Goal: Task Accomplishment & Management: Complete application form

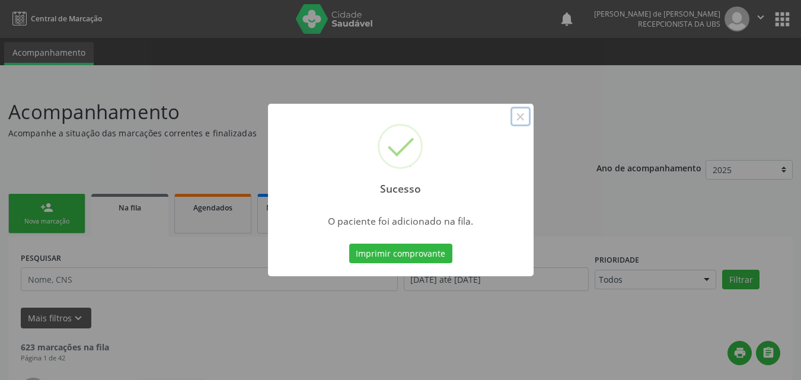
click at [523, 113] on button "×" at bounding box center [520, 117] width 20 height 20
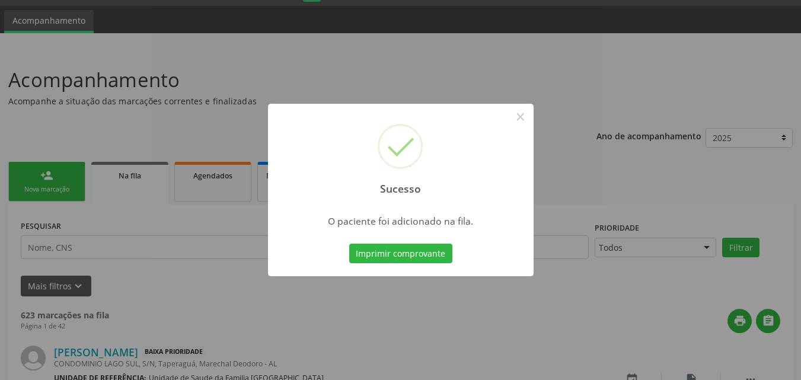
scroll to position [32, 0]
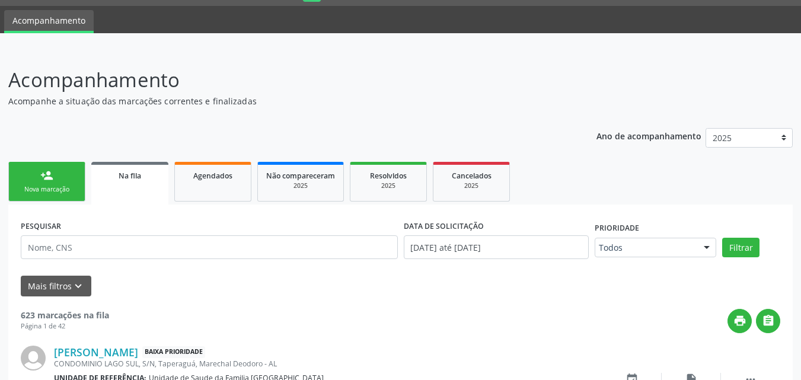
click at [34, 177] on link "person_add Nova marcação" at bounding box center [46, 182] width 77 height 40
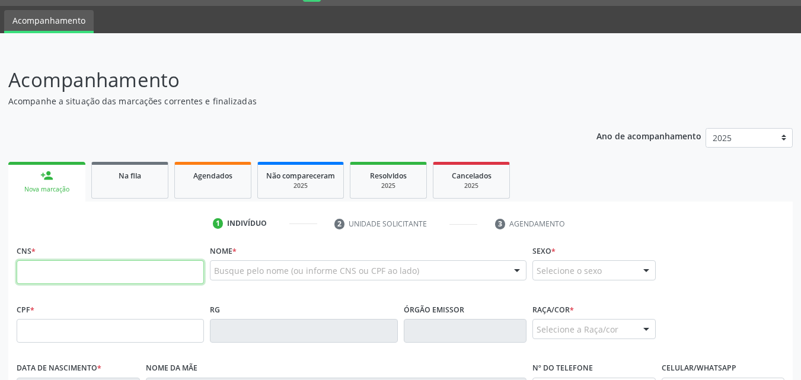
click at [60, 277] on input "text" at bounding box center [110, 272] width 187 height 24
type input "701 0048 8764 6790"
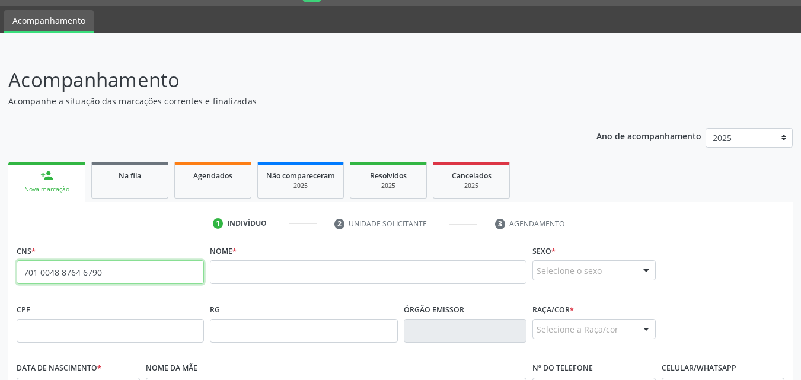
drag, startPoint x: 135, startPoint y: 278, endPoint x: 14, endPoint y: 276, distance: 121.0
click at [14, 276] on div "CNS * 701 0048 8764 6790 none" at bounding box center [110, 271] width 193 height 59
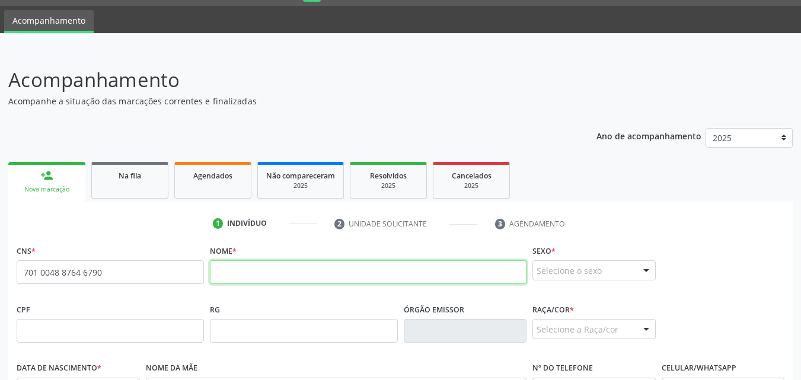
click at [252, 277] on input "text" at bounding box center [368, 272] width 317 height 24
click at [253, 282] on input "text" at bounding box center [368, 272] width 317 height 24
paste input "[PERSON_NAME]"
type input "[PERSON_NAME]"
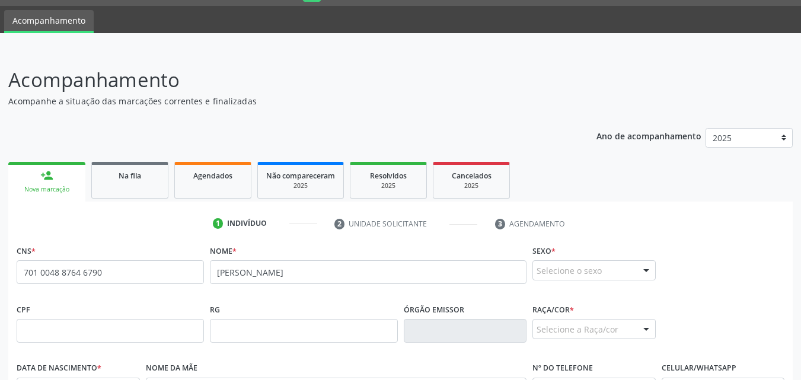
click at [553, 266] on div "Selecione o sexo" at bounding box center [593, 270] width 123 height 20
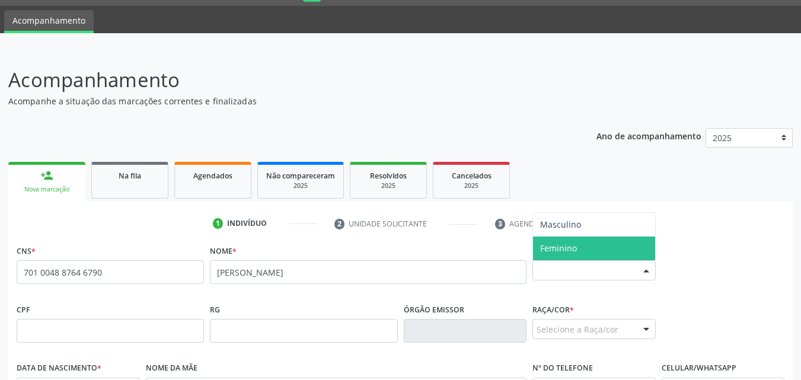
click at [556, 256] on span "Feminino" at bounding box center [594, 249] width 122 height 24
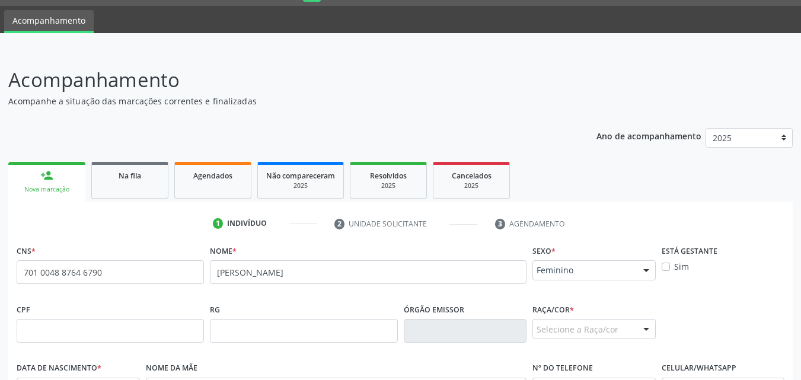
click at [608, 269] on span "Feminino" at bounding box center [584, 270] width 95 height 12
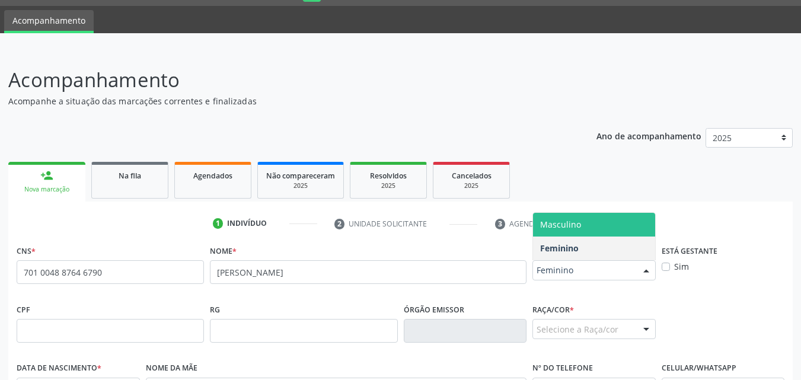
click at [573, 222] on span "Masculino" at bounding box center [560, 224] width 41 height 11
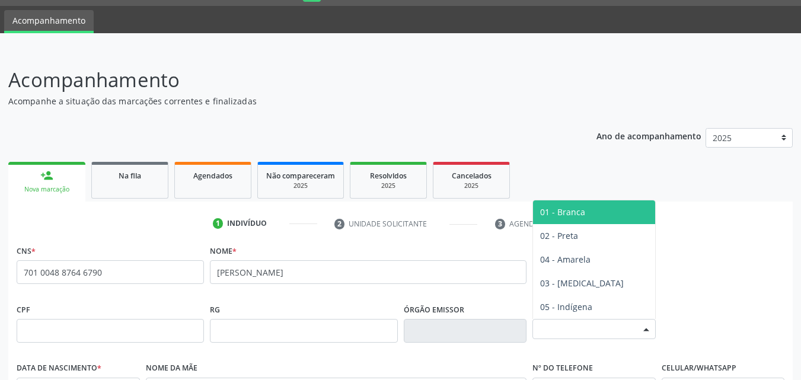
click at [583, 327] on div "Selecione a Raça/cor" at bounding box center [593, 329] width 123 height 20
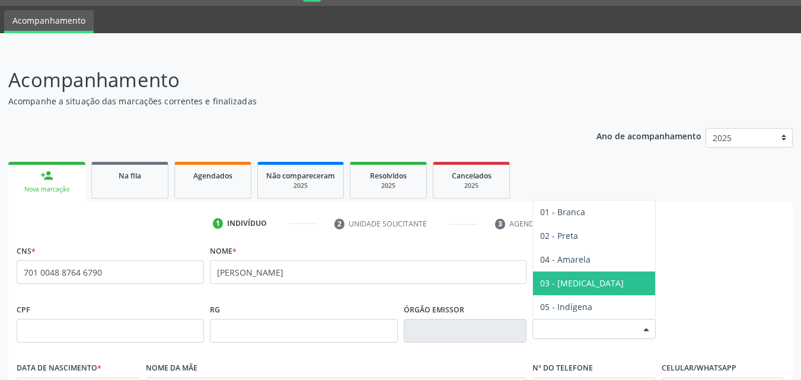
click at [558, 288] on span "03 - [MEDICAL_DATA]" at bounding box center [582, 282] width 84 height 11
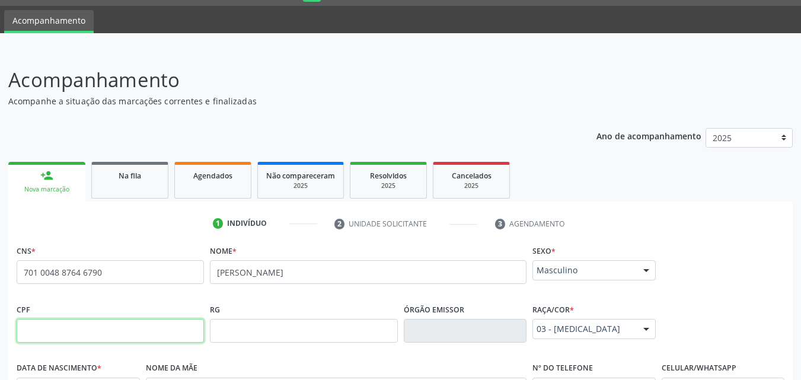
click at [65, 328] on input "text" at bounding box center [110, 331] width 187 height 24
paste input "435.243.908-89"
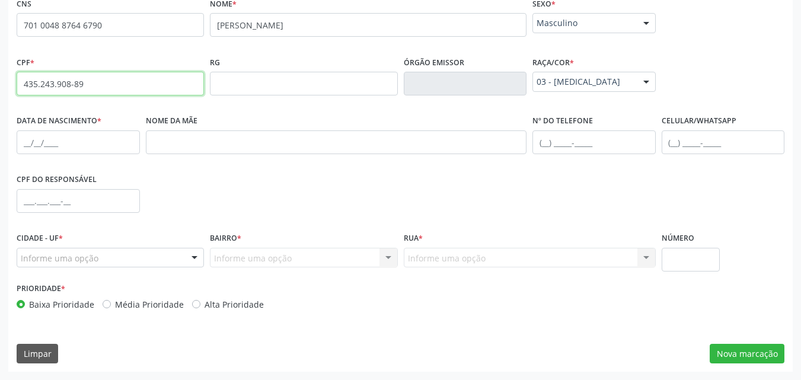
type input "435.243.908-89"
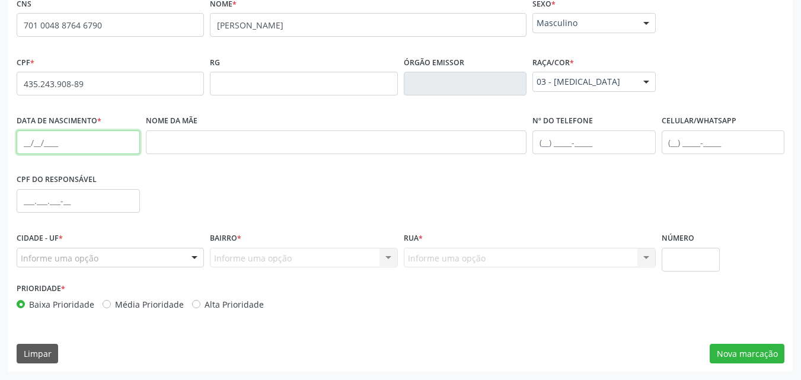
drag, startPoint x: 49, startPoint y: 139, endPoint x: 60, endPoint y: 126, distance: 17.2
click at [48, 139] on input "text" at bounding box center [78, 142] width 123 height 24
paste input "[DATE]"
type input "[DATE]"
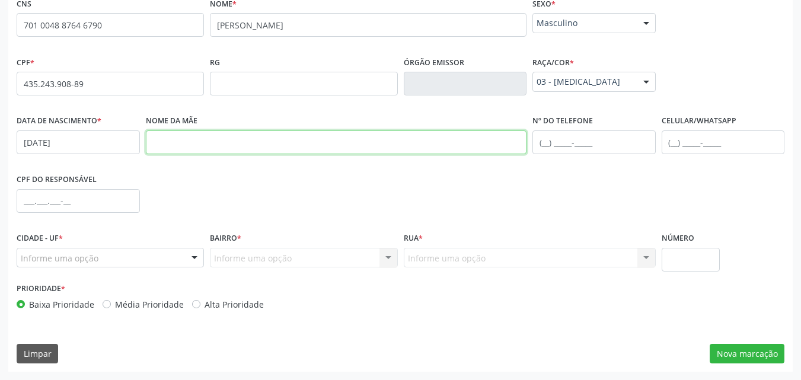
click at [232, 142] on input "text" at bounding box center [336, 142] width 381 height 24
paste input "[PERSON_NAME]"
type input "[PERSON_NAME]"
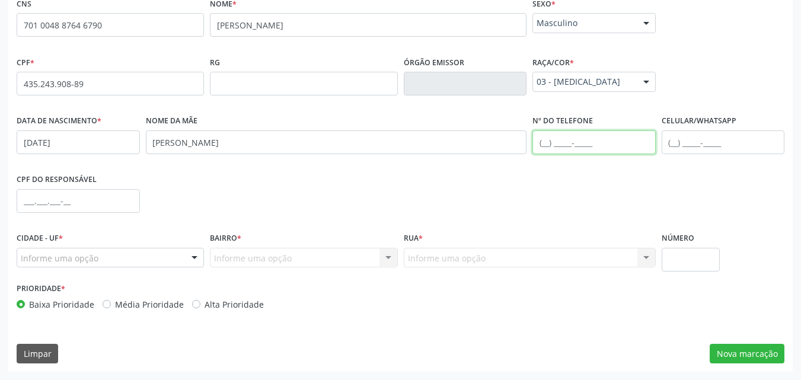
click at [542, 140] on input "text" at bounding box center [593, 142] width 123 height 24
paste input "[PHONE_NUMBER]"
type input "[PHONE_NUMBER]"
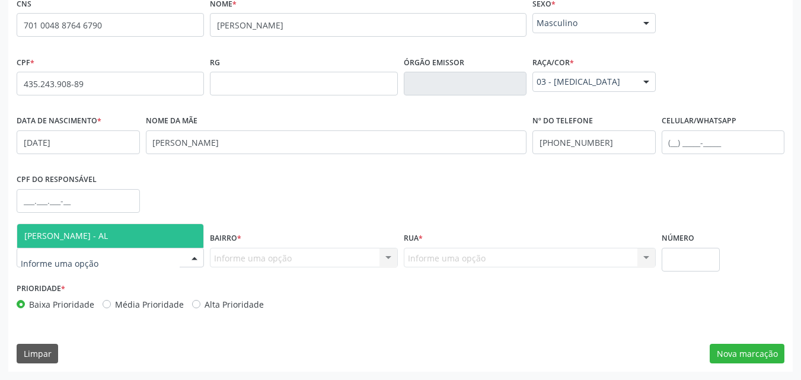
click at [73, 238] on span "[PERSON_NAME] - AL" at bounding box center [66, 235] width 84 height 11
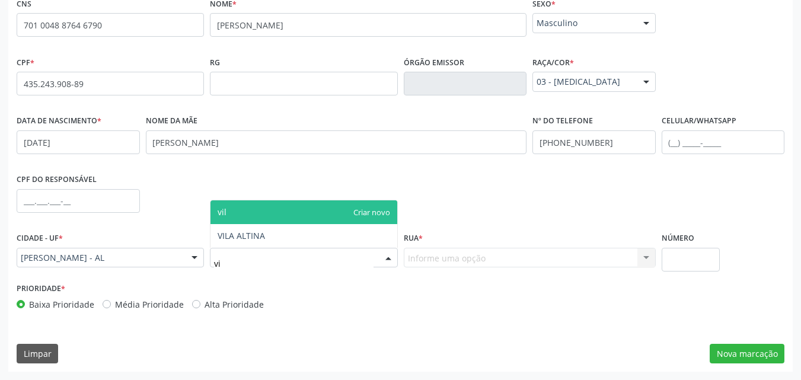
type input "v"
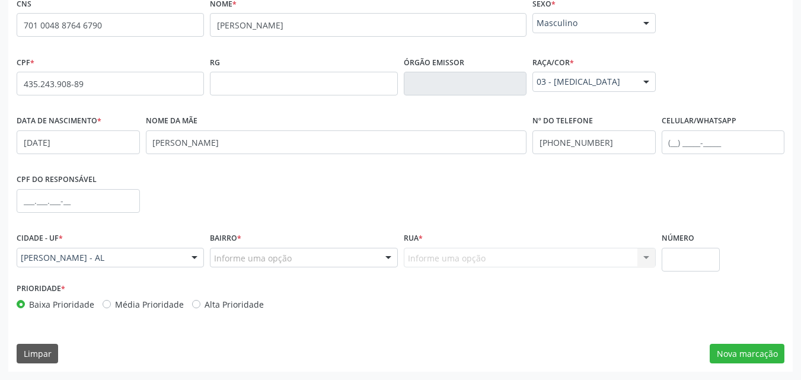
click at [467, 253] on div "Informe uma opção Nenhum resultado encontrado para: " " Nenhuma opção encontrad…" at bounding box center [530, 258] width 252 height 20
click at [454, 254] on div "Informe uma opção Nenhum resultado encontrado para: " " Nenhuma opção encontrad…" at bounding box center [530, 258] width 252 height 20
click at [439, 261] on div "Informe uma opção Nenhum resultado encontrado para: " " Nenhuma opção encontrad…" at bounding box center [530, 258] width 252 height 20
click at [431, 305] on div "Prioridade * Baixa Prioridade Média Prioridade Alta Prioridade" at bounding box center [401, 299] width 774 height 39
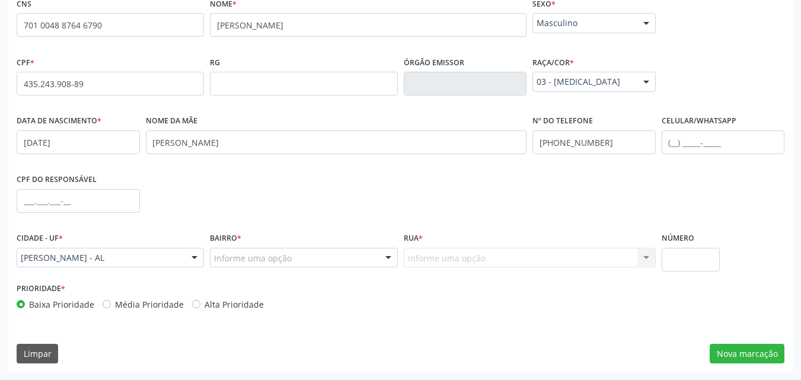
click at [286, 264] on div "Informe uma opção" at bounding box center [303, 258] width 187 height 20
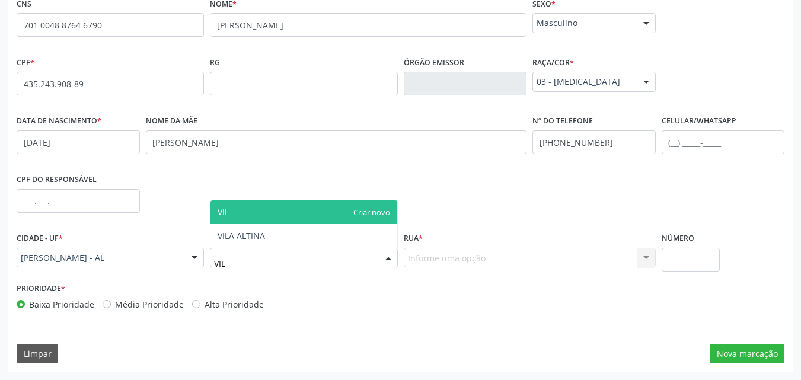
type input "VILA"
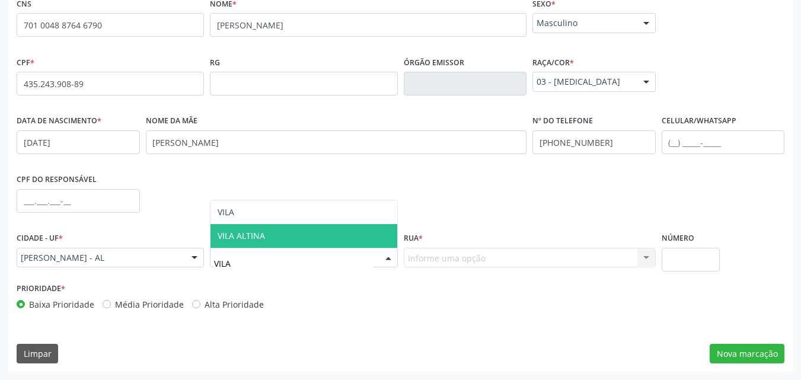
click at [219, 232] on span "VILA ALTINA" at bounding box center [241, 235] width 47 height 11
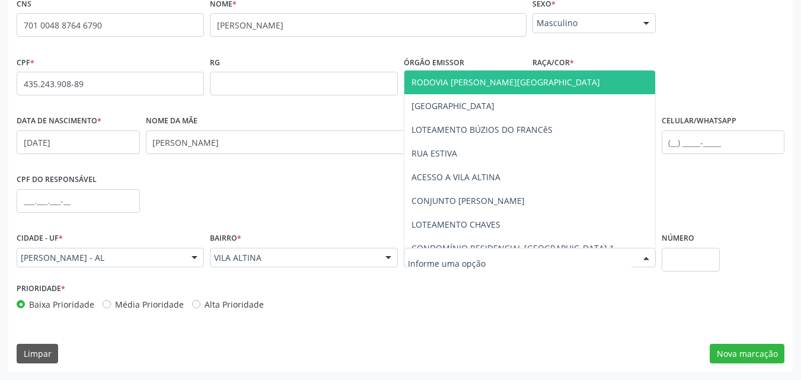
type input "T"
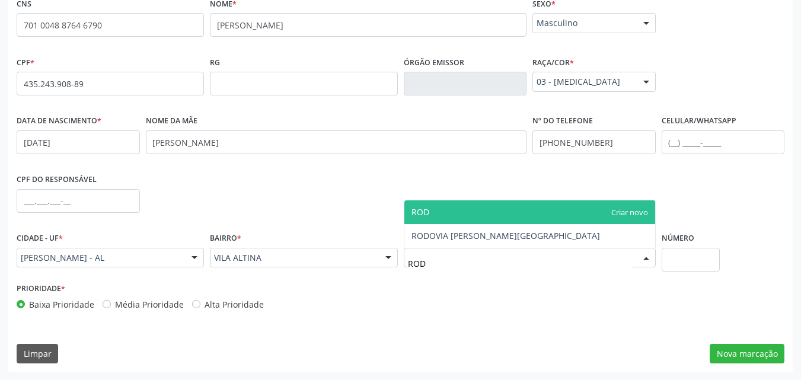
type input "RODO"
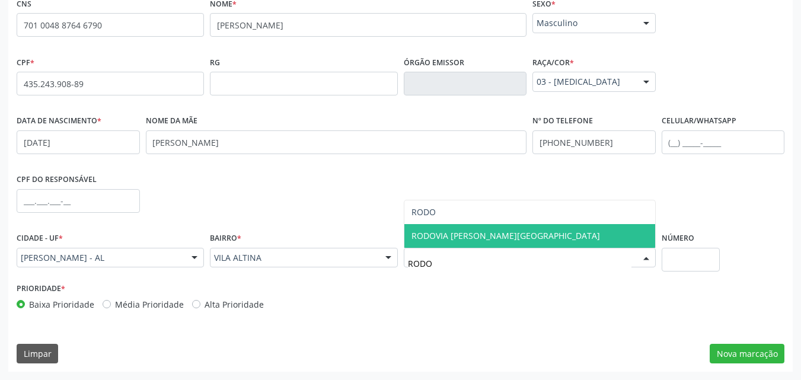
click at [420, 230] on span "RODOVIA [PERSON_NAME][GEOGRAPHIC_DATA]" at bounding box center [505, 235] width 189 height 11
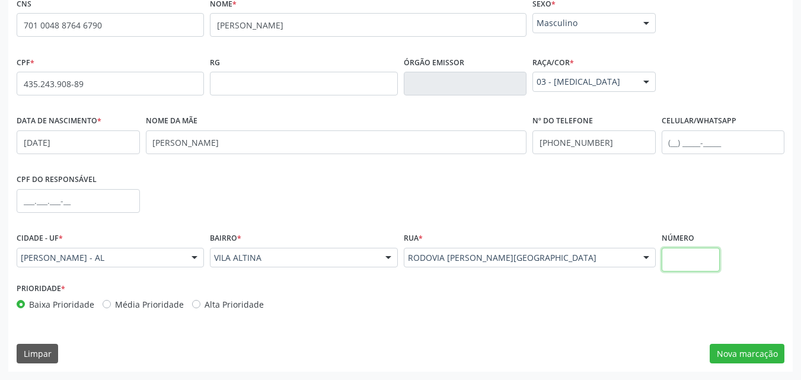
click at [689, 265] on input "text" at bounding box center [691, 260] width 59 height 24
type input "S/N"
click at [739, 345] on button "Nova marcação" at bounding box center [747, 354] width 75 height 20
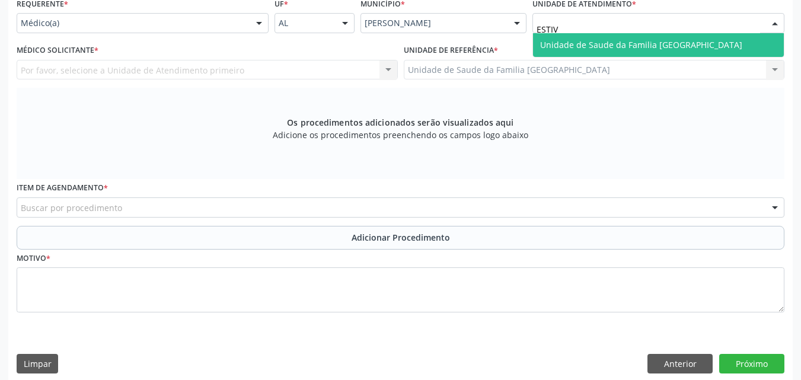
type input "ESTIVA"
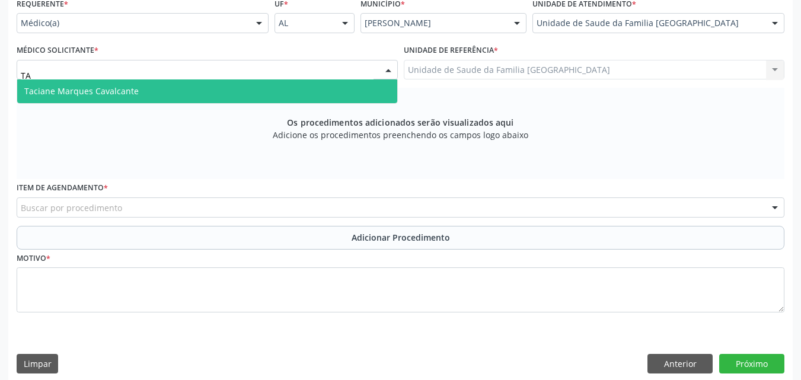
type input "TAC"
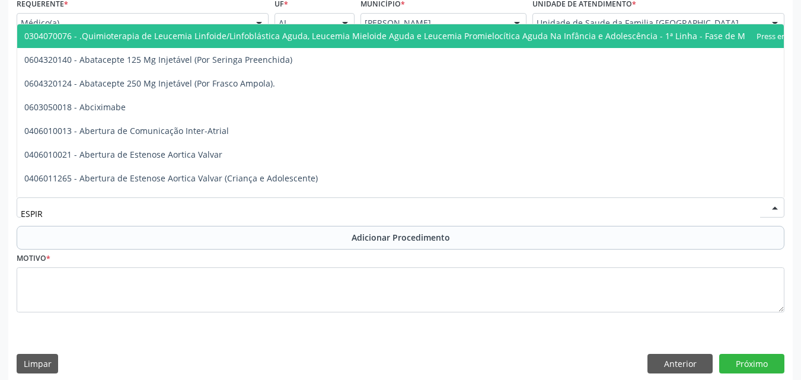
type input "ESPIRO"
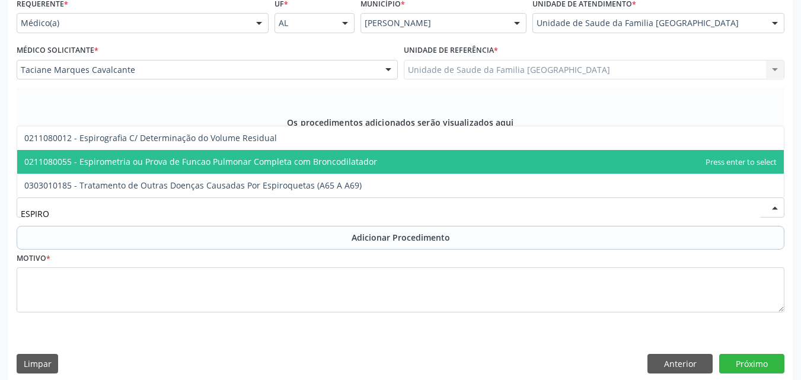
click at [107, 157] on span "0211080055 - Espirometria ou Prova de Funcao Pulmonar Completa com Broncodilata…" at bounding box center [200, 161] width 353 height 11
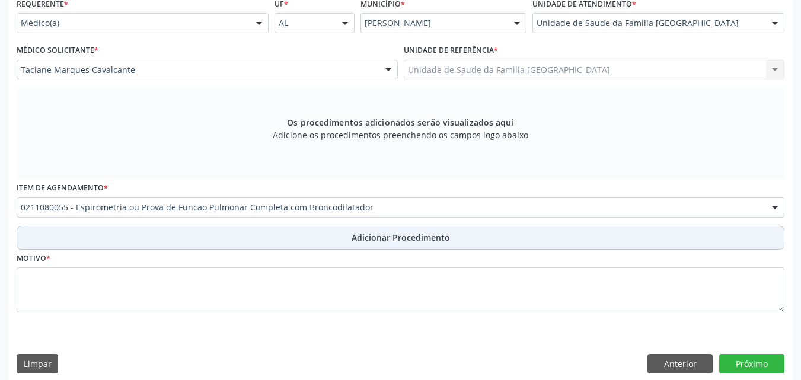
click at [165, 234] on button "Adicionar Procedimento" at bounding box center [401, 238] width 768 height 24
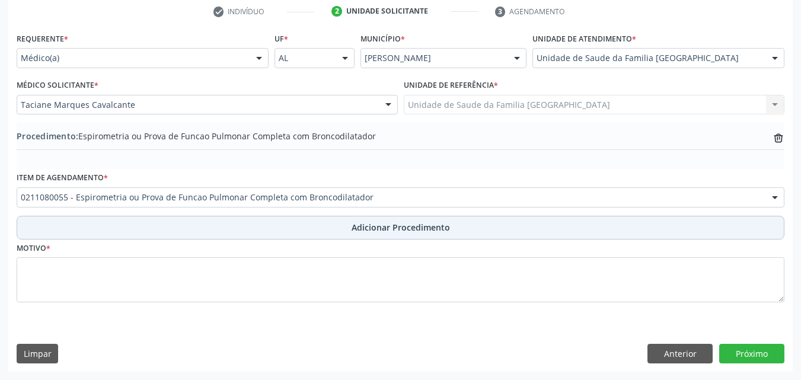
scroll to position [244, 0]
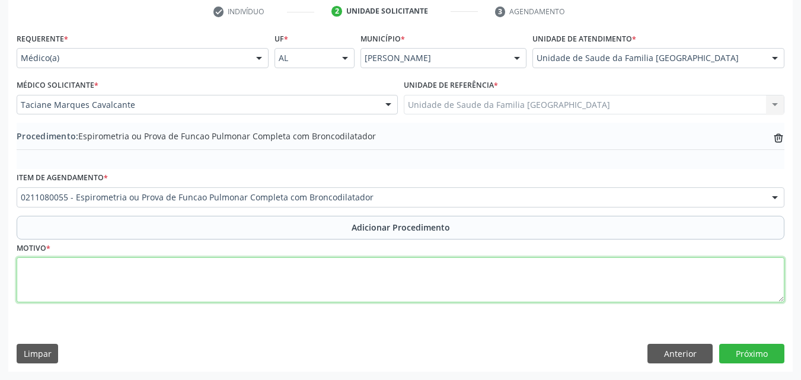
click at [164, 275] on textarea at bounding box center [401, 279] width 768 height 45
type textarea "DISPNEIA."
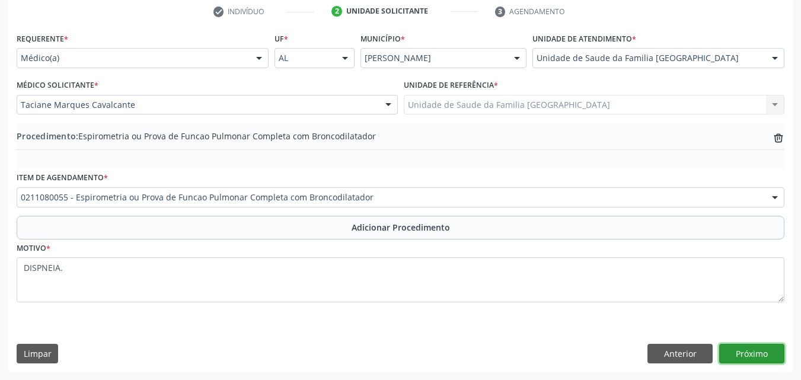
click at [740, 355] on button "Próximo" at bounding box center [751, 354] width 65 height 20
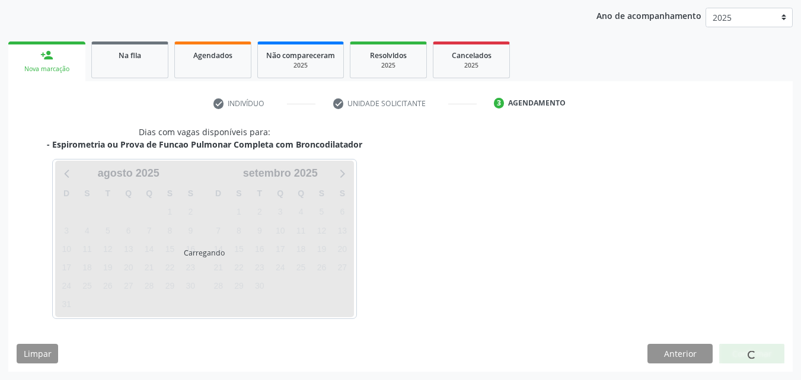
scroll to position [187, 0]
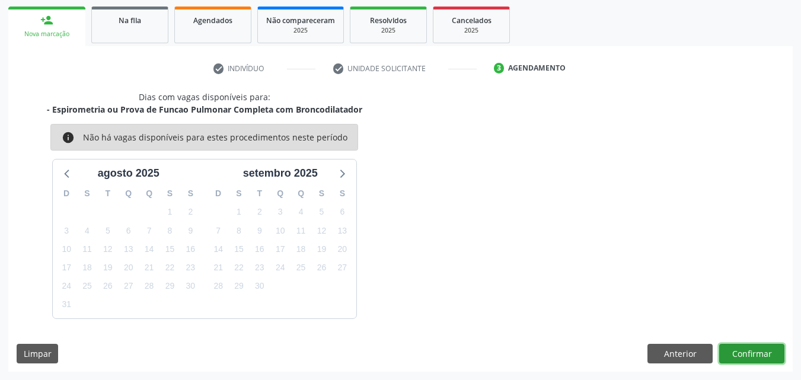
click at [762, 353] on button "Confirmar" at bounding box center [751, 354] width 65 height 20
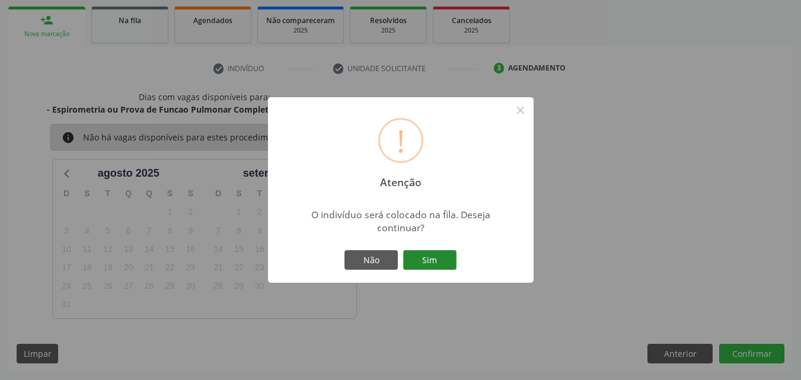
click at [446, 255] on button "Sim" at bounding box center [429, 260] width 53 height 20
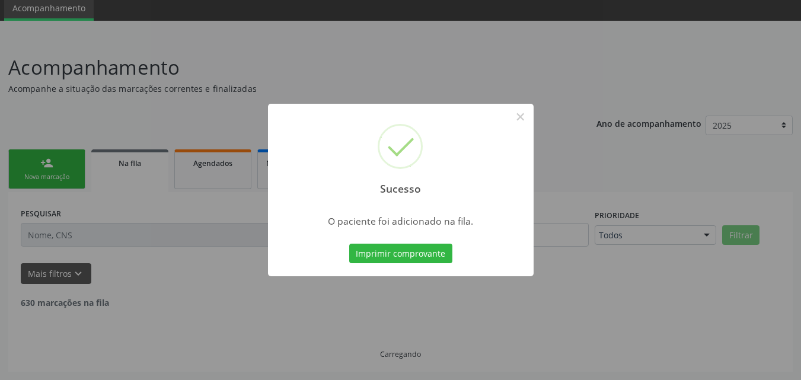
scroll to position [32, 0]
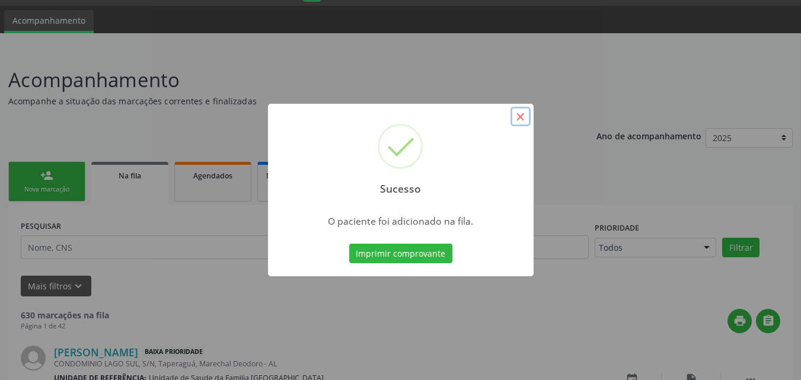
click at [523, 120] on button "×" at bounding box center [520, 117] width 20 height 20
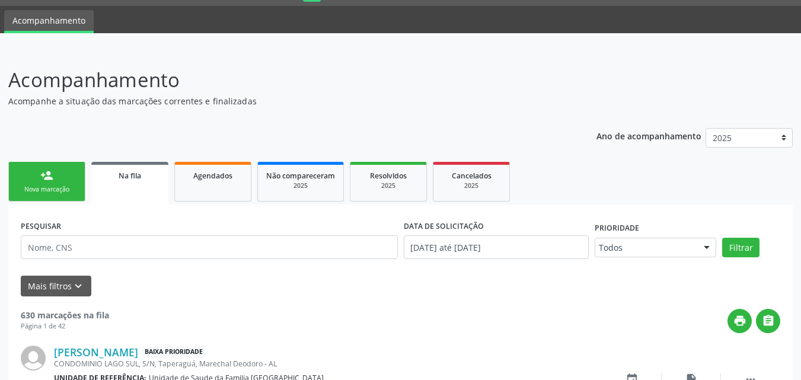
click at [52, 189] on div "Nova marcação" at bounding box center [46, 189] width 59 height 9
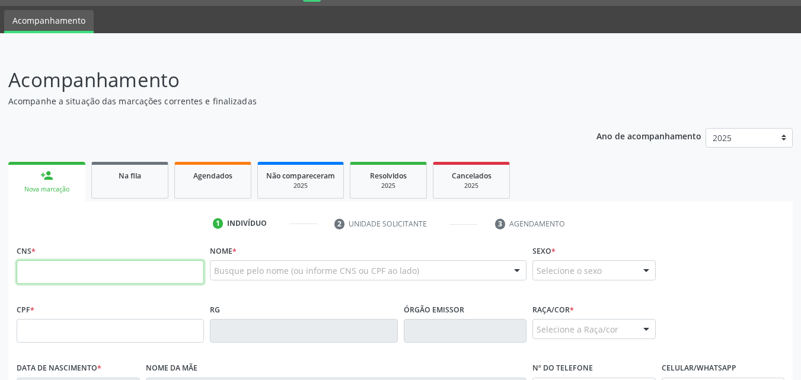
click at [91, 280] on input "text" at bounding box center [110, 272] width 187 height 24
type input "701 0048 8764 6790"
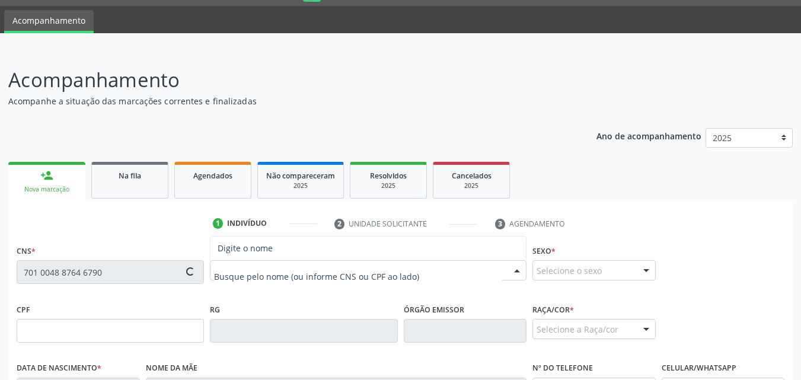
type input "435.243.908-89"
type input "[DATE]"
type input "[PERSON_NAME]"
type input "[PHONE_NUMBER]"
type input "S/N"
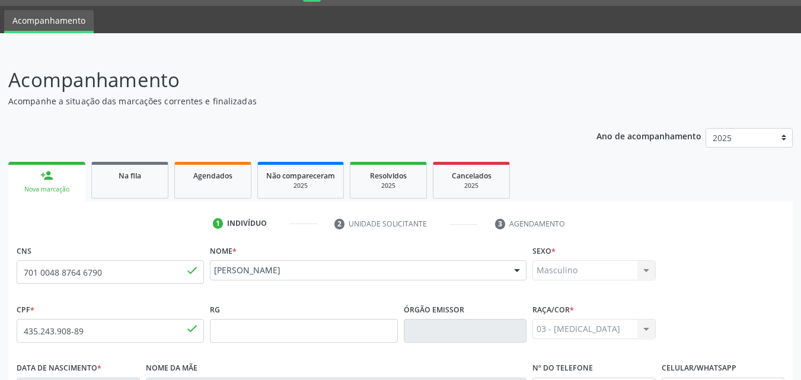
scroll to position [279, 0]
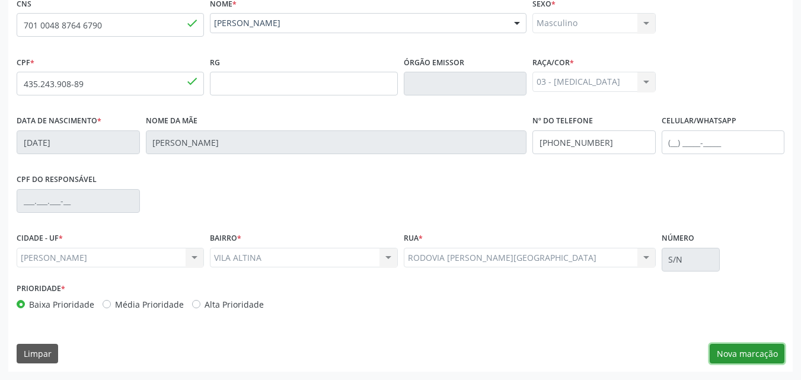
click at [719, 353] on button "Nova marcação" at bounding box center [747, 354] width 75 height 20
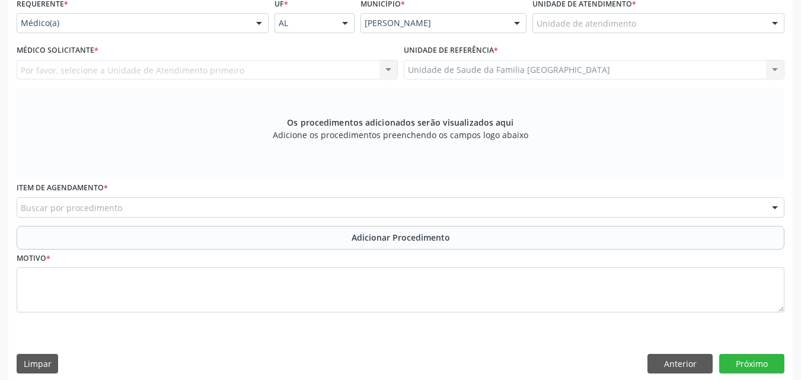
click at [634, 20] on div "Unidade de atendimento" at bounding box center [658, 23] width 252 height 20
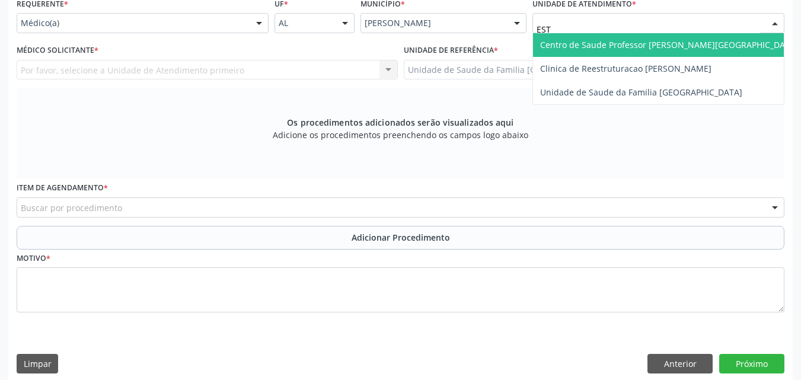
type input "ESTI"
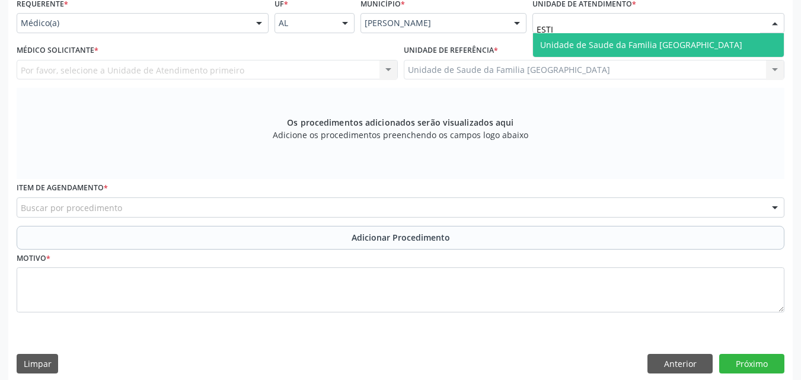
click at [692, 42] on span "Unidade de Saude da Familia [GEOGRAPHIC_DATA]" at bounding box center [641, 44] width 202 height 11
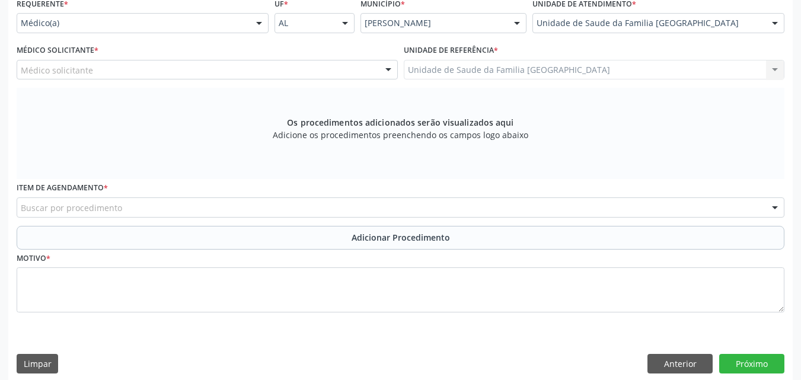
click at [98, 65] on div "Médico solicitante" at bounding box center [207, 70] width 381 height 20
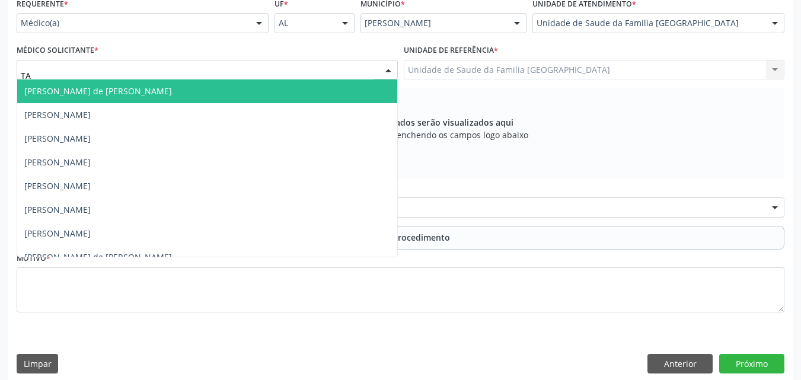
type input "TAC"
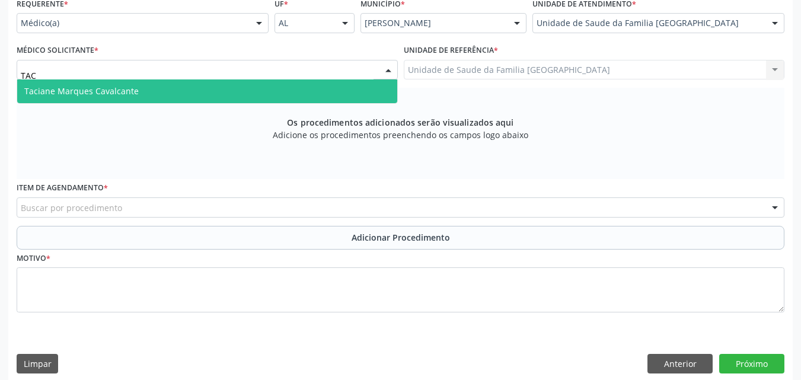
click at [101, 87] on span "Taciane Marques Cavalcante" at bounding box center [81, 90] width 114 height 11
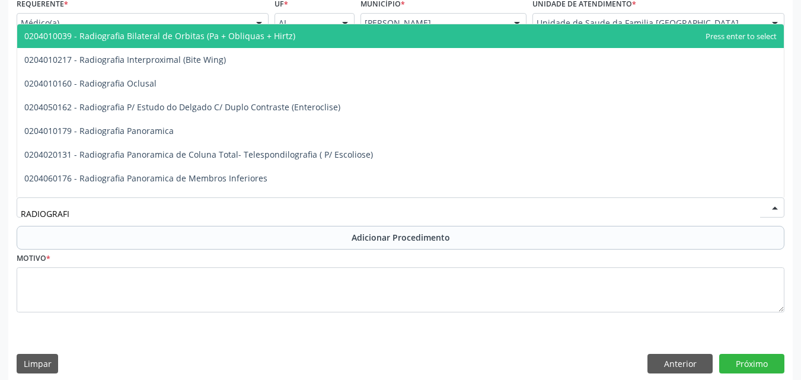
type input "RADIOGRAFIA"
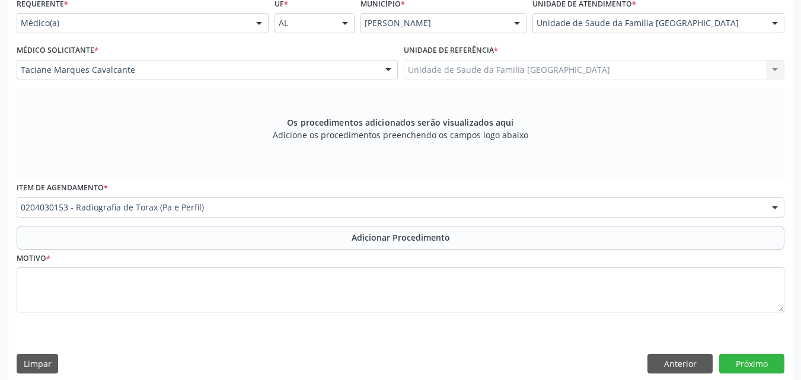
scroll to position [0, 0]
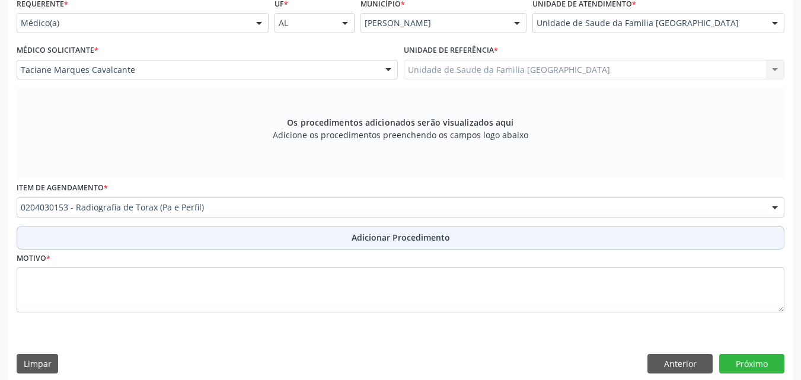
click at [128, 232] on button "Adicionar Procedimento" at bounding box center [401, 238] width 768 height 24
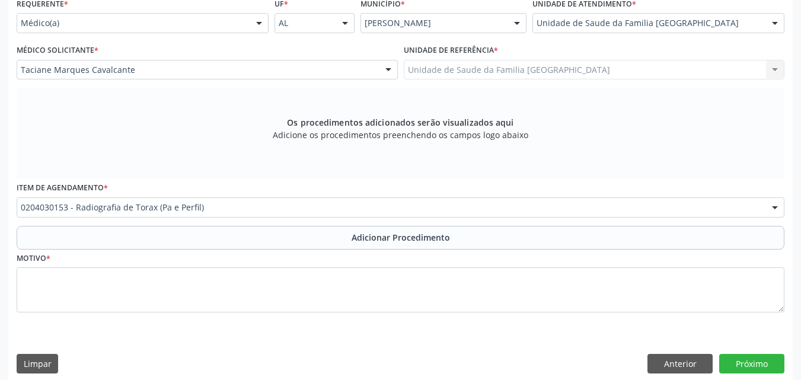
scroll to position [244, 0]
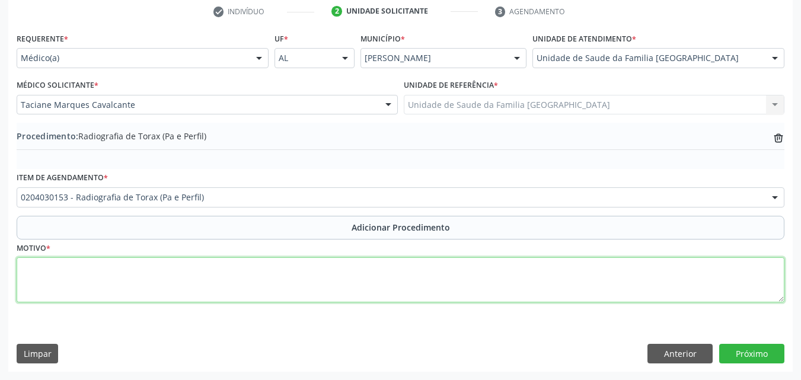
click at [145, 280] on textarea at bounding box center [401, 279] width 768 height 45
type textarea "DISPNEIA."
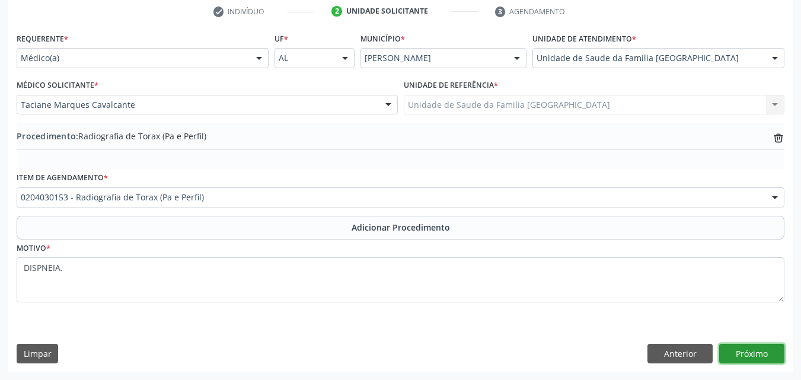
click at [745, 359] on button "Próximo" at bounding box center [751, 354] width 65 height 20
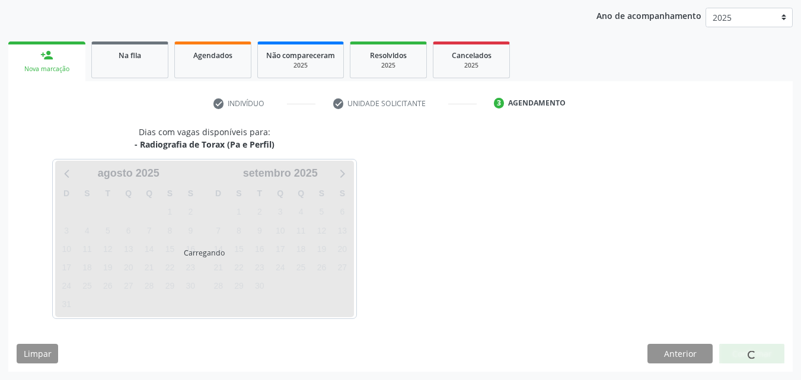
scroll to position [187, 0]
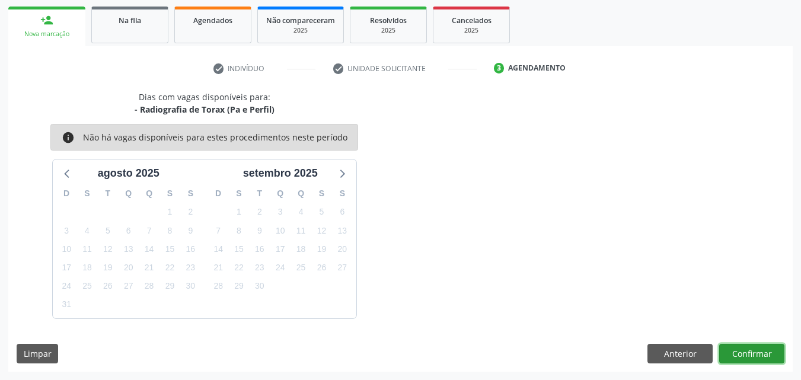
click at [745, 355] on button "Confirmar" at bounding box center [751, 354] width 65 height 20
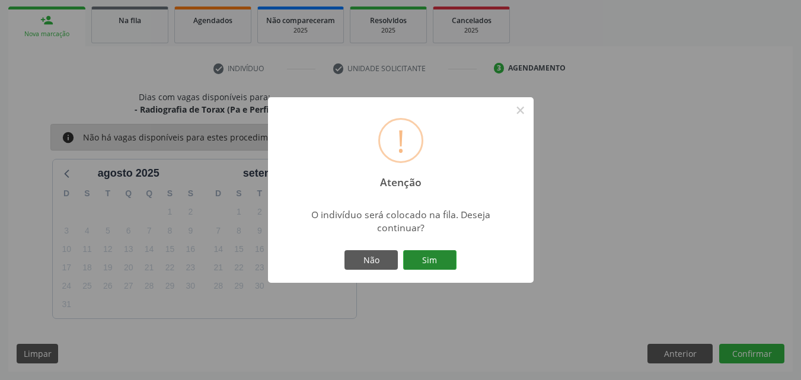
click at [412, 253] on button "Sim" at bounding box center [429, 260] width 53 height 20
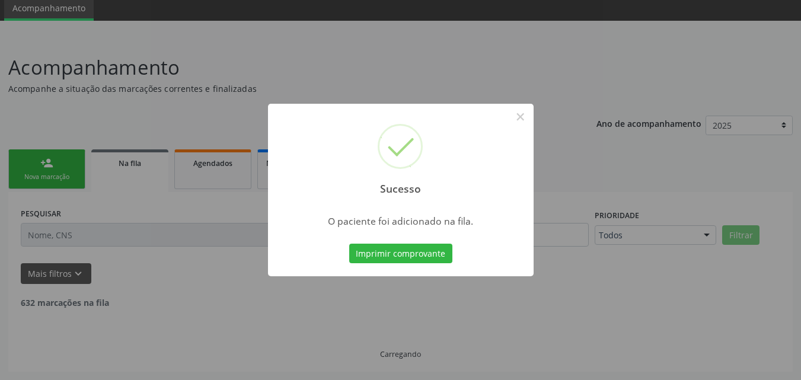
scroll to position [32, 0]
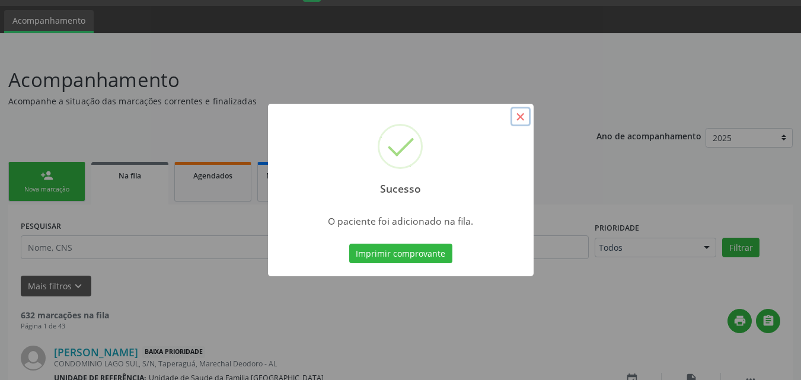
click at [521, 114] on button "×" at bounding box center [520, 117] width 20 height 20
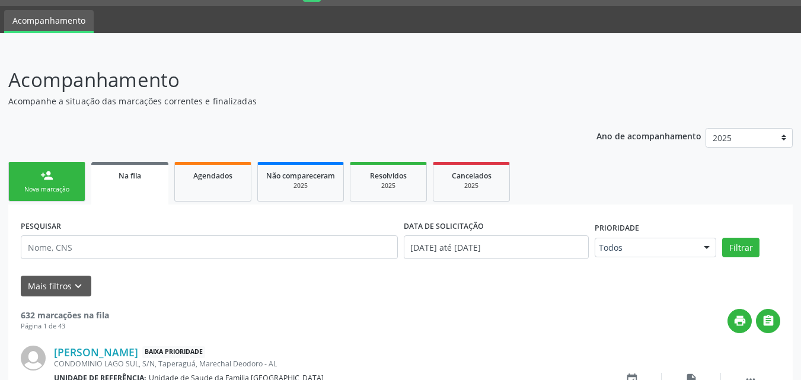
click at [57, 175] on link "person_add Nova marcação" at bounding box center [46, 182] width 77 height 40
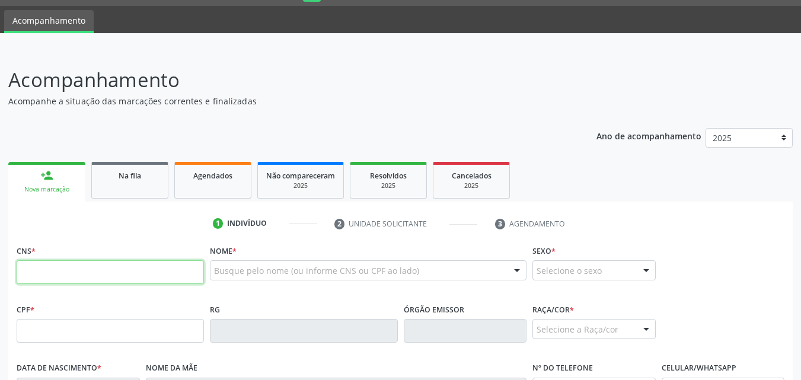
click at [55, 270] on input "text" at bounding box center [110, 272] width 187 height 24
type input "701 0048 8764 6790"
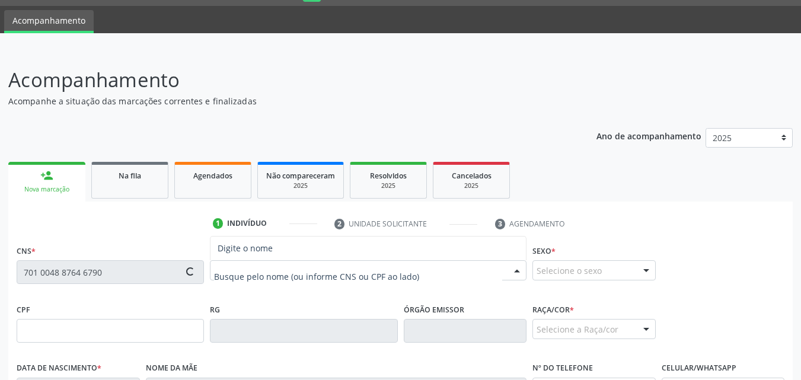
type input "435.243.908-89"
type input "[DATE]"
type input "[PERSON_NAME]"
type input "[PHONE_NUMBER]"
type input "S/N"
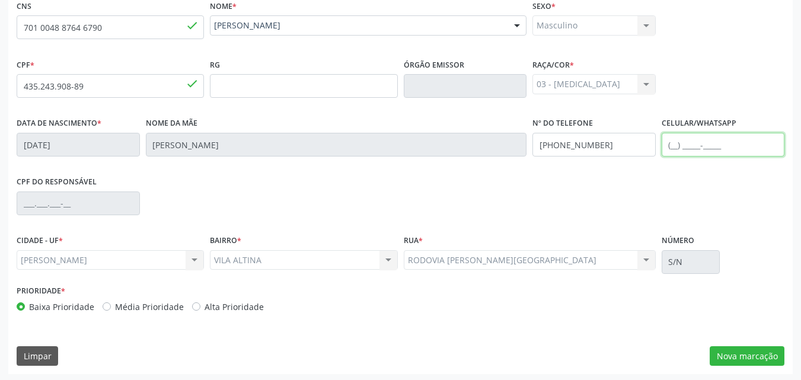
scroll to position [279, 0]
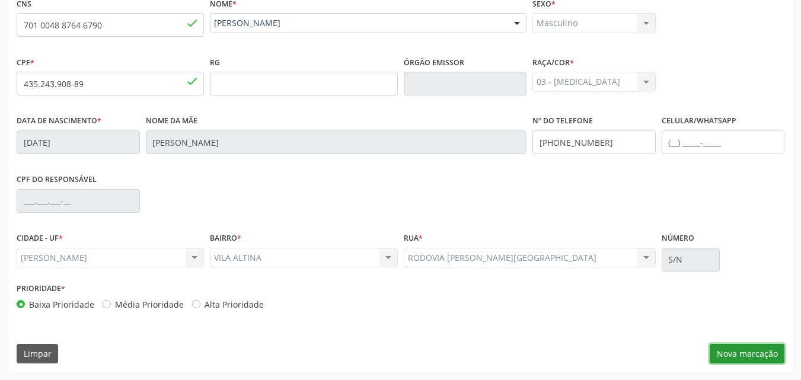
click at [752, 354] on button "Nova marcação" at bounding box center [747, 354] width 75 height 20
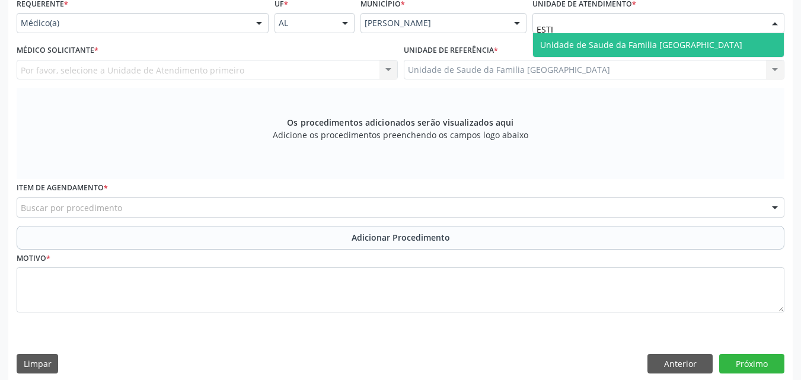
type input "ESTIV"
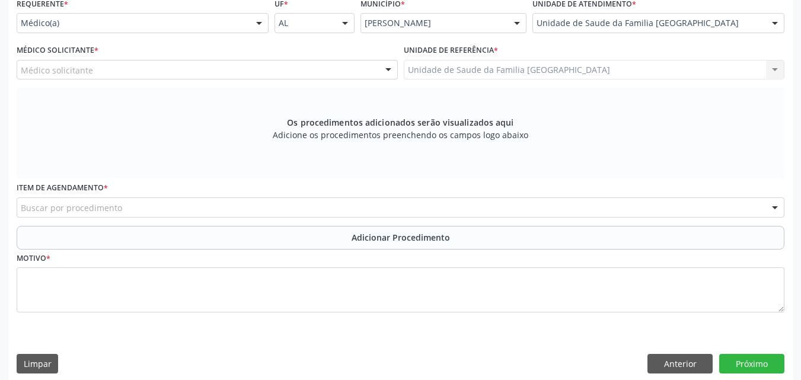
click at [105, 69] on div "Médico solicitante" at bounding box center [207, 70] width 381 height 20
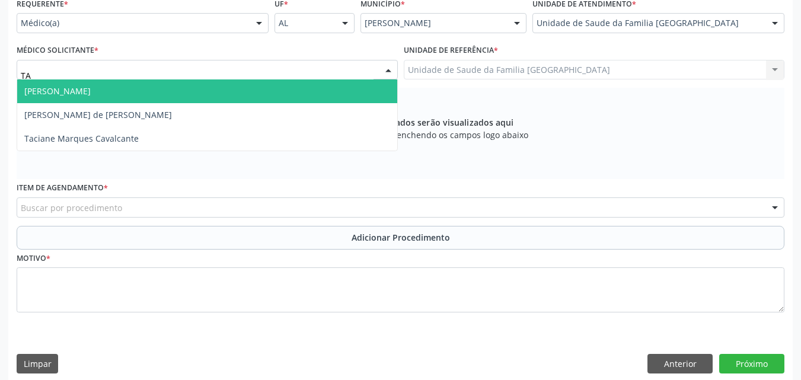
type input "TAC"
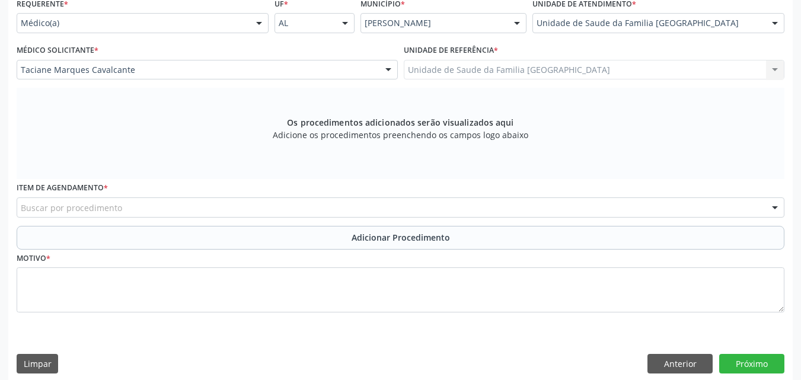
click at [128, 212] on div "Buscar por procedimento" at bounding box center [401, 207] width 768 height 20
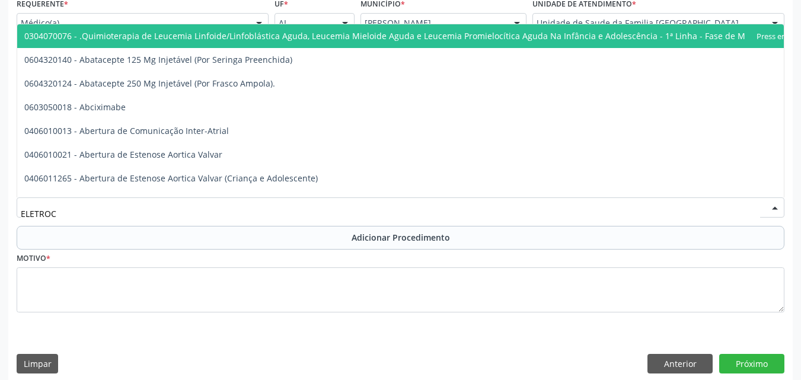
type input "ELETROCA"
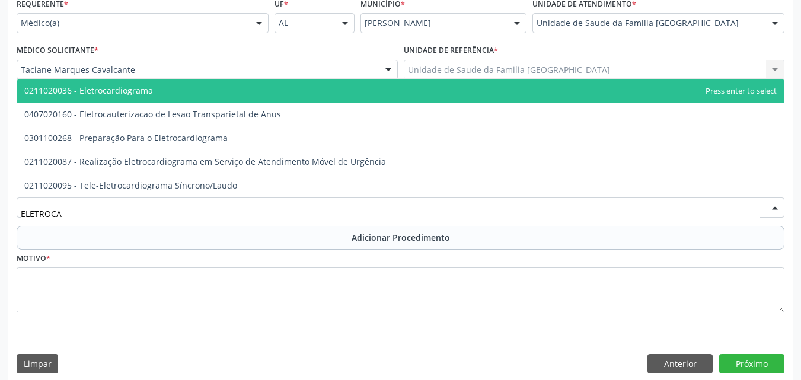
click at [127, 92] on span "0211020036 - Eletrocardiograma" at bounding box center [88, 90] width 129 height 11
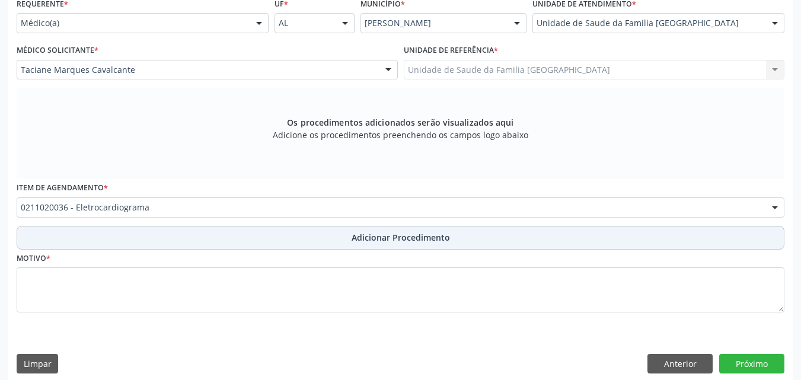
click at [158, 233] on button "Adicionar Procedimento" at bounding box center [401, 238] width 768 height 24
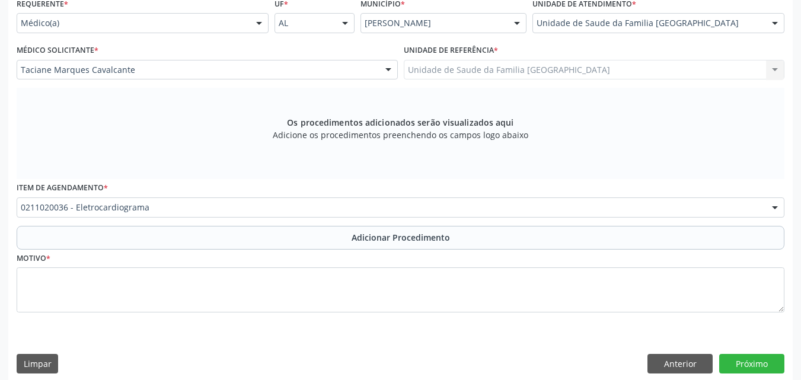
scroll to position [244, 0]
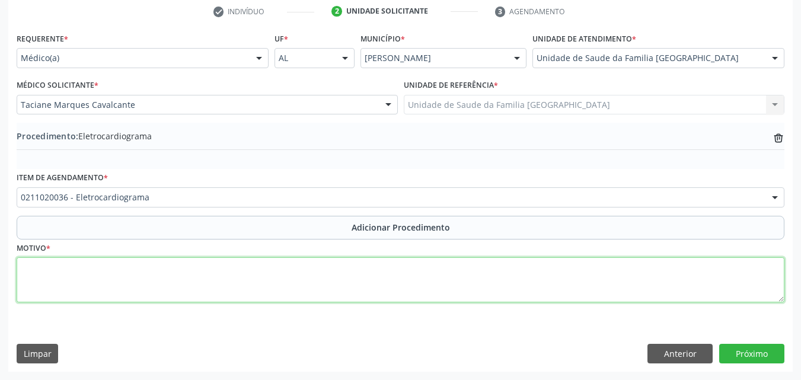
click at [157, 282] on textarea at bounding box center [401, 279] width 768 height 45
type textarea "DISPNEIA."
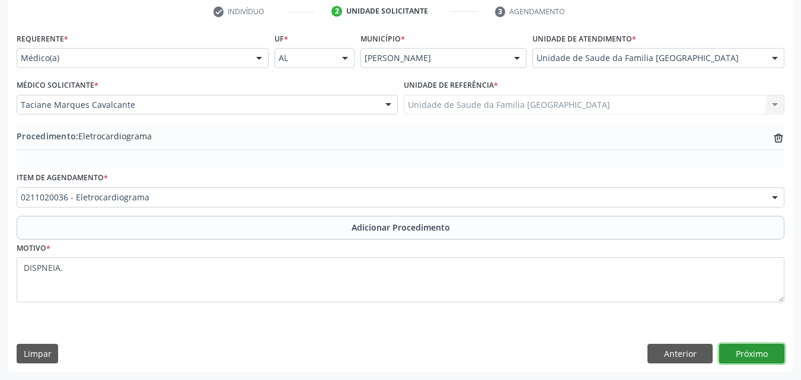
click at [751, 358] on button "Próximo" at bounding box center [751, 354] width 65 height 20
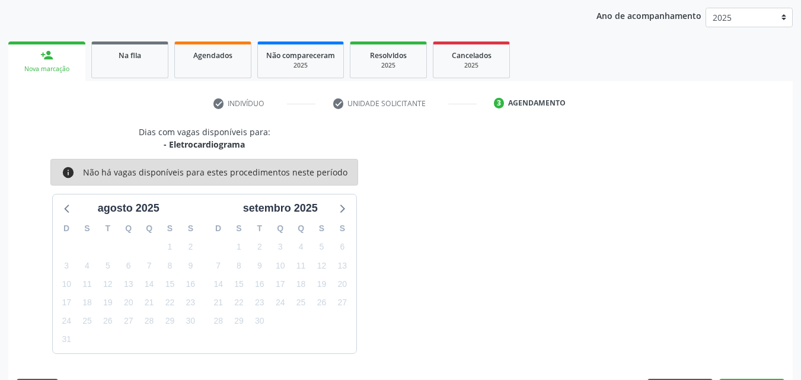
scroll to position [187, 0]
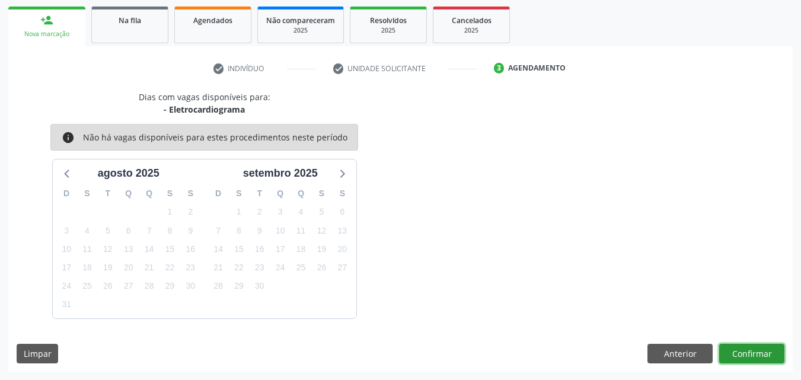
click at [743, 358] on button "Confirmar" at bounding box center [751, 354] width 65 height 20
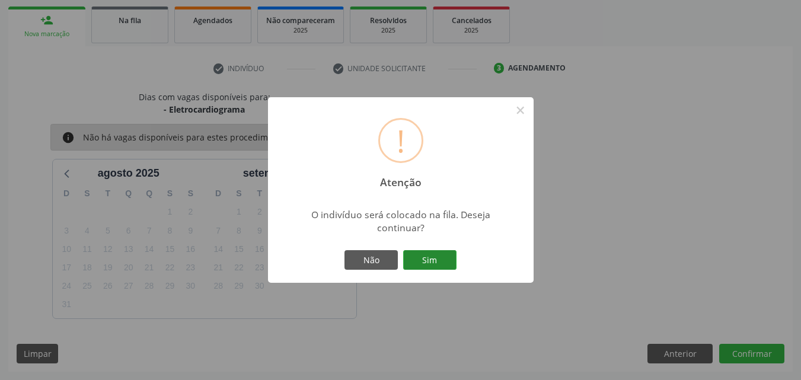
click at [430, 261] on button "Sim" at bounding box center [429, 260] width 53 height 20
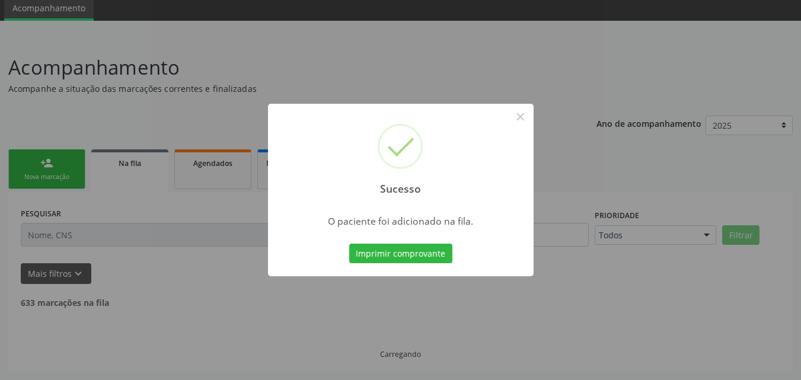
scroll to position [32, 0]
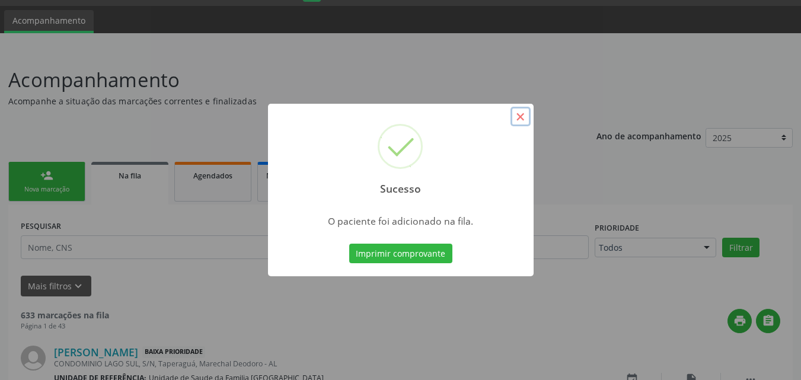
click at [526, 119] on button "×" at bounding box center [520, 117] width 20 height 20
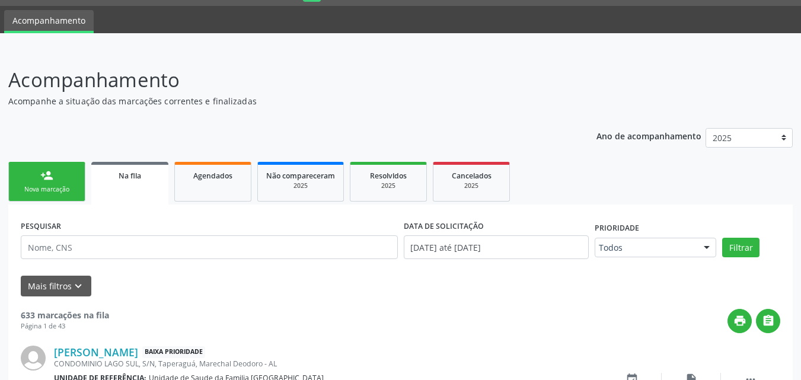
click at [74, 179] on link "person_add Nova marcação" at bounding box center [46, 182] width 77 height 40
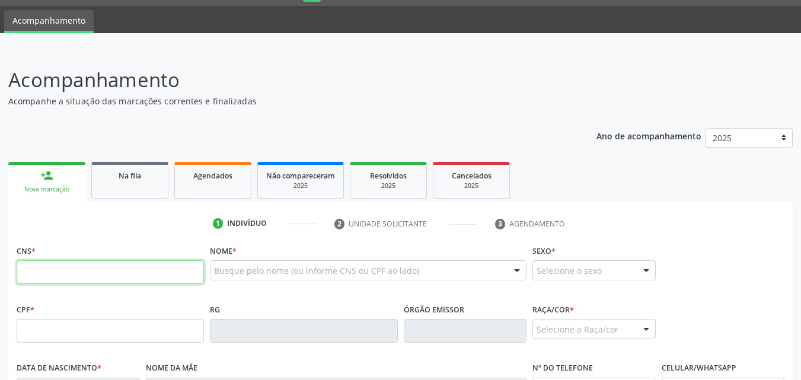
click at [60, 269] on input "text" at bounding box center [110, 272] width 187 height 24
type input "700 1079 4248 6013"
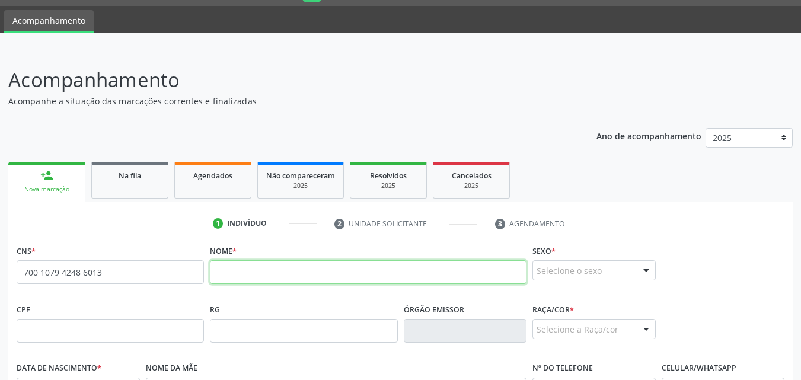
drag, startPoint x: 264, startPoint y: 280, endPoint x: 250, endPoint y: 278, distance: 13.8
click at [264, 280] on input "text" at bounding box center [368, 272] width 317 height 24
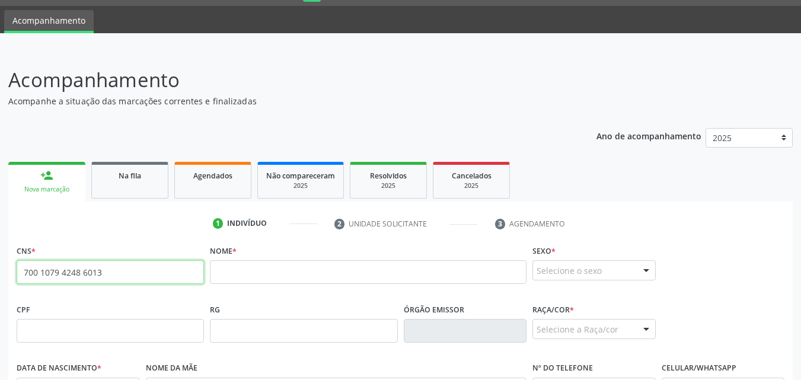
drag, startPoint x: 90, startPoint y: 267, endPoint x: 21, endPoint y: 268, distance: 69.4
click at [21, 268] on input "700 1079 4248 6013" at bounding box center [110, 272] width 187 height 24
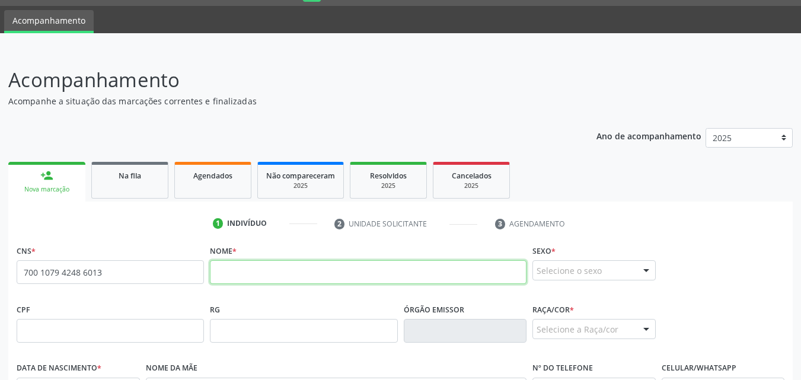
click at [243, 268] on input "text" at bounding box center [368, 272] width 317 height 24
paste input "[PERSON_NAME]"
type input "[PERSON_NAME]"
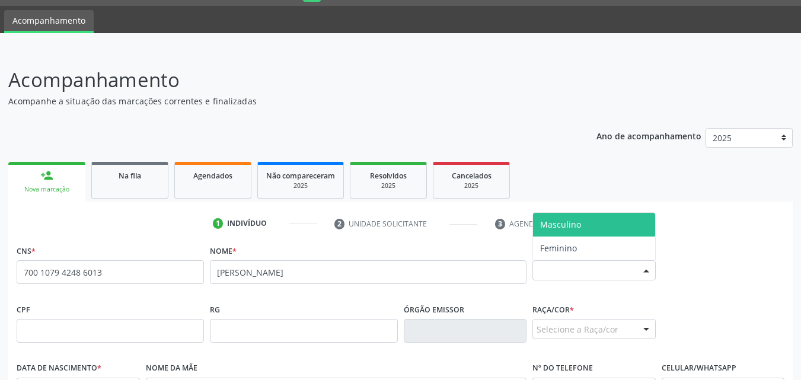
click at [577, 234] on span "Masculino" at bounding box center [594, 225] width 122 height 24
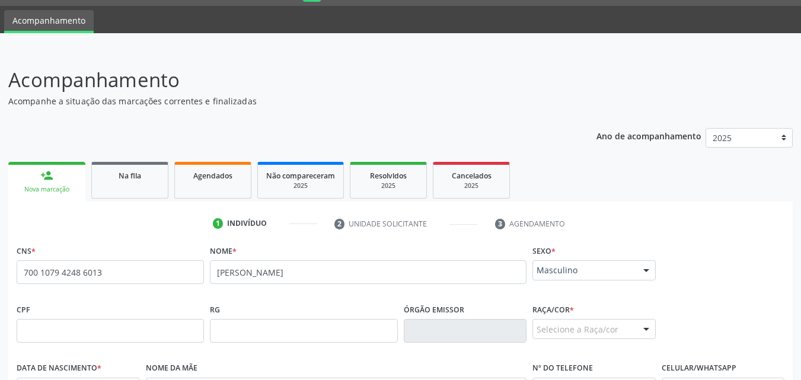
click at [557, 324] on div "Selecione a Raça/cor" at bounding box center [593, 329] width 123 height 20
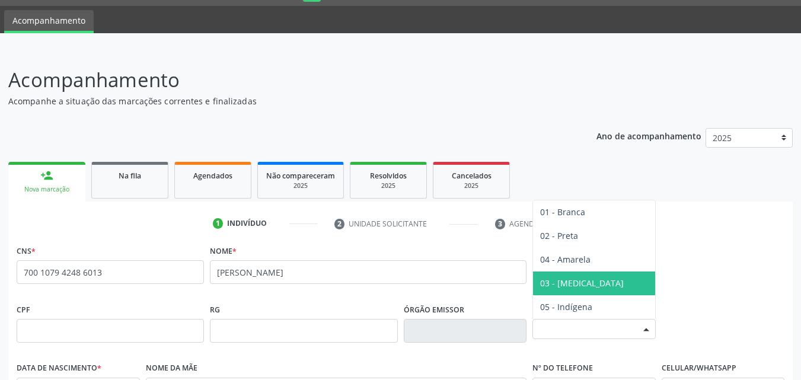
click at [561, 288] on span "03 - [MEDICAL_DATA]" at bounding box center [582, 282] width 84 height 11
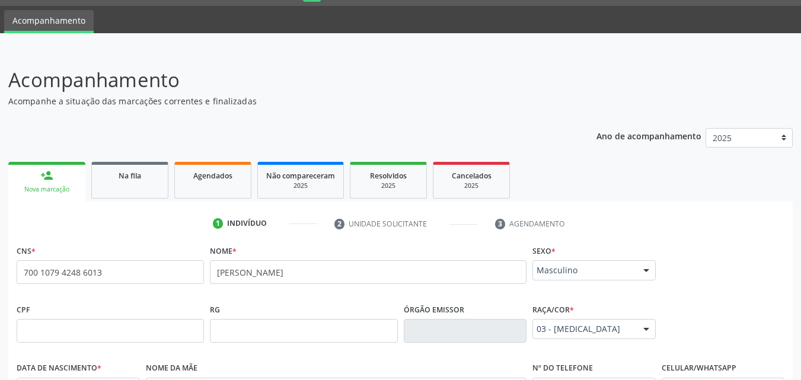
scroll to position [279, 0]
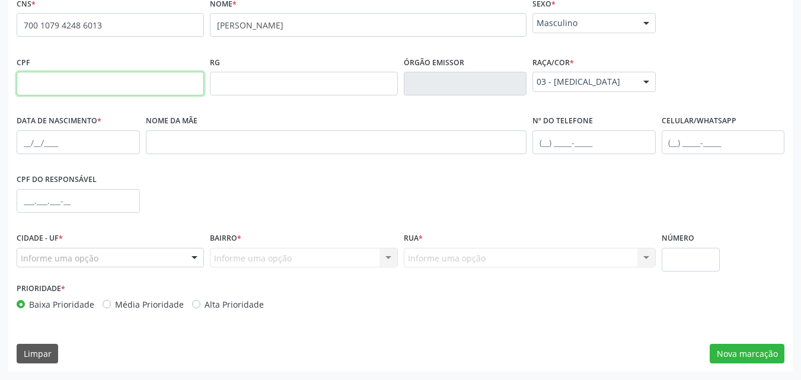
click at [35, 84] on input "text" at bounding box center [110, 84] width 187 height 24
paste input "050.542.034-19"
type input "050.542.034-19"
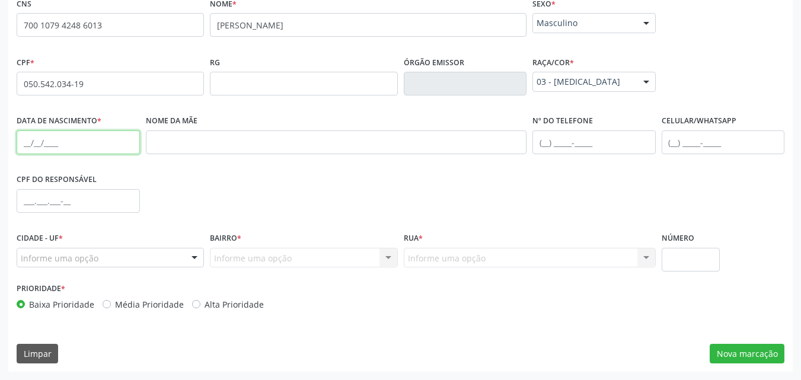
click at [40, 145] on input "text" at bounding box center [78, 142] width 123 height 24
paste input "1[DATE]"
type input "1[DATE]"
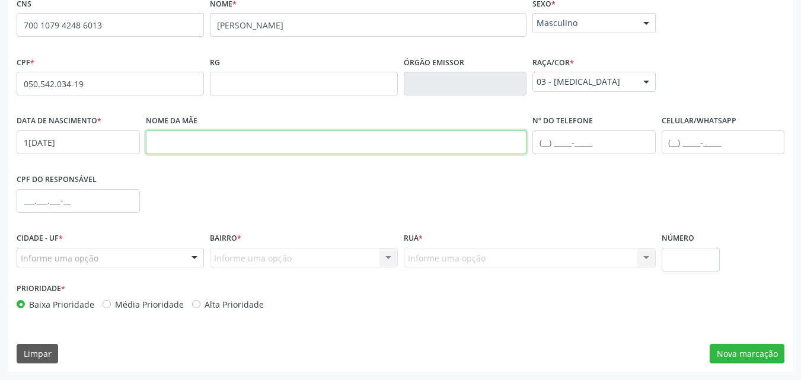
click at [252, 151] on input "text" at bounding box center [336, 142] width 381 height 24
paste input "[PERSON_NAME]"
type input "[PERSON_NAME]"
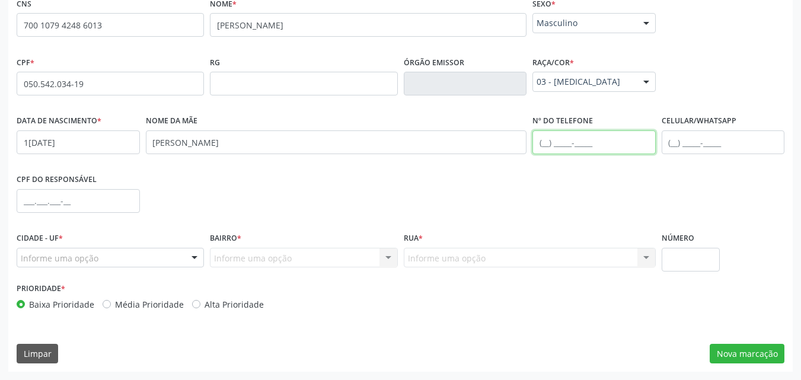
click at [561, 138] on input "text" at bounding box center [593, 142] width 123 height 24
paste input "[PHONE_NUMBER]"
type input "[PHONE_NUMBER]"
click at [33, 251] on div "Informe uma opção" at bounding box center [110, 258] width 187 height 20
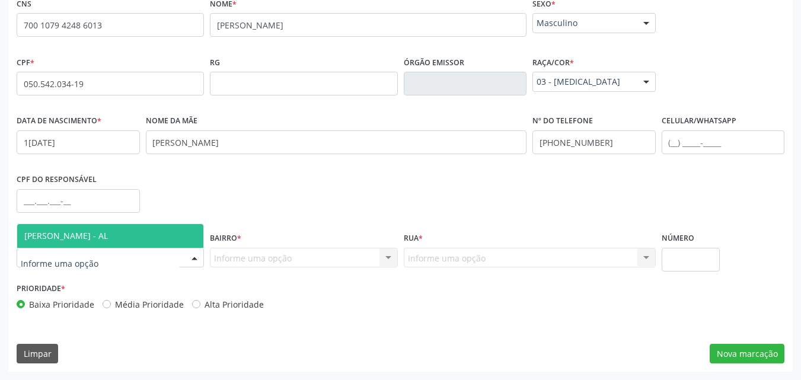
drag, startPoint x: 50, startPoint y: 237, endPoint x: 72, endPoint y: 239, distance: 22.7
click at [51, 237] on span "[PERSON_NAME] - AL" at bounding box center [66, 235] width 84 height 11
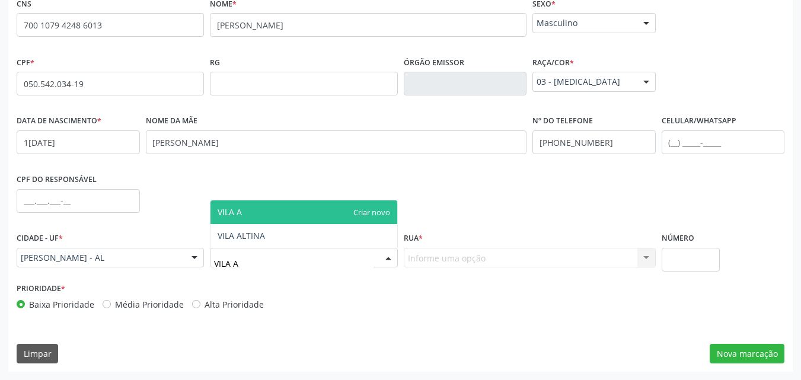
type input "[GEOGRAPHIC_DATA]"
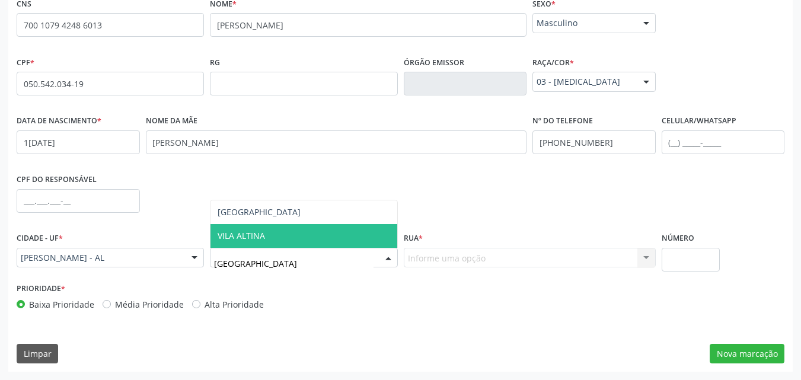
click at [233, 238] on span "VILA ALTINA" at bounding box center [241, 235] width 47 height 11
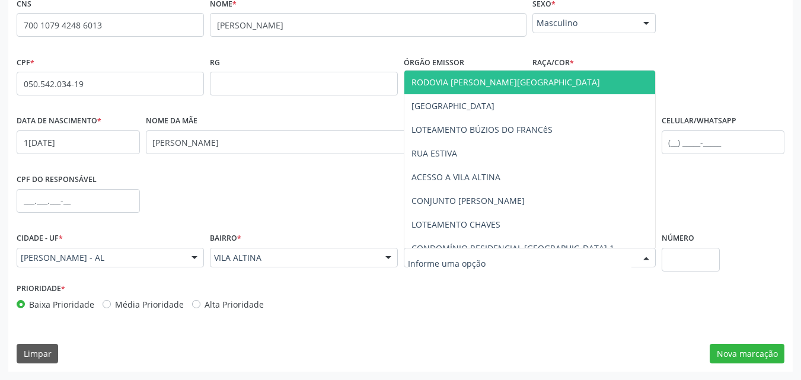
click at [429, 267] on div at bounding box center [530, 258] width 252 height 20
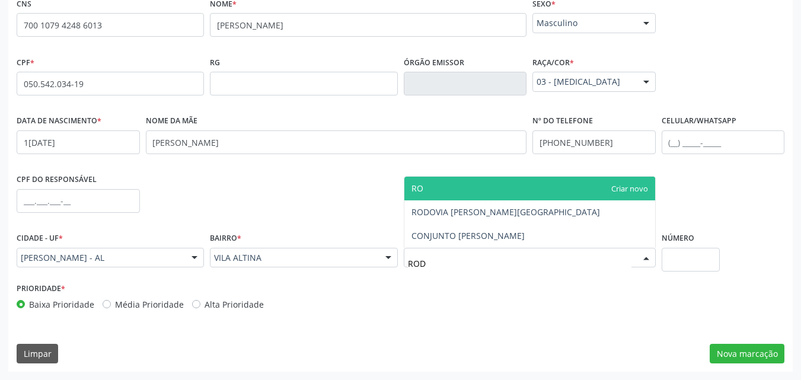
type input "RODO"
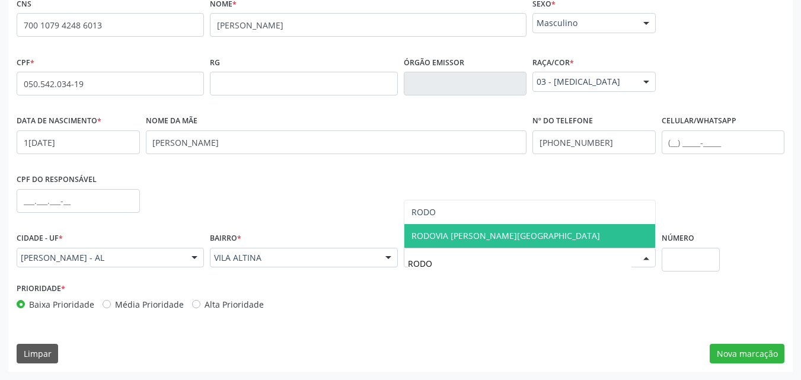
click at [413, 237] on span "RODOVIA [PERSON_NAME][GEOGRAPHIC_DATA]" at bounding box center [505, 235] width 189 height 11
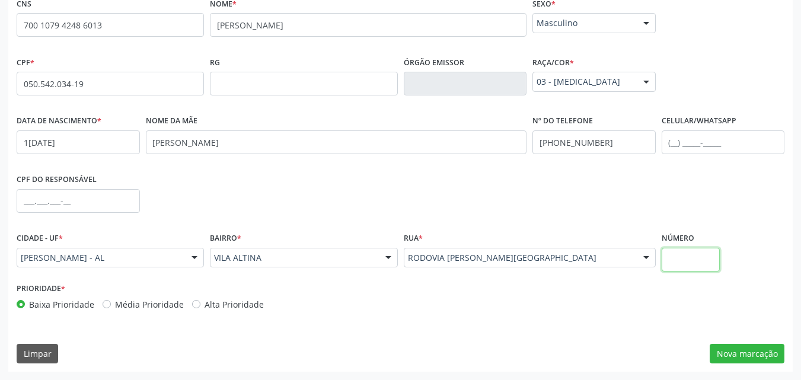
click at [682, 256] on input "text" at bounding box center [691, 260] width 59 height 24
type input "S/N"
click at [735, 349] on button "Nova marcação" at bounding box center [747, 354] width 75 height 20
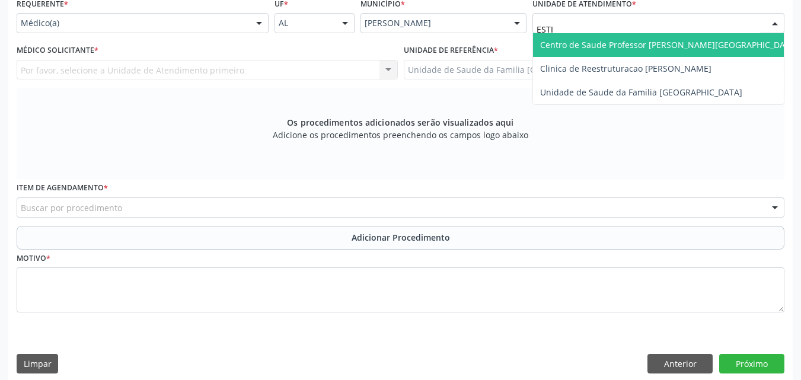
type input "ESTIV"
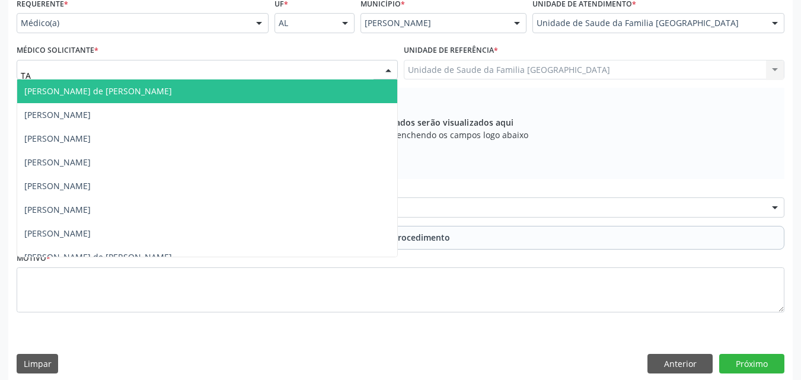
type input "TAC"
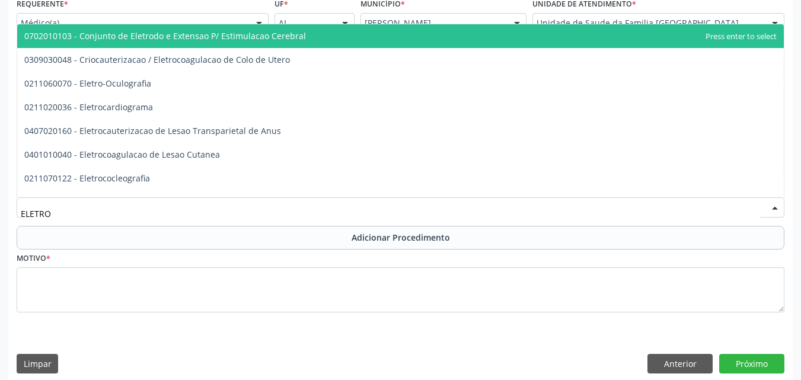
type input "ELETROC"
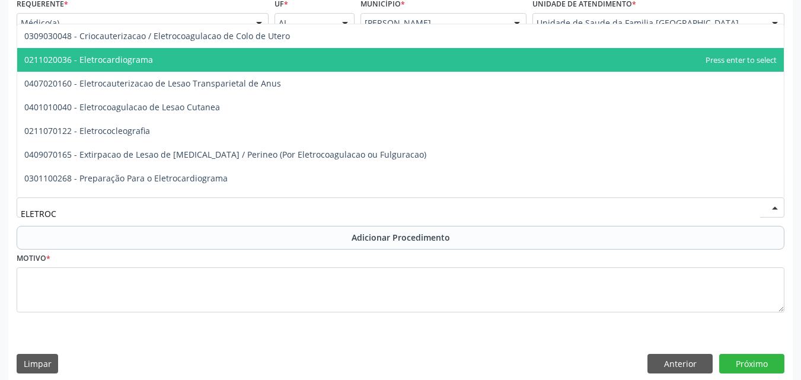
click at [103, 60] on span "0211020036 - Eletrocardiograma" at bounding box center [88, 59] width 129 height 11
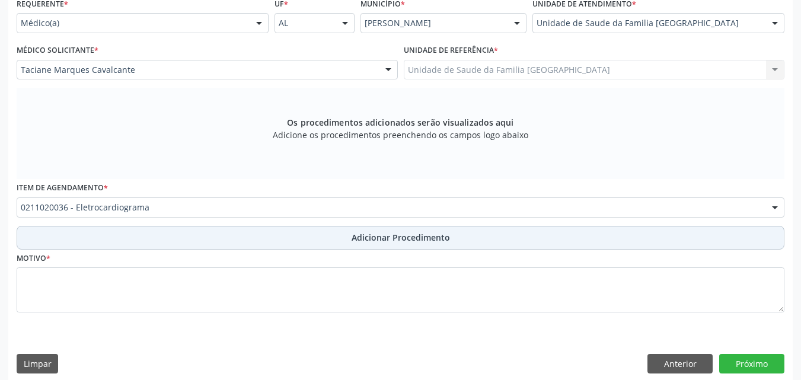
click at [116, 235] on button "Adicionar Procedimento" at bounding box center [401, 238] width 768 height 24
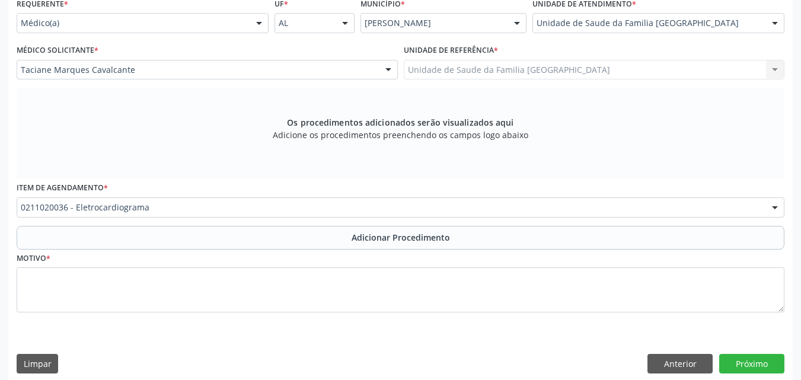
scroll to position [244, 0]
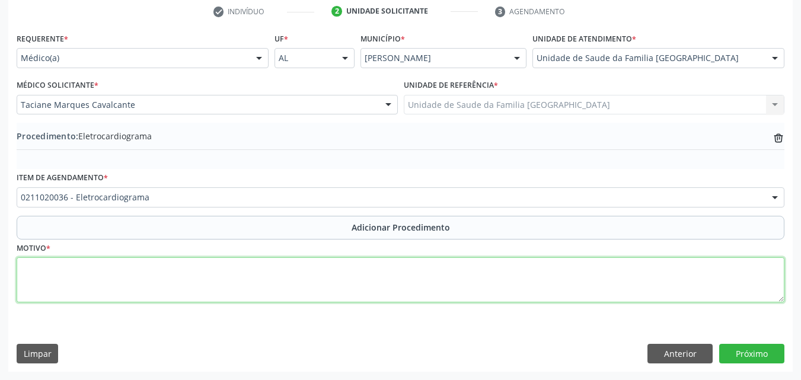
click at [125, 269] on textarea at bounding box center [401, 279] width 768 height 45
type textarea "HAS, IMC 32.2."
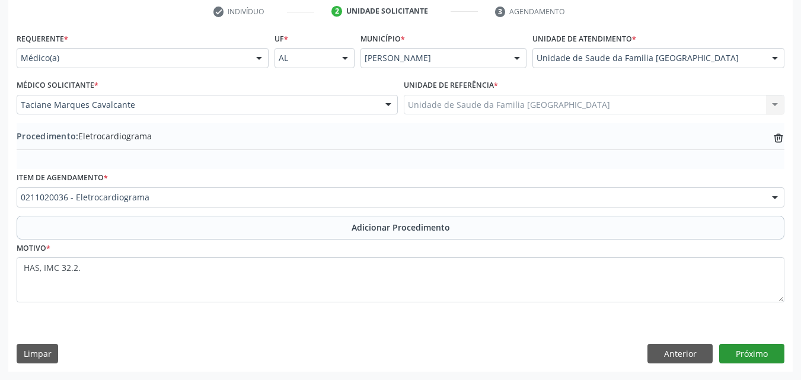
click at [720, 349] on div "Anterior Próximo" at bounding box center [715, 354] width 137 height 20
click at [724, 349] on button "Próximo" at bounding box center [751, 354] width 65 height 20
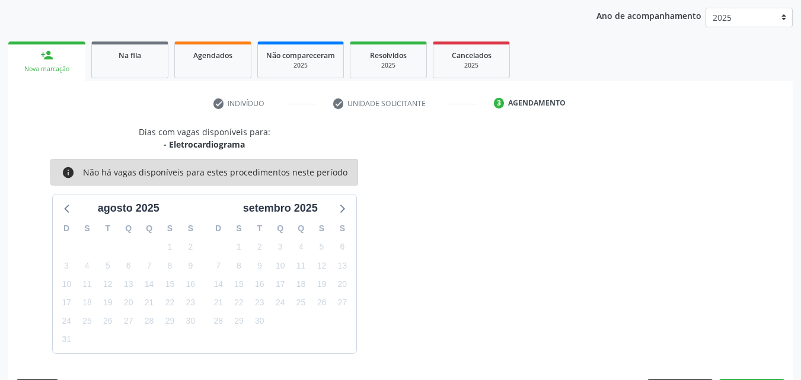
scroll to position [187, 0]
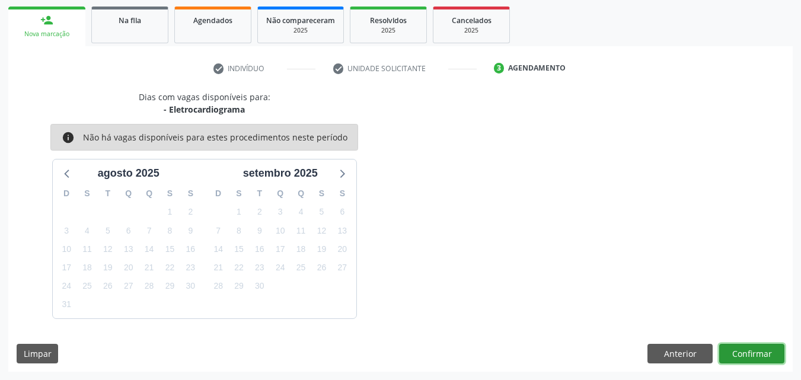
click at [767, 354] on button "Confirmar" at bounding box center [751, 354] width 65 height 20
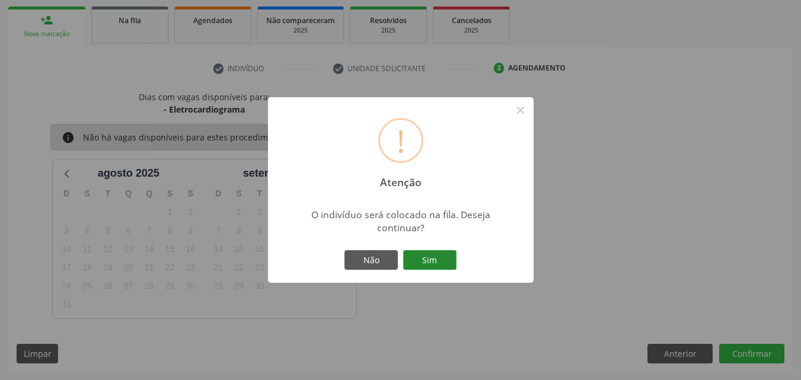
click at [425, 258] on button "Sim" at bounding box center [429, 260] width 53 height 20
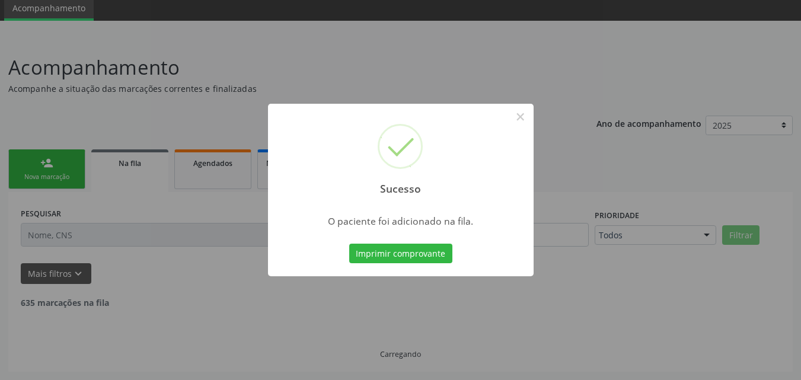
scroll to position [32, 0]
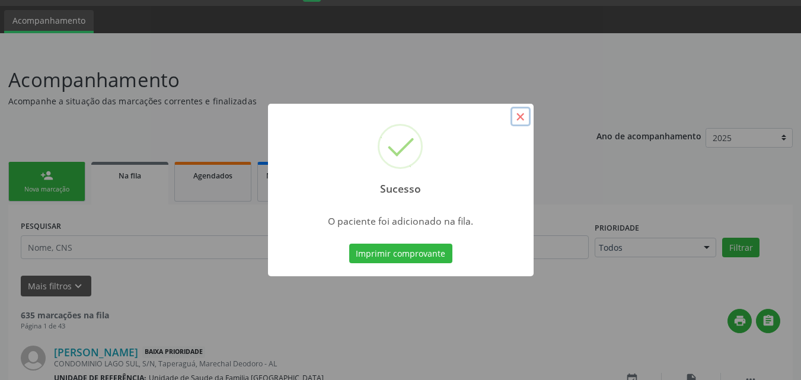
click at [523, 116] on button "×" at bounding box center [520, 117] width 20 height 20
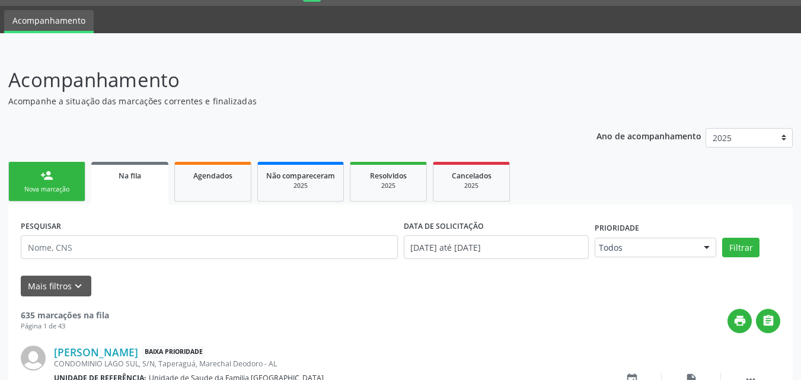
click at [47, 195] on link "person_add Nova marcação" at bounding box center [46, 182] width 77 height 40
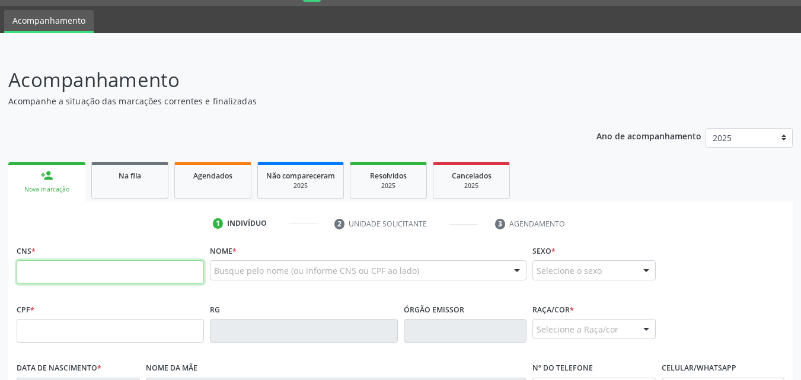
click at [68, 269] on input "text" at bounding box center [110, 272] width 187 height 24
type input "700 1099 7777 9515"
type input "025.984.654-66"
type input "0[DATE]"
type input "[PERSON_NAME]"
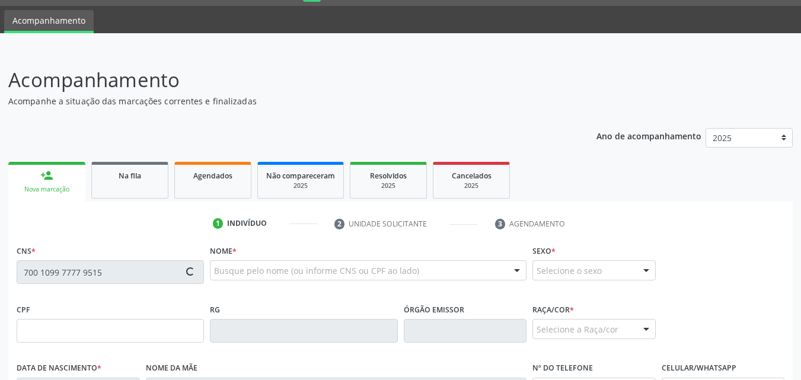
type input "[PHONE_NUMBER]"
type input "02"
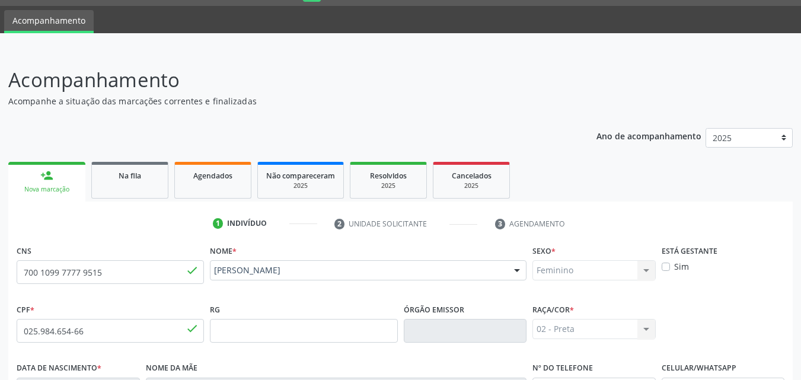
scroll to position [279, 0]
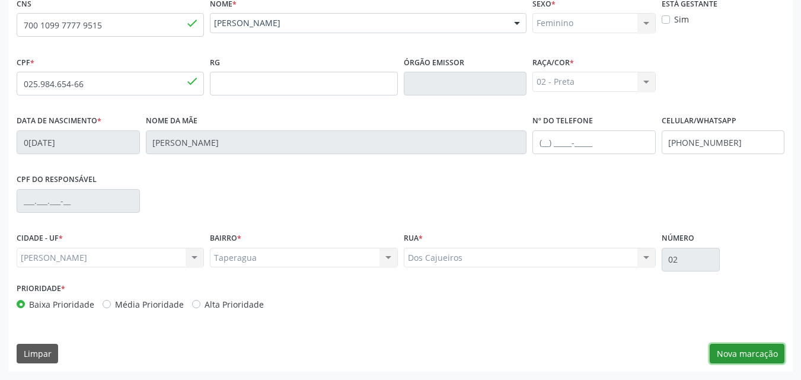
click at [742, 350] on button "Nova marcação" at bounding box center [747, 354] width 75 height 20
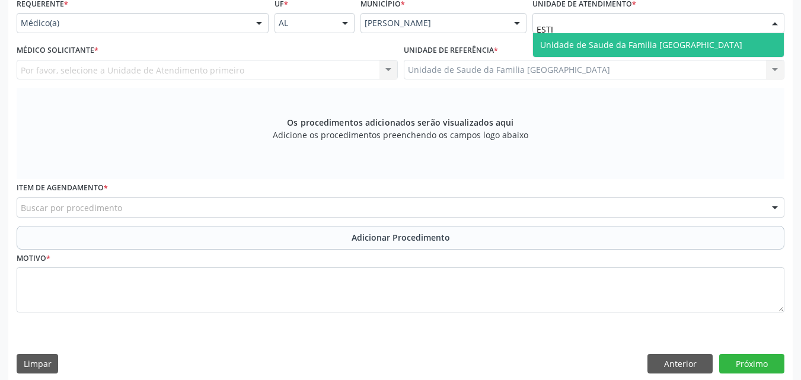
type input "ESTIV"
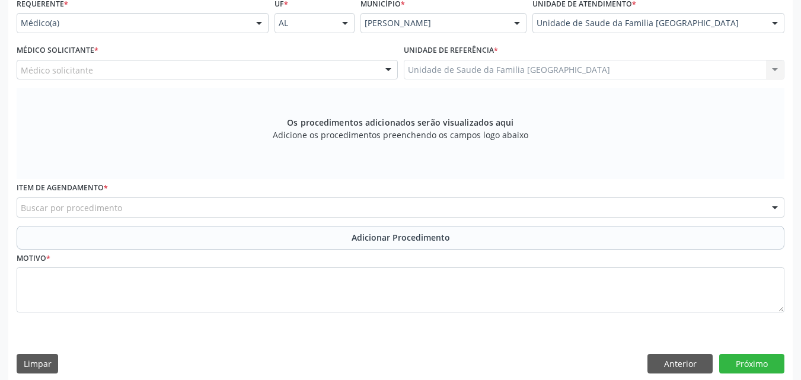
click at [140, 65] on div "Médico solicitante" at bounding box center [207, 70] width 381 height 20
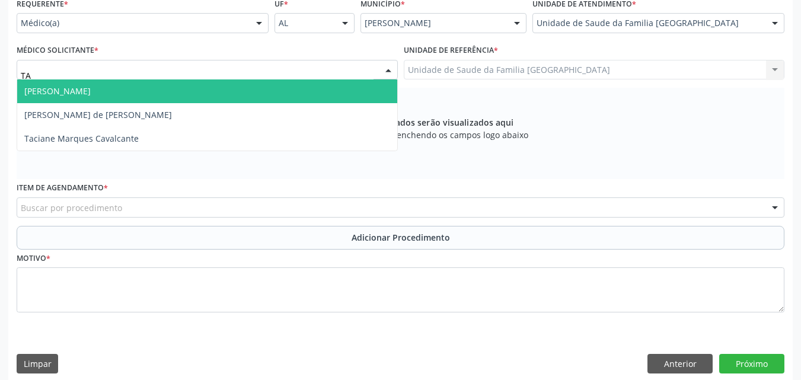
type input "TAC"
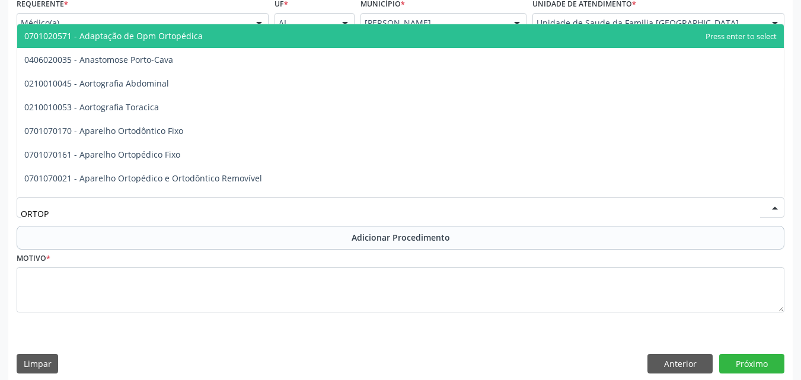
type input "ORTOPE"
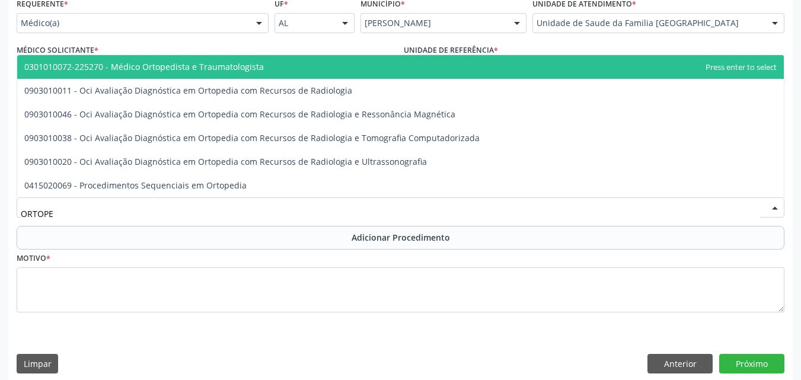
click at [132, 65] on span "0301010072-225270 - Médico Ortopedista e Traumatologista" at bounding box center [144, 66] width 240 height 11
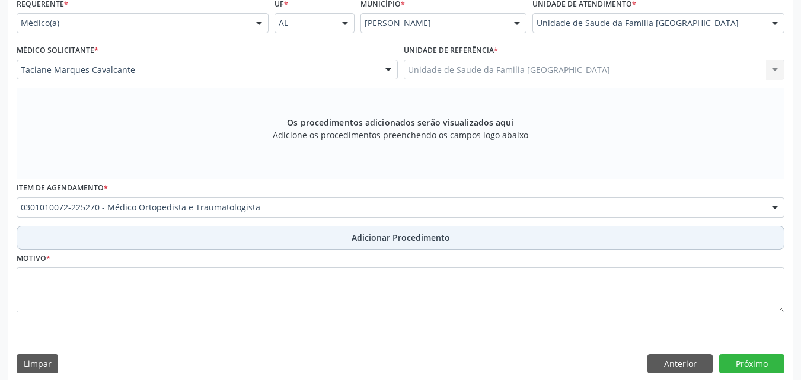
click at [152, 245] on button "Adicionar Procedimento" at bounding box center [401, 238] width 768 height 24
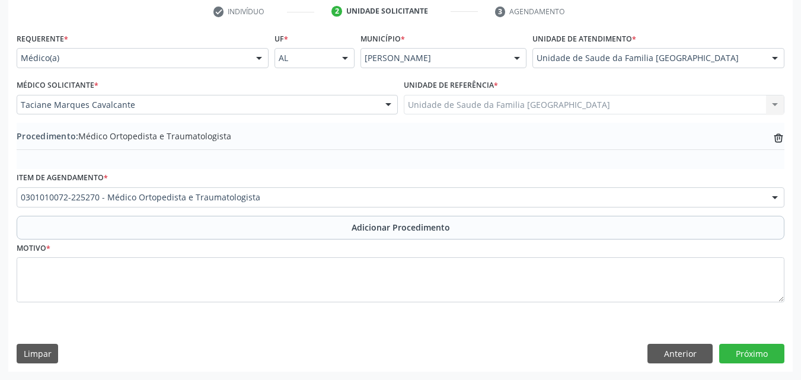
scroll to position [244, 0]
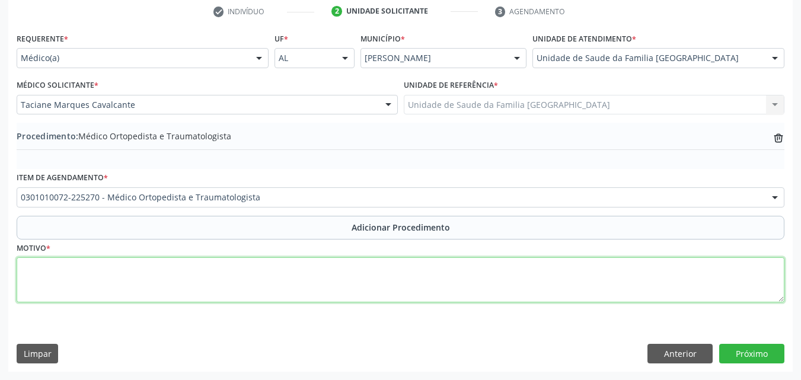
click at [143, 281] on textarea at bounding box center [401, 279] width 768 height 45
type textarea "LOMBALGIA COM IRRADIAÇÃO PARA MEMBRO INFERIOR ESQUERDO."
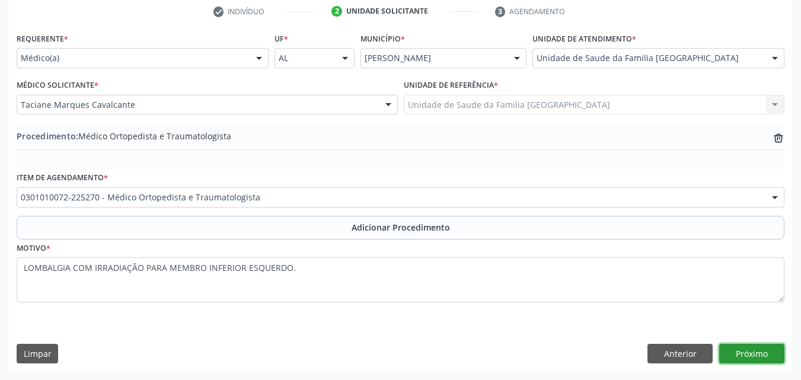
click at [764, 363] on button "Próximo" at bounding box center [751, 354] width 65 height 20
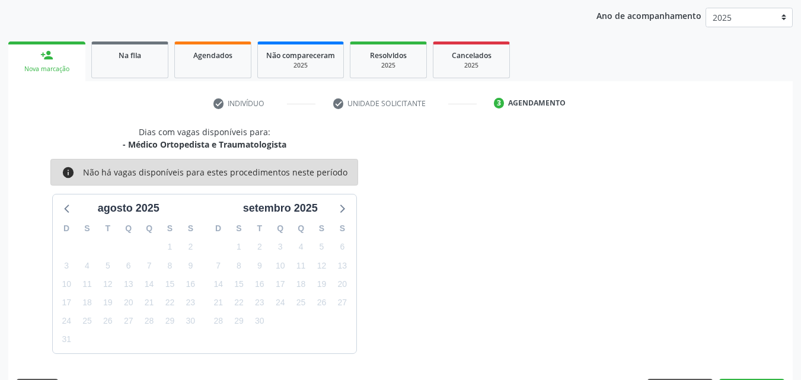
scroll to position [187, 0]
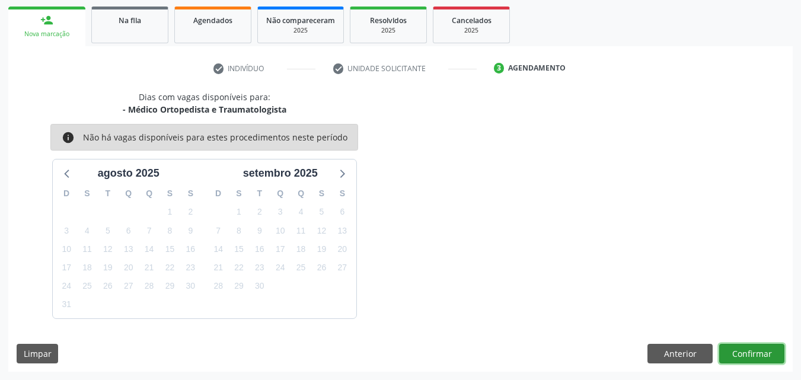
click at [768, 347] on button "Confirmar" at bounding box center [751, 354] width 65 height 20
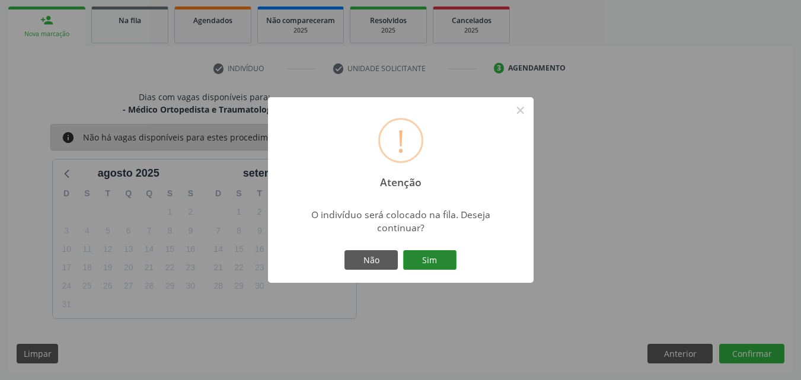
click at [436, 254] on button "Sim" at bounding box center [429, 260] width 53 height 20
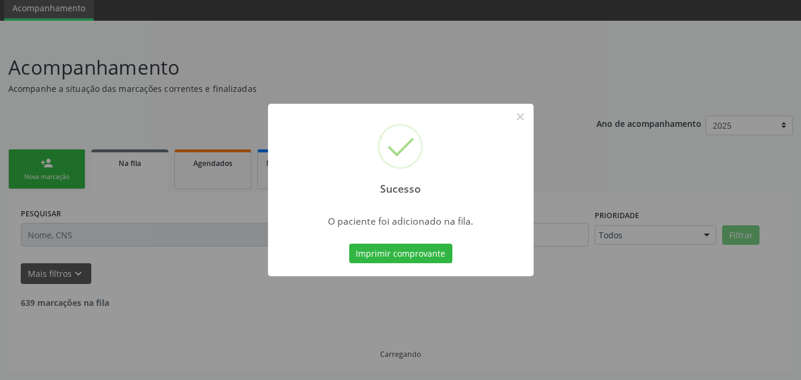
scroll to position [32, 0]
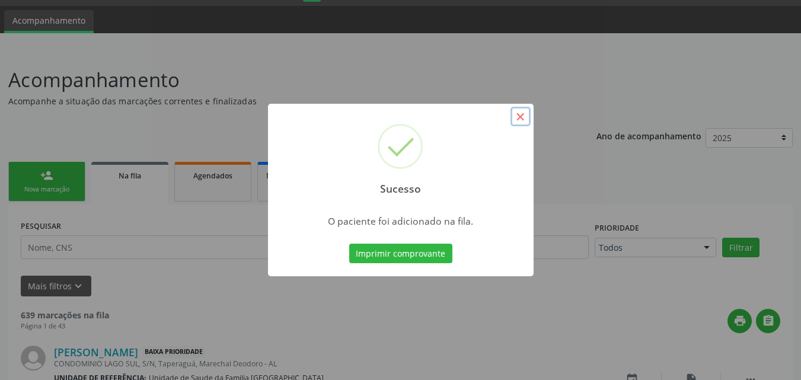
click at [521, 119] on button "×" at bounding box center [520, 117] width 20 height 20
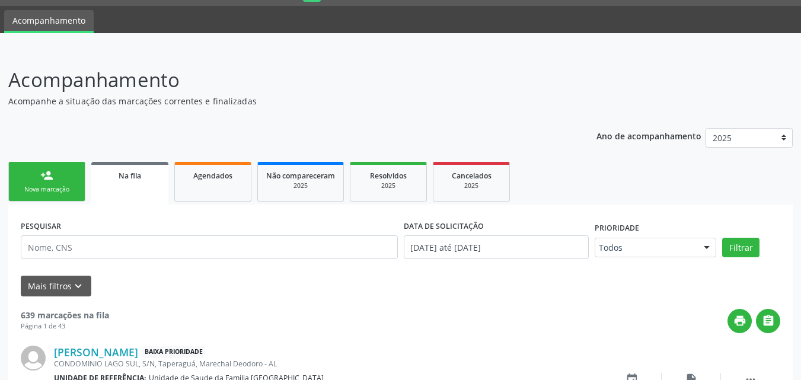
click at [60, 195] on link "person_add Nova marcação" at bounding box center [46, 182] width 77 height 40
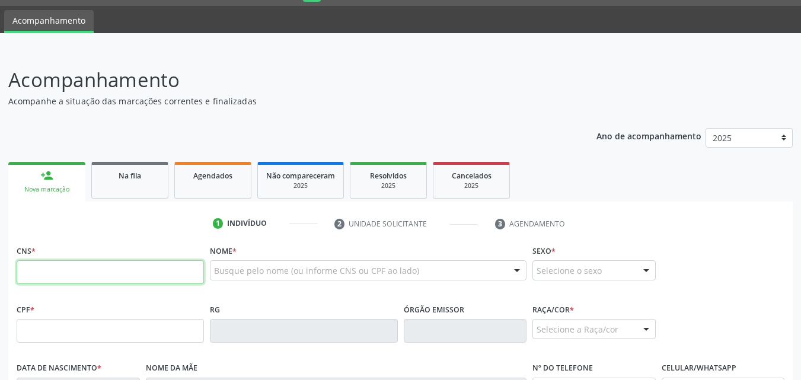
click at [76, 263] on input "text" at bounding box center [110, 272] width 187 height 24
click at [73, 271] on input "text" at bounding box center [110, 272] width 187 height 24
type input "700 1099 7777 9515"
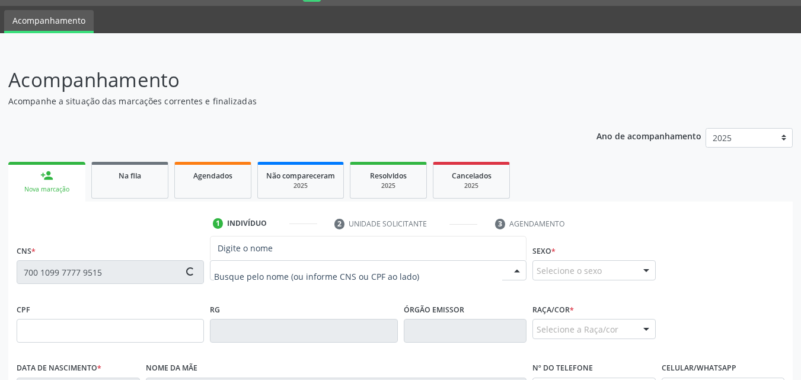
type input "025.984.654-66"
type input "0[DATE]"
type input "[PERSON_NAME]"
type input "[PHONE_NUMBER]"
type input "02"
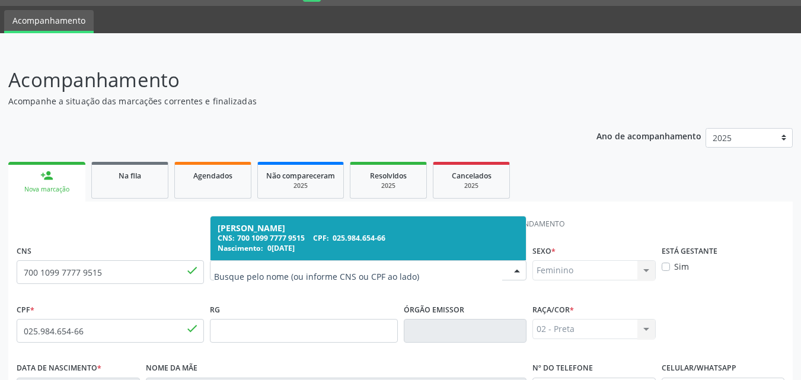
click at [253, 302] on div "RG" at bounding box center [303, 322] width 187 height 42
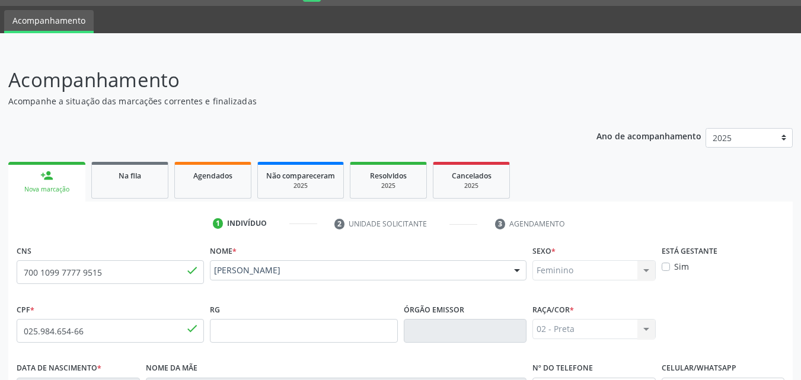
scroll to position [279, 0]
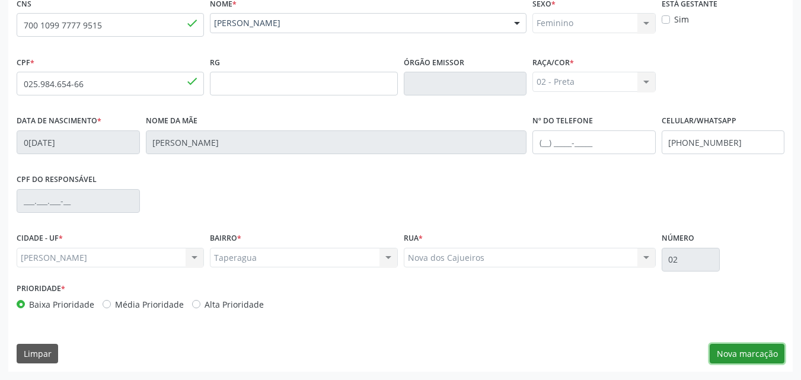
click at [719, 351] on button "Nova marcação" at bounding box center [747, 354] width 75 height 20
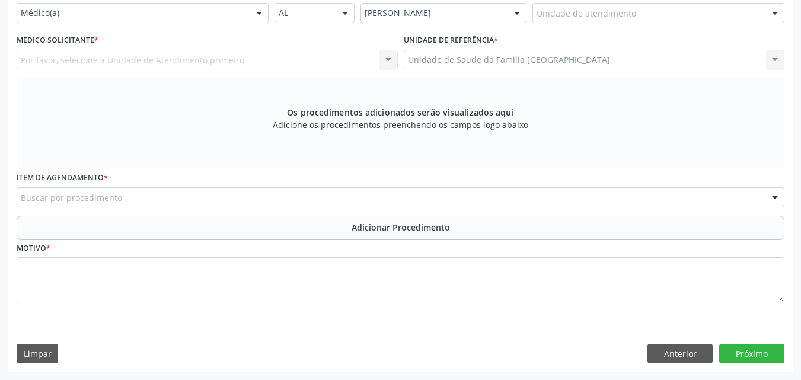
scroll to position [12, 0]
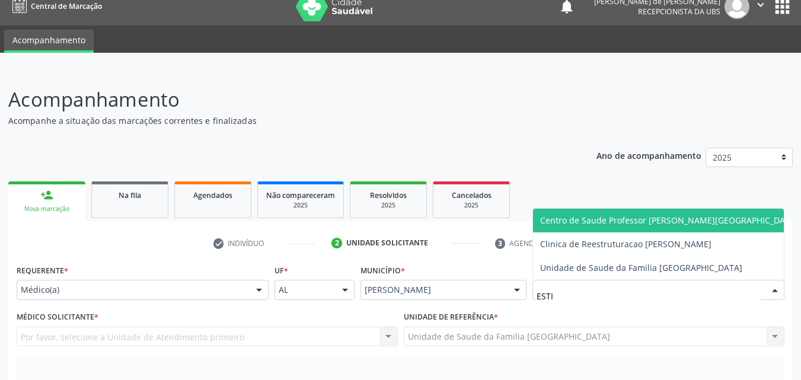
type input "ESTIV"
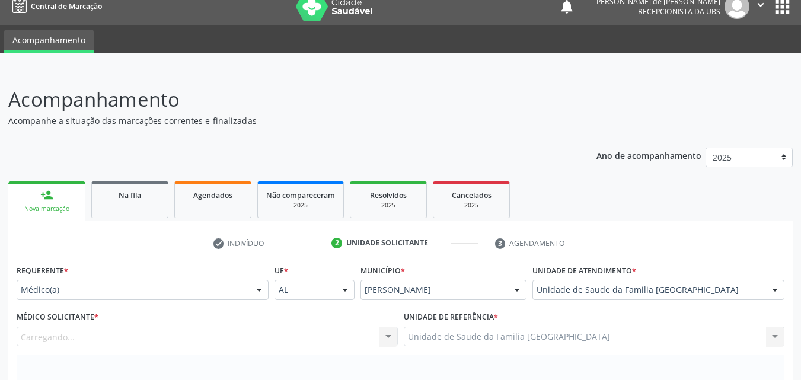
scroll to position [289, 0]
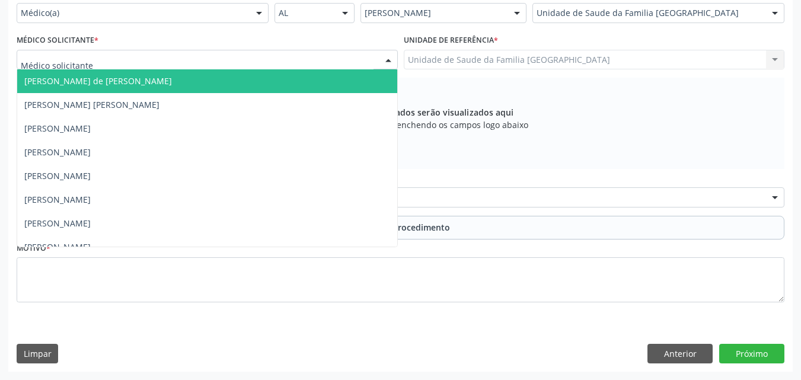
click at [92, 59] on div at bounding box center [207, 60] width 381 height 20
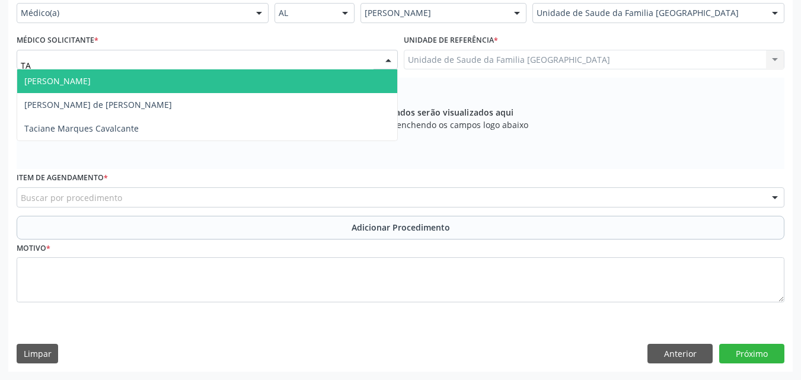
type input "TAC"
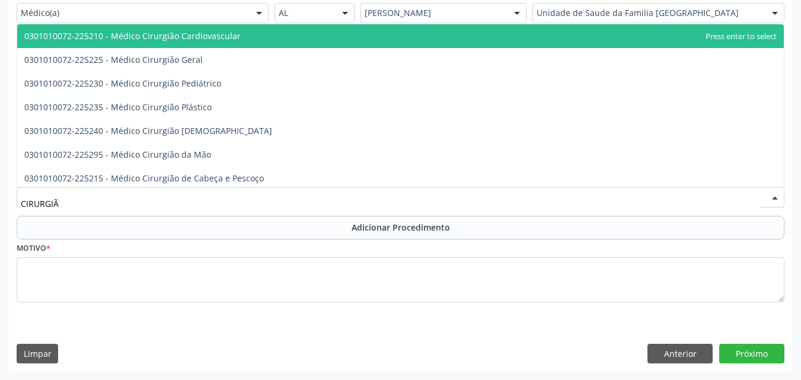
type input "CIRURGIÃO"
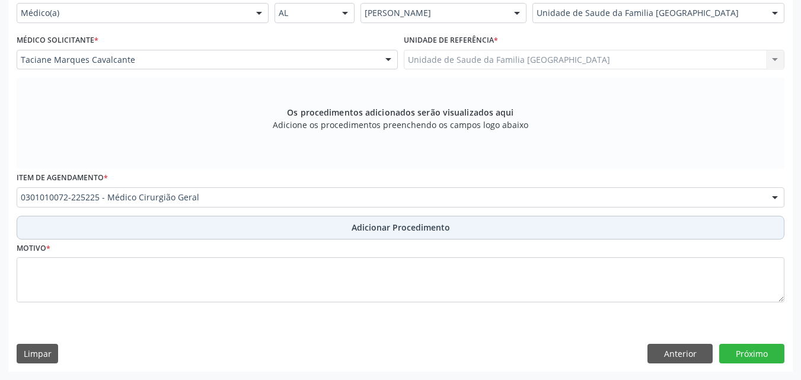
click at [117, 226] on button "Adicionar Procedimento" at bounding box center [401, 228] width 768 height 24
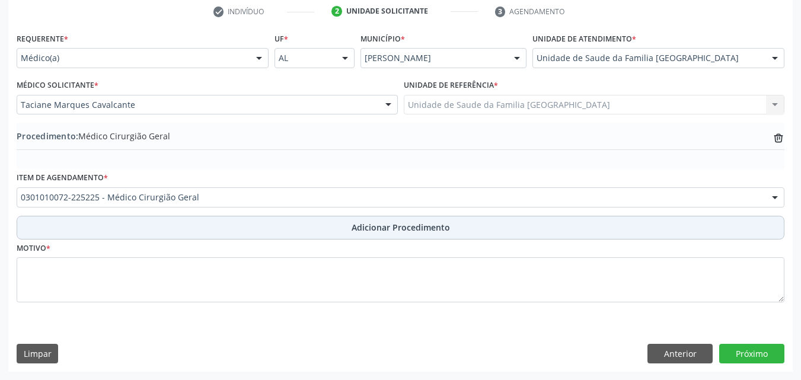
scroll to position [244, 0]
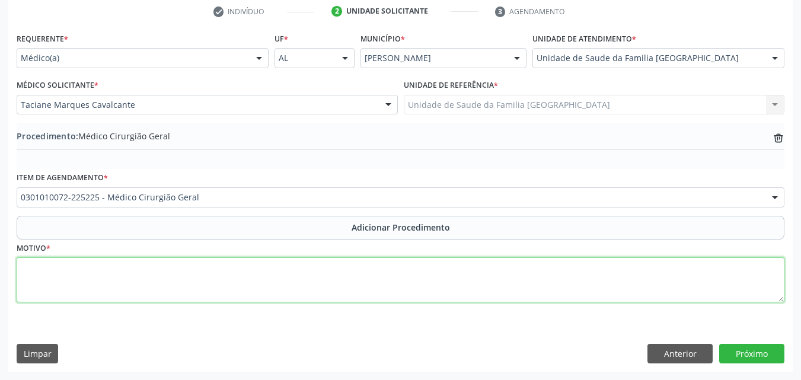
click at [119, 275] on textarea at bounding box center [401, 279] width 768 height 45
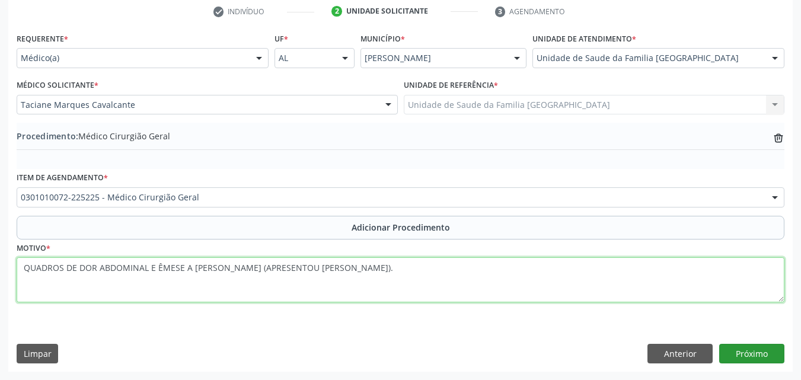
type textarea "QUADROS DE DOR ABDOMINAL E ÊMESE A [PERSON_NAME] (APRESENTOU [PERSON_NAME])."
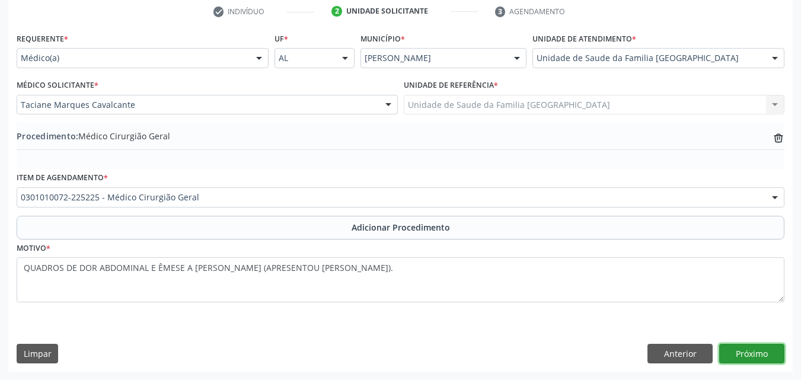
click at [726, 352] on button "Próximo" at bounding box center [751, 354] width 65 height 20
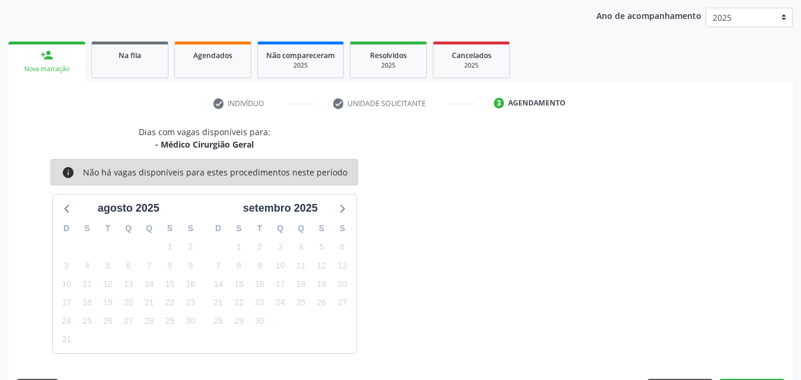
scroll to position [187, 0]
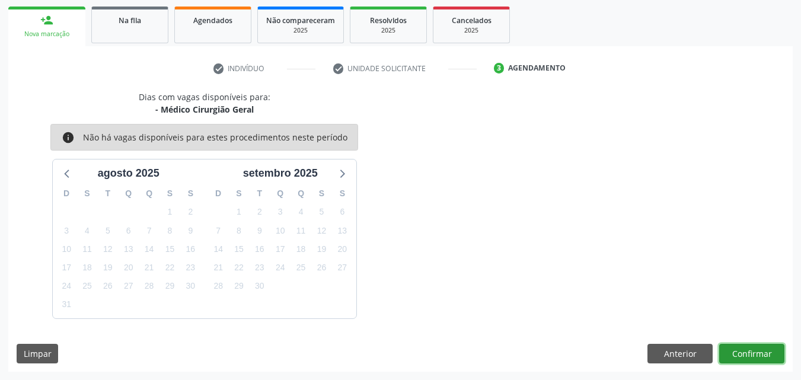
click at [726, 352] on button "Confirmar" at bounding box center [751, 354] width 65 height 20
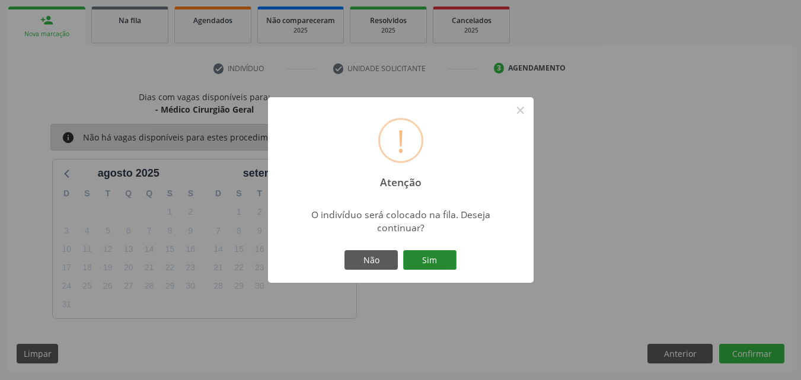
click at [417, 256] on button "Sim" at bounding box center [429, 260] width 53 height 20
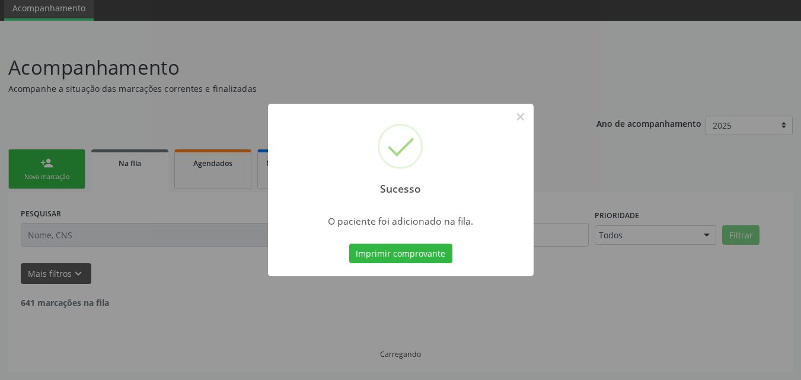
scroll to position [32, 0]
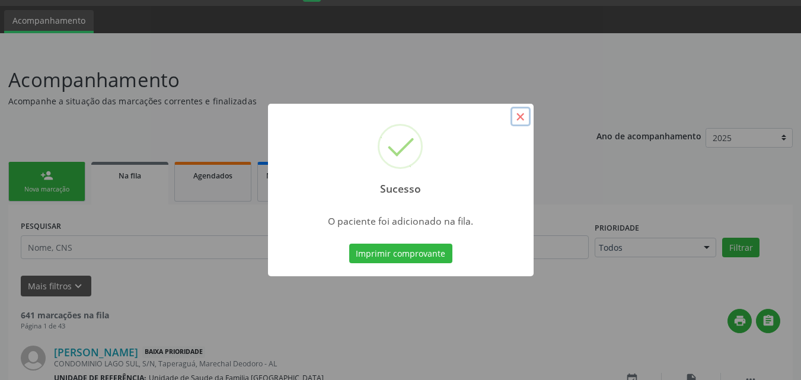
click at [516, 124] on button "×" at bounding box center [520, 117] width 20 height 20
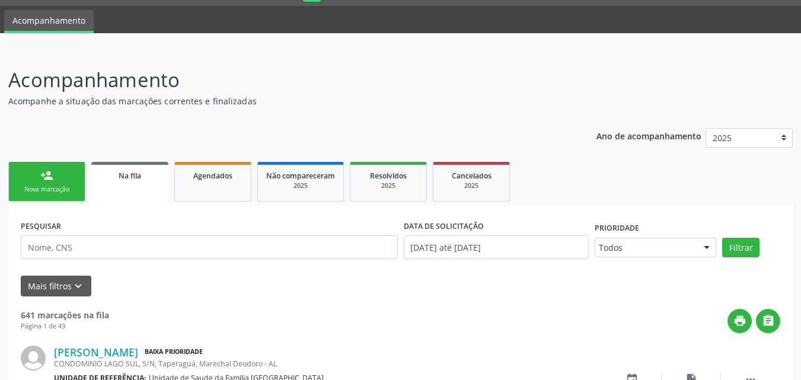
click at [57, 187] on div "Nova marcação" at bounding box center [46, 189] width 59 height 9
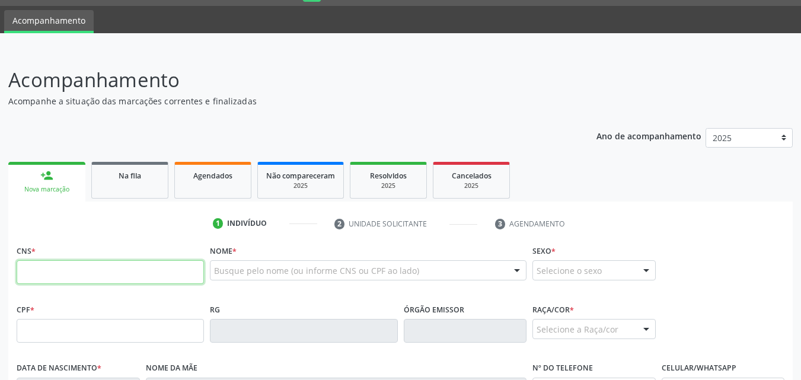
click at [116, 275] on input "text" at bounding box center [110, 272] width 187 height 24
type input "702 5043 3022 2430"
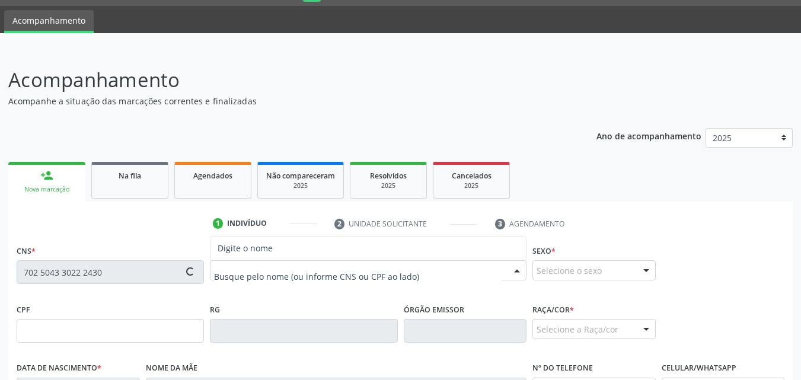
type input "126.613.644-47"
type input "[DATE]"
type input "[PERSON_NAME]"
type input "[PHONE_NUMBER]"
type input "11"
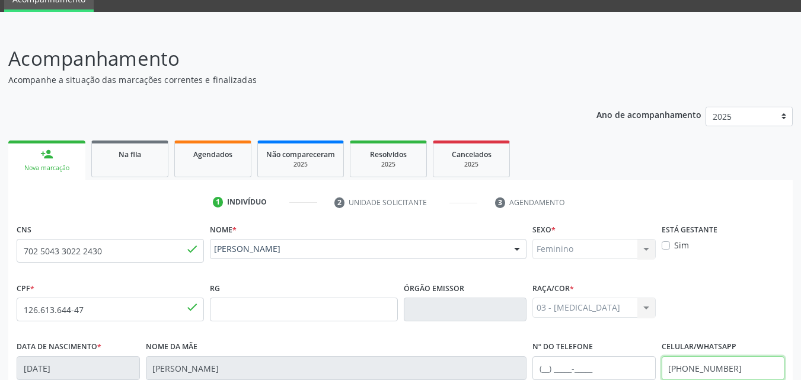
scroll to position [279, 0]
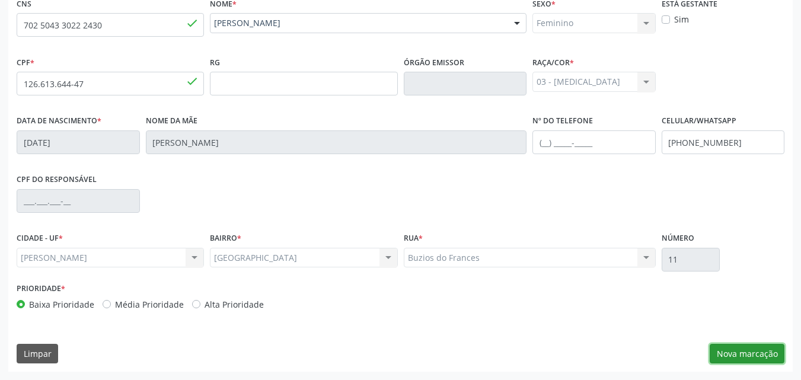
click at [767, 356] on button "Nova marcação" at bounding box center [747, 354] width 75 height 20
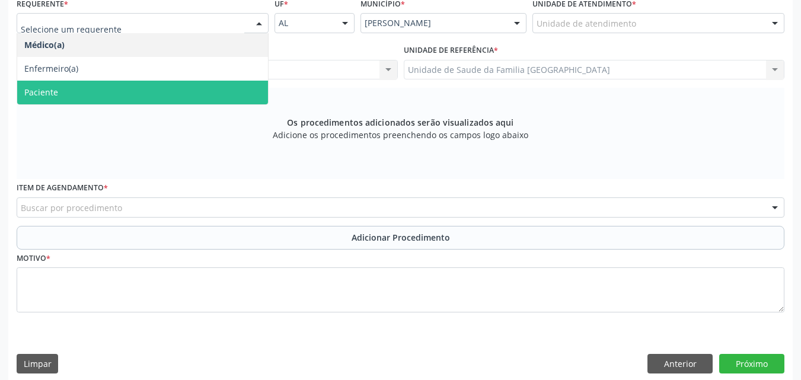
click at [71, 82] on span "Paciente" at bounding box center [142, 93] width 251 height 24
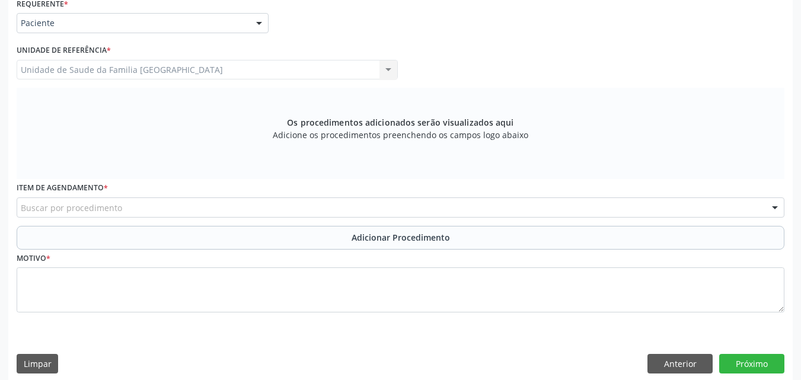
click at [166, 71] on div "Unidade de Saude da Familia [GEOGRAPHIC_DATA] Unidade de Saude da Familia [GEOG…" at bounding box center [207, 70] width 381 height 20
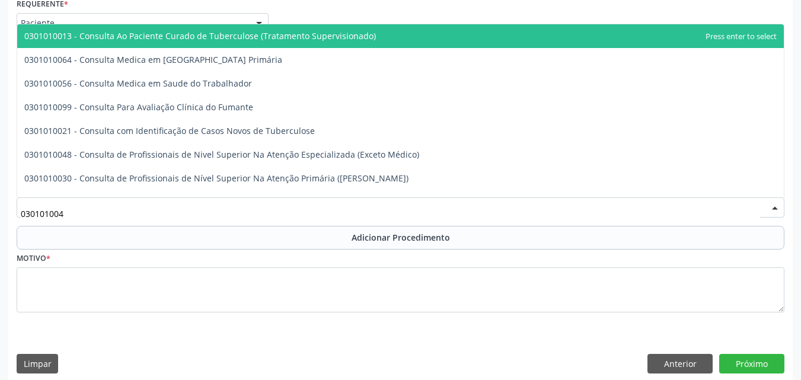
type input "0301010048"
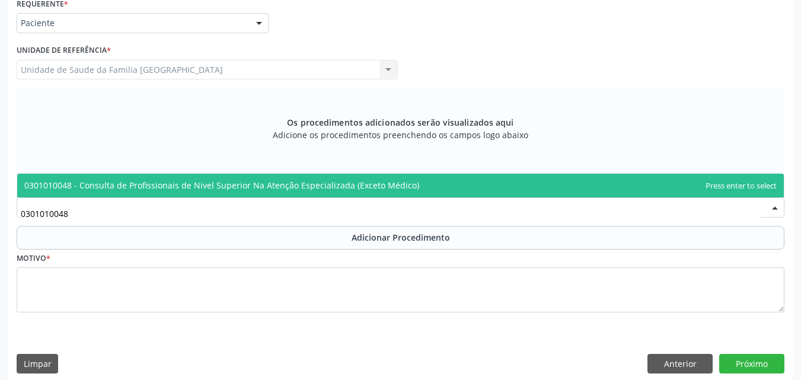
click at [120, 184] on span "0301010048 - Consulta de Profissionais de Nivel Superior Na Atenção Especializa…" at bounding box center [221, 185] width 395 height 11
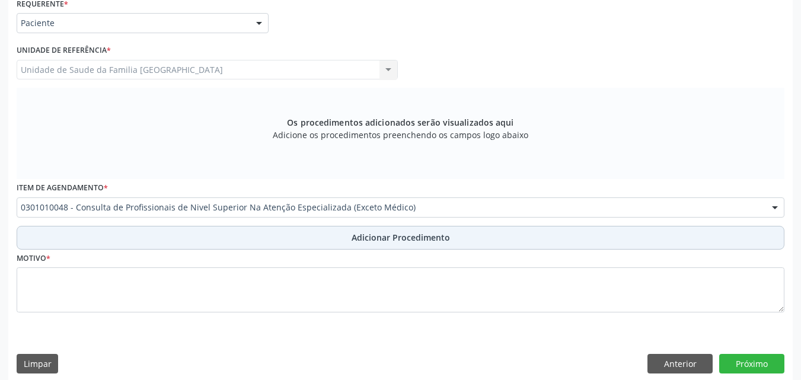
click at [106, 244] on button "Adicionar Procedimento" at bounding box center [401, 238] width 768 height 24
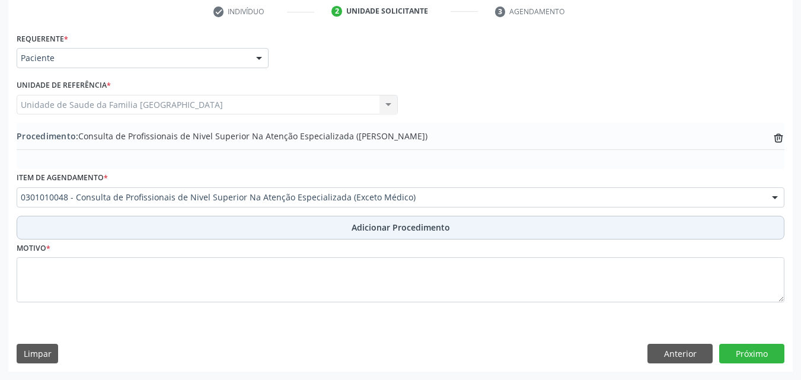
scroll to position [244, 0]
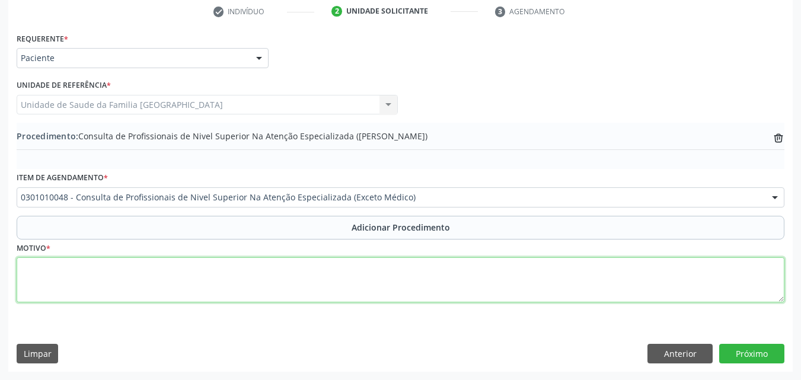
click at [104, 283] on textarea at bounding box center [401, 279] width 768 height 45
drag, startPoint x: 213, startPoint y: 269, endPoint x: 258, endPoint y: 279, distance: 45.6
click at [258, 279] on textarea "PACIENTE NECESSITA DE TRATAMENTO ORTODÔNTICO" at bounding box center [401, 279] width 768 height 45
type textarea "PACIENTE NECESSITA DE TRATAMENTO ORTODÔNTICO (ORTODONTIA)."
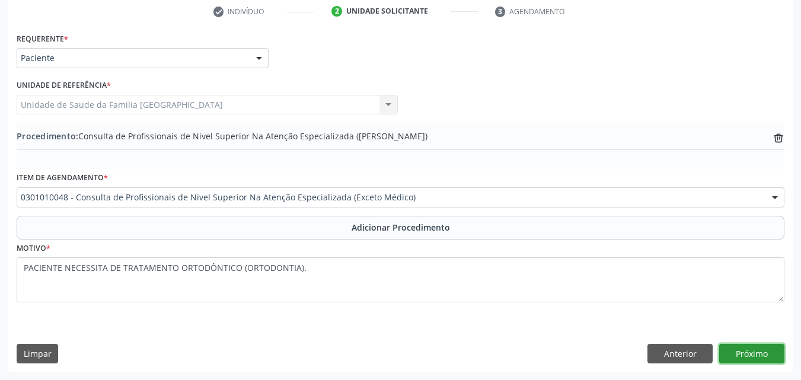
click at [741, 358] on button "Próximo" at bounding box center [751, 354] width 65 height 20
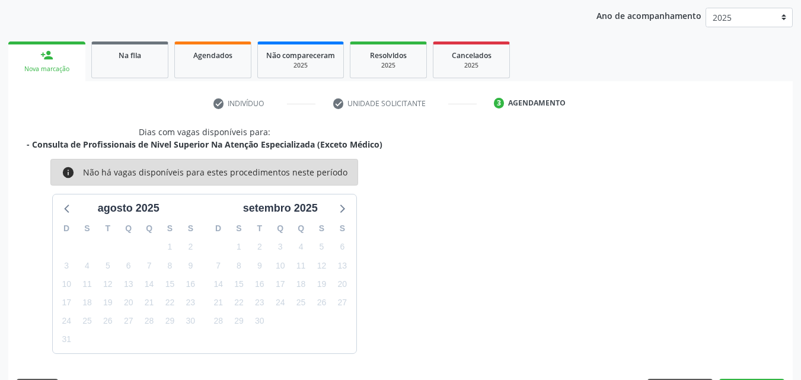
scroll to position [187, 0]
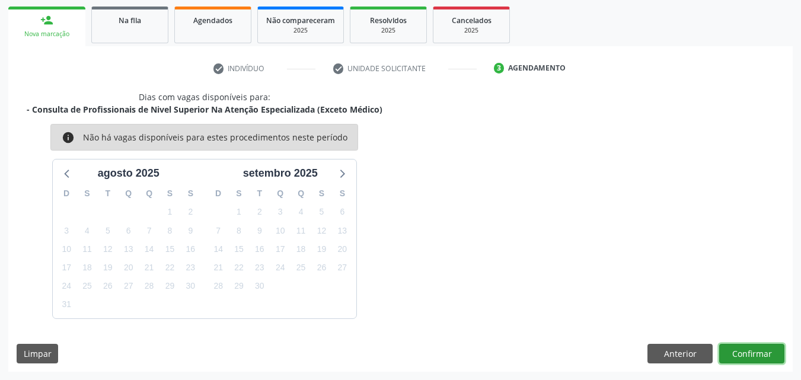
click at [731, 352] on button "Confirmar" at bounding box center [751, 354] width 65 height 20
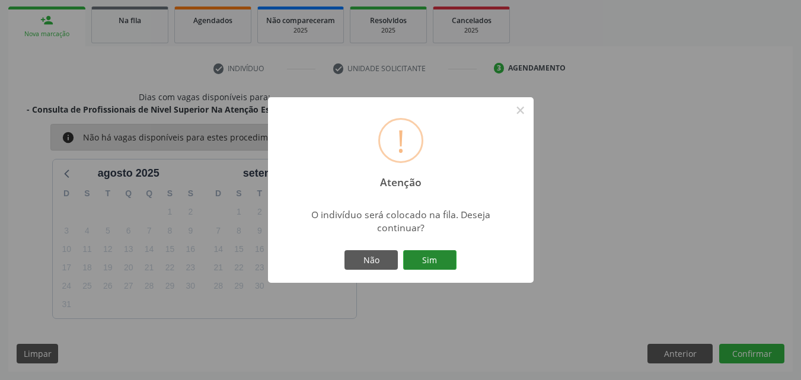
click at [428, 263] on button "Sim" at bounding box center [429, 260] width 53 height 20
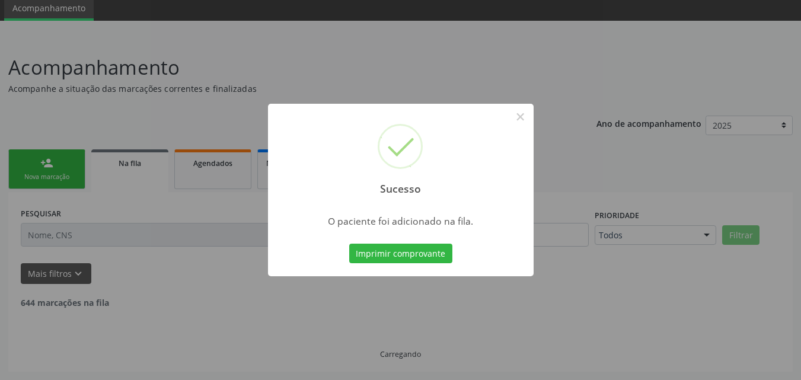
scroll to position [32, 0]
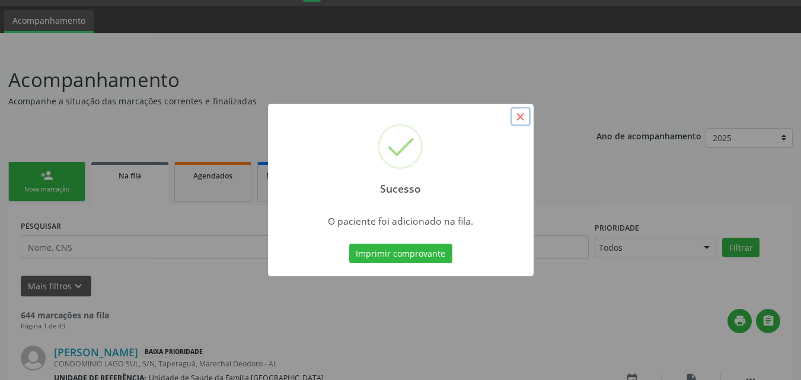
click at [520, 122] on button "×" at bounding box center [520, 117] width 20 height 20
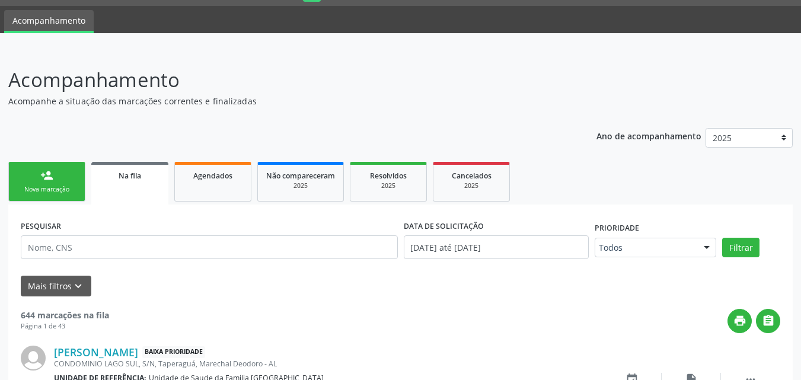
click at [49, 172] on div "person_add" at bounding box center [46, 175] width 13 height 13
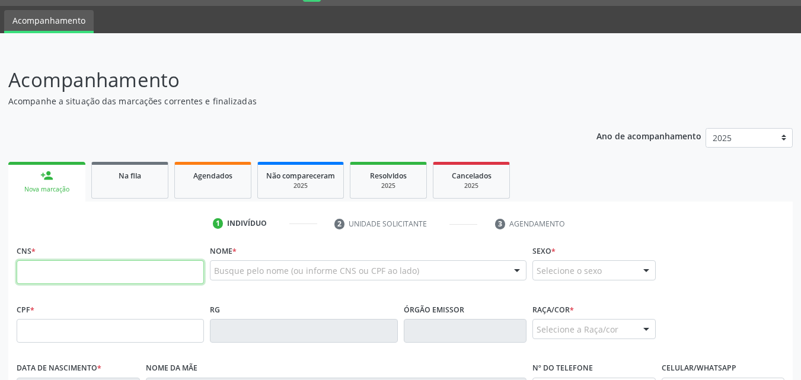
click at [140, 277] on input "text" at bounding box center [110, 272] width 187 height 24
type input "898 0062 2869 4393"
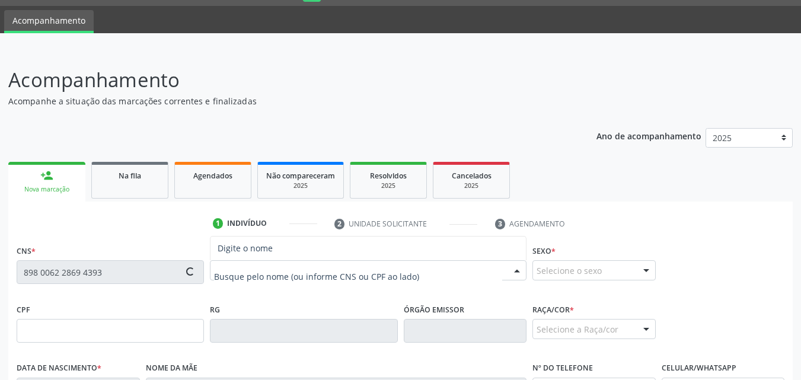
type input "175.464.834-76"
type input "[DATE]"
type input "[PERSON_NAME]"
type input "[PHONE_NUMBER]"
type input "13"
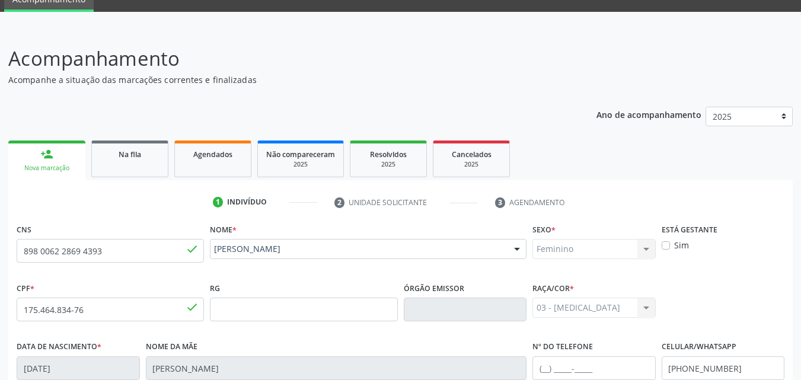
scroll to position [279, 0]
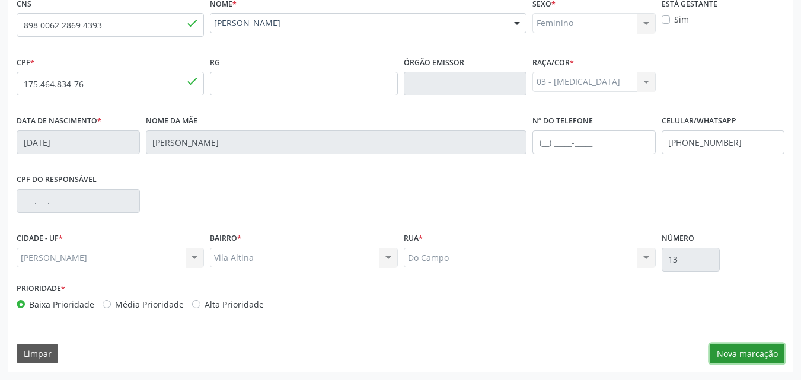
click at [730, 354] on button "Nova marcação" at bounding box center [747, 354] width 75 height 20
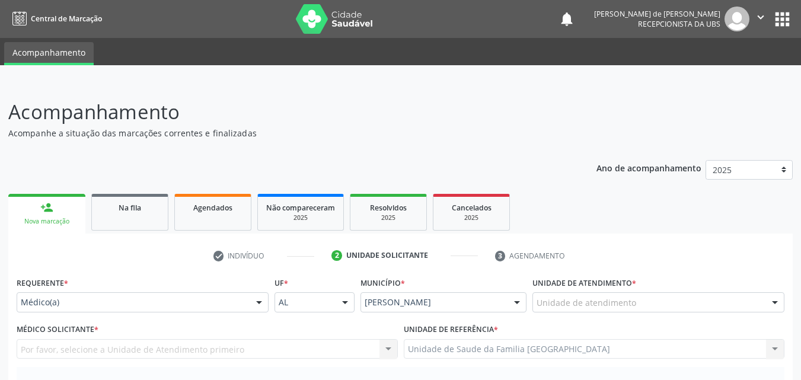
scroll to position [277, 0]
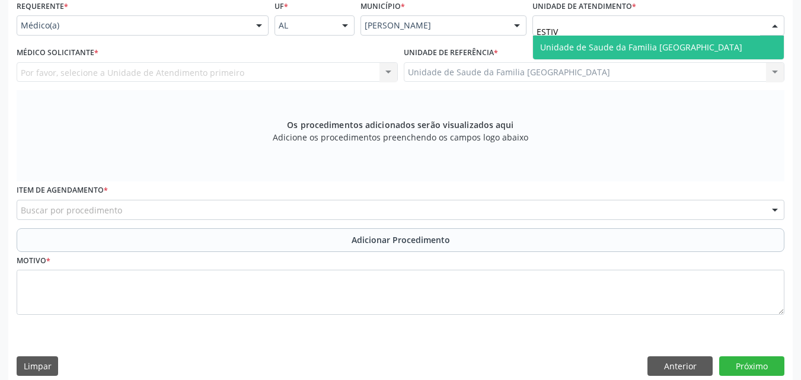
type input "ESTIVA"
click at [591, 42] on span "Unidade de Saude da Familia [GEOGRAPHIC_DATA]" at bounding box center [641, 47] width 202 height 11
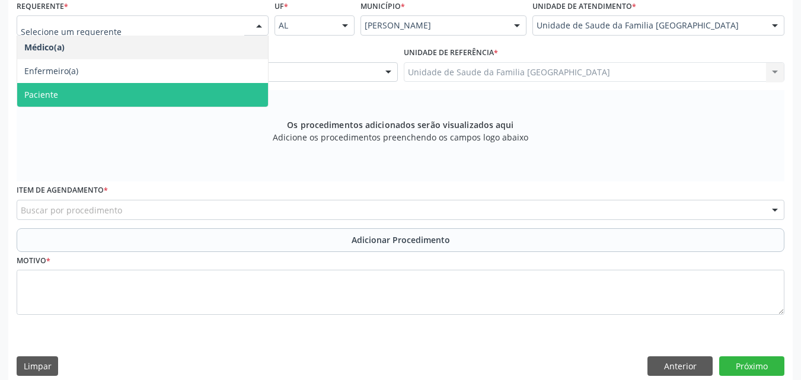
click at [71, 88] on span "Paciente" at bounding box center [142, 95] width 251 height 24
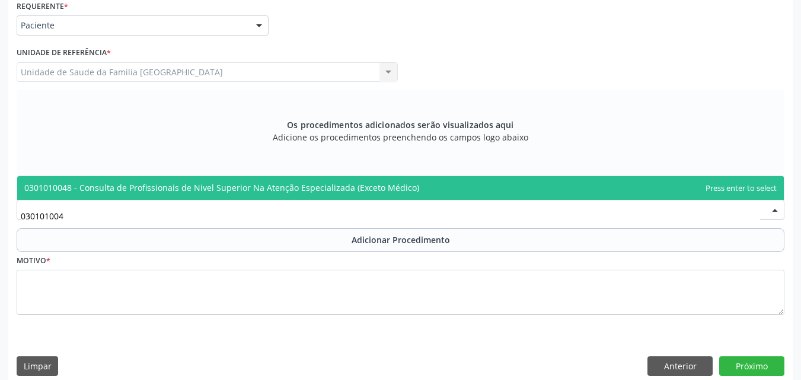
type input "0301010048"
click at [116, 180] on span "0301010048 - Consulta de Profissionais de Nivel Superior Na Atenção Especializa…" at bounding box center [400, 188] width 767 height 24
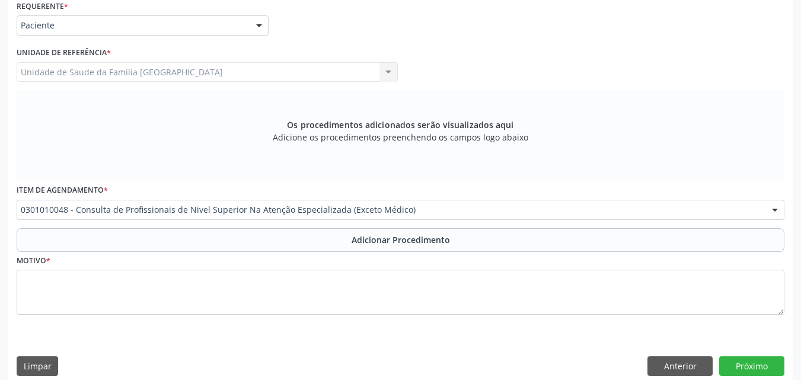
click at [141, 250] on button "Adicionar Procedimento" at bounding box center [401, 240] width 768 height 24
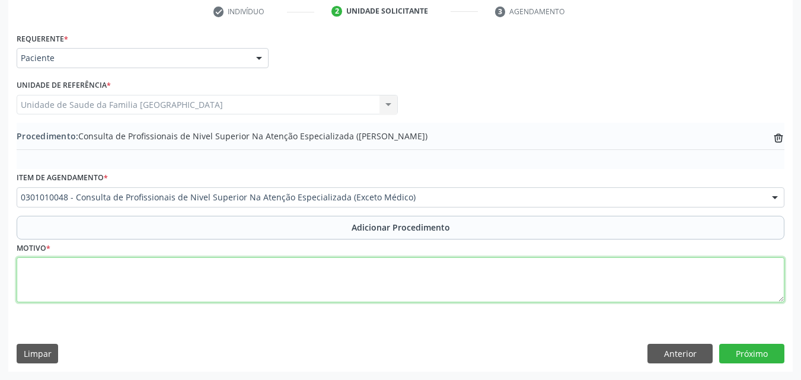
click at [139, 277] on textarea at bounding box center [401, 279] width 768 height 45
click at [159, 270] on textarea "ODONTOPEDIATRIA - PACIENTE DE 04 ANOS PRECISA" at bounding box center [401, 279] width 768 height 45
click at [281, 268] on textarea "ODONTOPEDIATRIA - PACIENTE DE MENOR DE 04 ANOS PRECISA" at bounding box center [401, 279] width 768 height 45
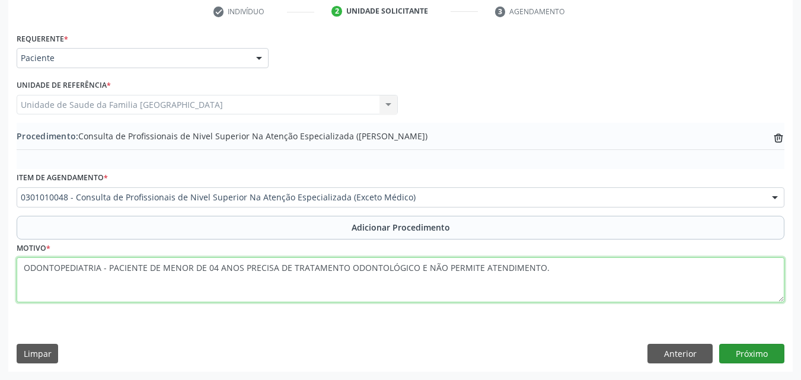
type textarea "ODONTOPEDIATRIA - PACIENTE DE MENOR DE 04 ANOS PRECISA DE TRATAMENTO ODONTOLÓGI…"
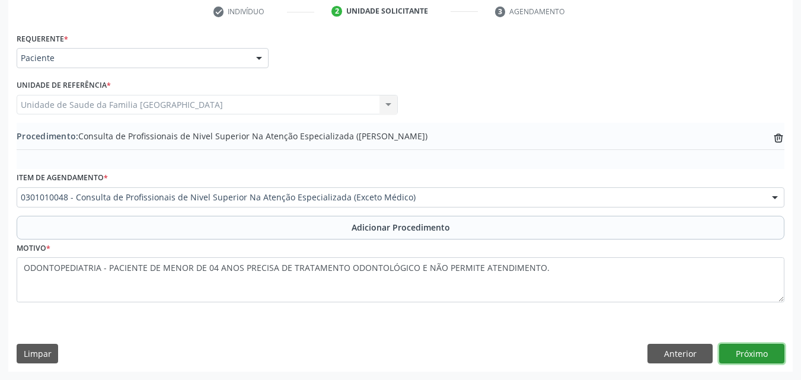
click at [736, 353] on button "Próximo" at bounding box center [751, 354] width 65 height 20
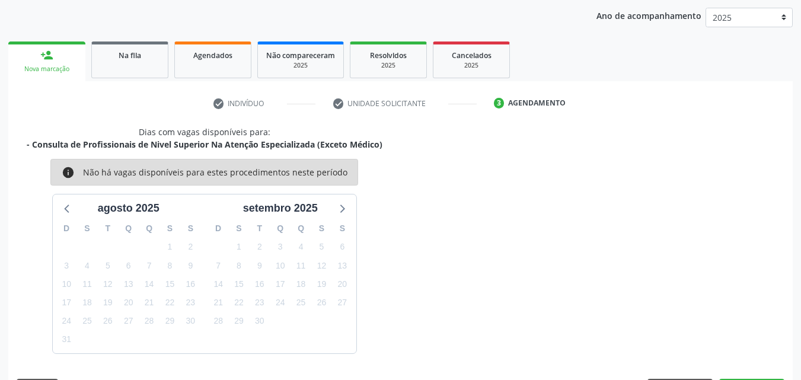
scroll to position [187, 0]
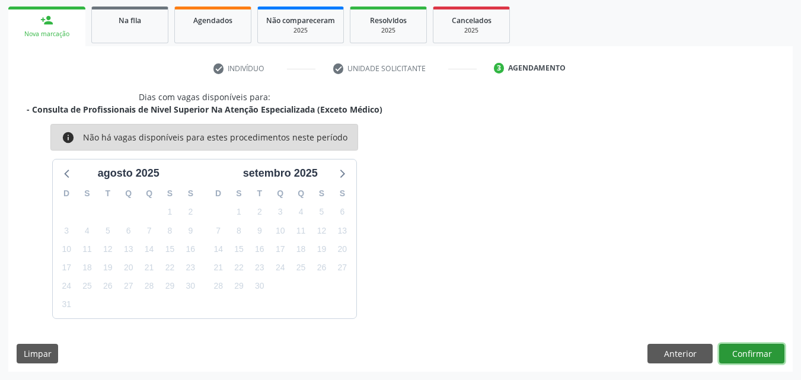
click at [733, 350] on button "Confirmar" at bounding box center [751, 354] width 65 height 20
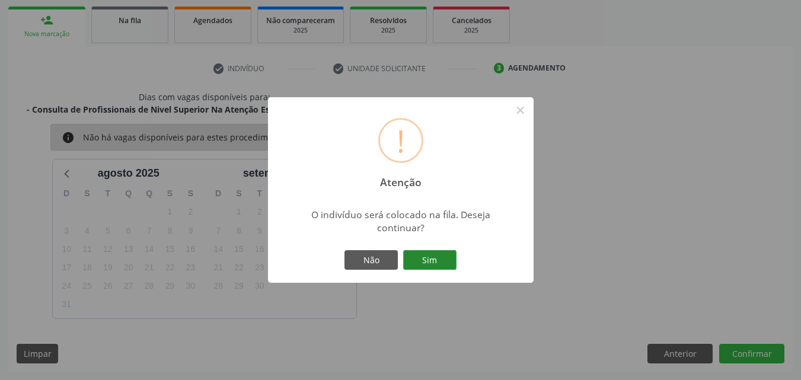
click at [434, 254] on button "Sim" at bounding box center [429, 260] width 53 height 20
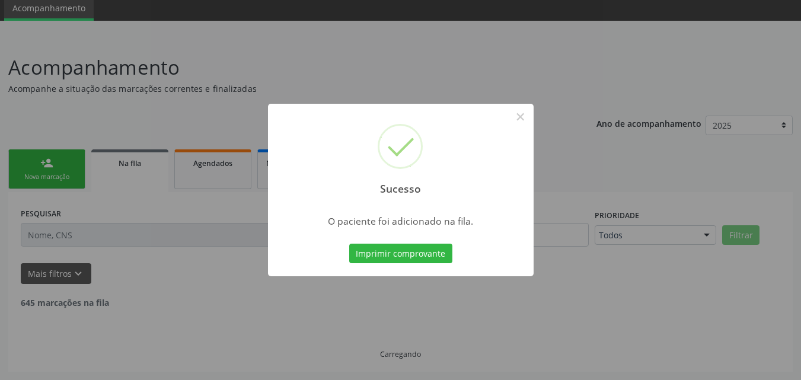
scroll to position [32, 0]
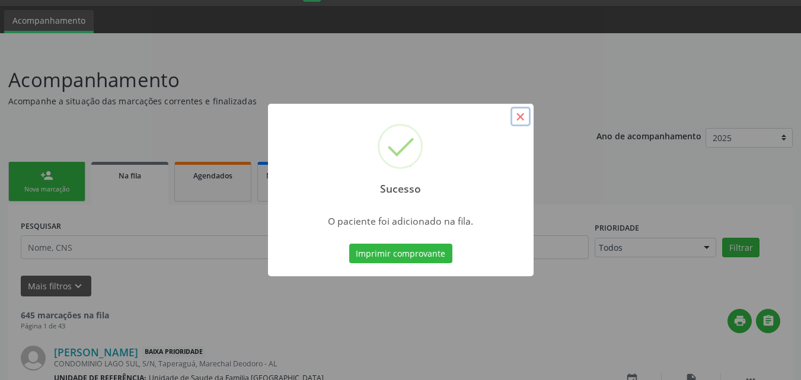
click at [519, 117] on button "×" at bounding box center [520, 117] width 20 height 20
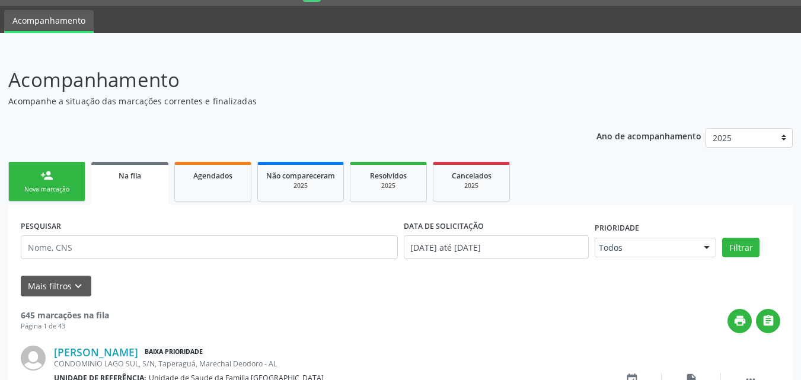
click at [45, 165] on link "person_add Nova marcação" at bounding box center [46, 182] width 77 height 40
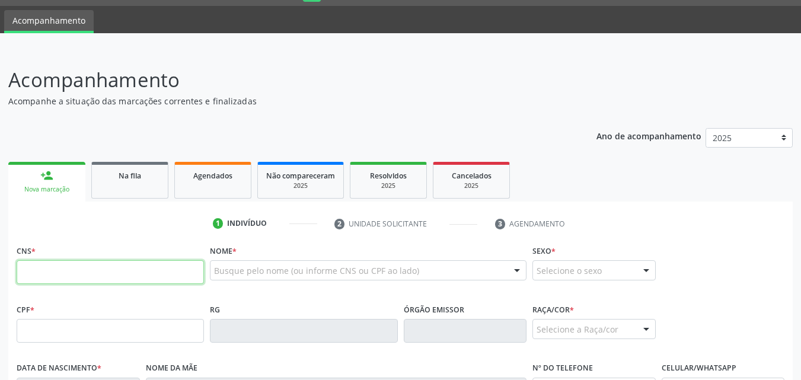
click at [80, 273] on input "text" at bounding box center [110, 272] width 187 height 24
type input "706 4001 8904 9081"
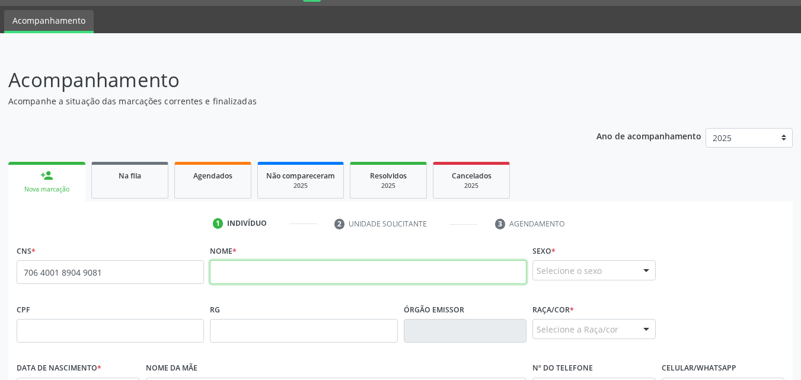
click at [228, 274] on input "text" at bounding box center [368, 272] width 317 height 24
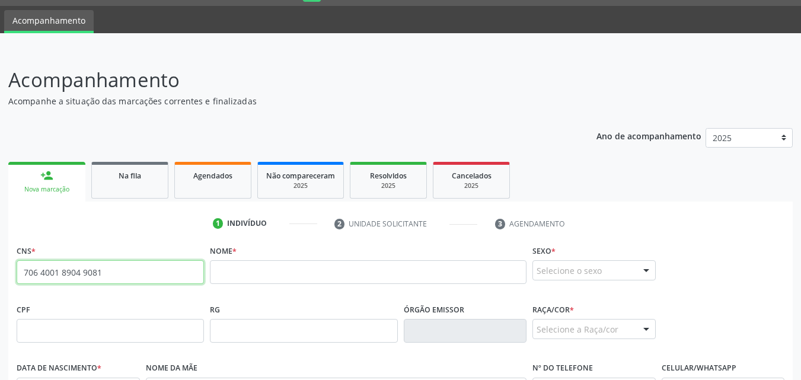
drag, startPoint x: 144, startPoint y: 275, endPoint x: 42, endPoint y: 266, distance: 102.4
click at [240, 285] on fieldset "Nome *" at bounding box center [368, 267] width 317 height 50
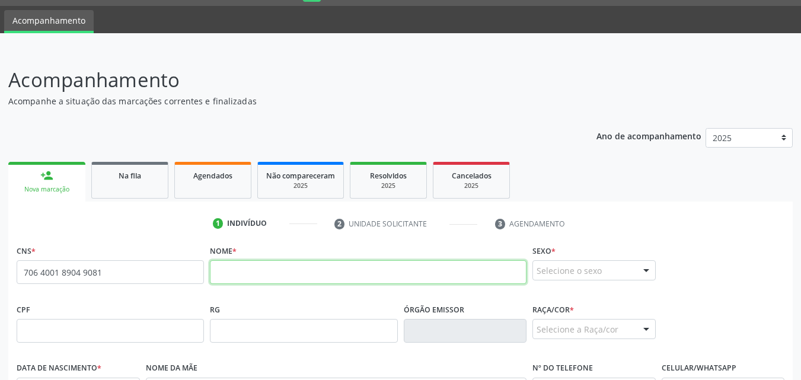
click at [244, 274] on input "text" at bounding box center [368, 272] width 317 height 24
paste input "[PERSON_NAME]"
type input "[PERSON_NAME]"
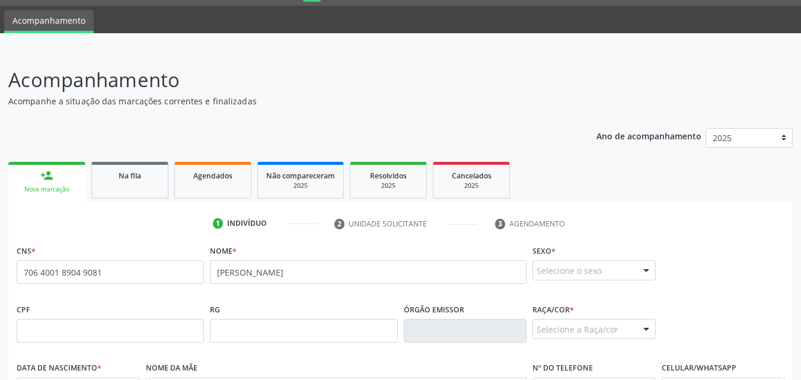
click at [561, 274] on div "Selecione o sexo" at bounding box center [593, 270] width 123 height 20
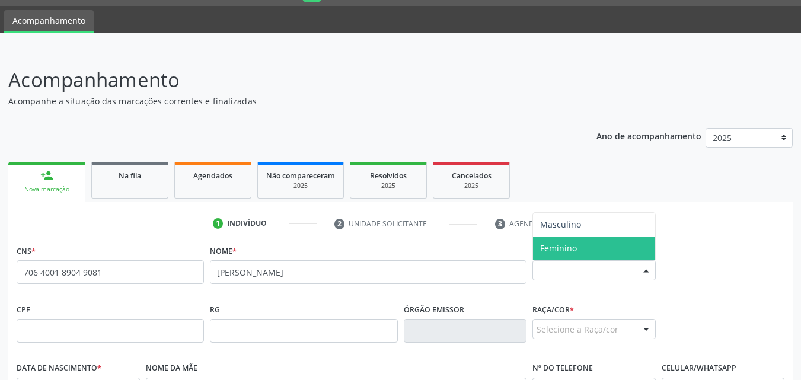
click at [563, 255] on span "Feminino" at bounding box center [594, 249] width 122 height 24
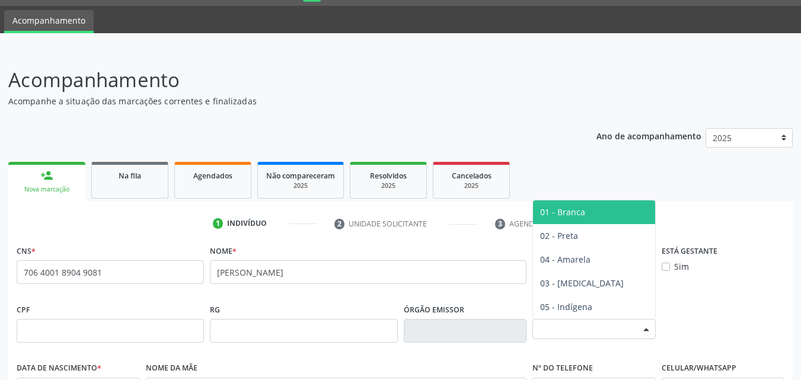
click at [612, 323] on div "Selecione a Raça/cor" at bounding box center [593, 329] width 123 height 20
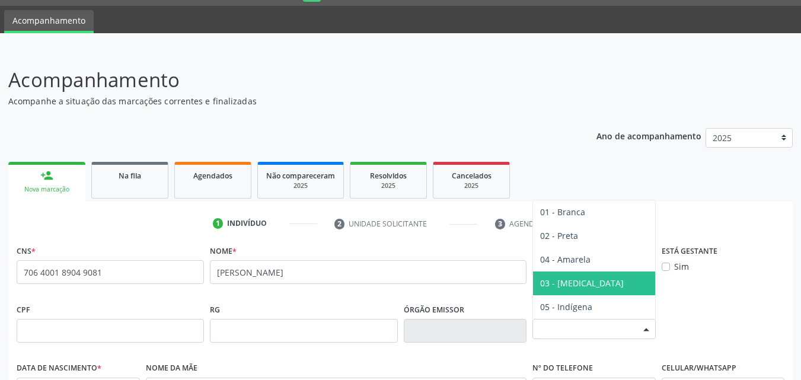
click at [557, 288] on span "03 - [MEDICAL_DATA]" at bounding box center [582, 282] width 84 height 11
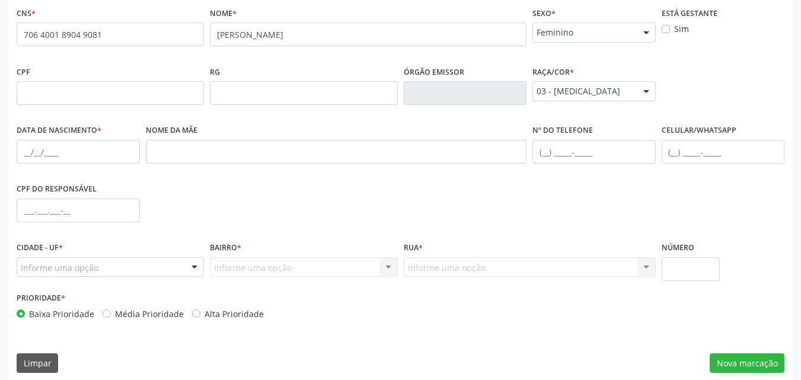
scroll to position [279, 0]
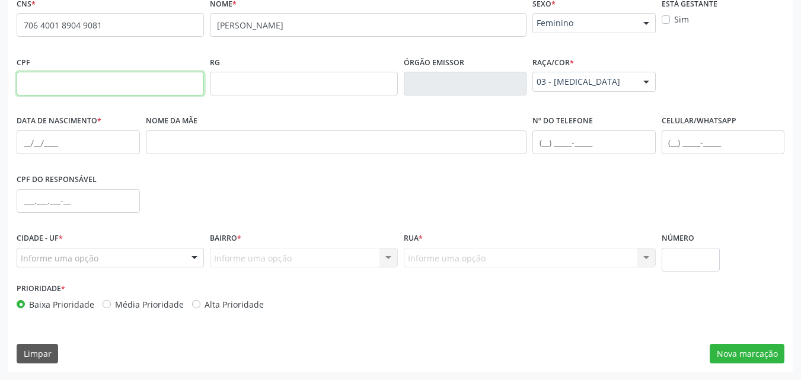
click at [36, 85] on input "text" at bounding box center [110, 84] width 187 height 24
paste input "054.302.274-98"
type input "054.302.274-98"
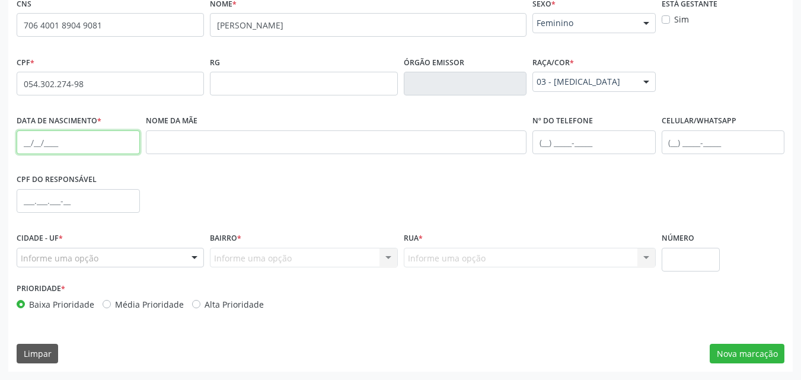
click at [34, 141] on input "text" at bounding box center [78, 142] width 123 height 24
paste input "2[DATE]"
type input "2[DATE]"
click at [244, 130] on div "Nome da mãe" at bounding box center [336, 133] width 381 height 42
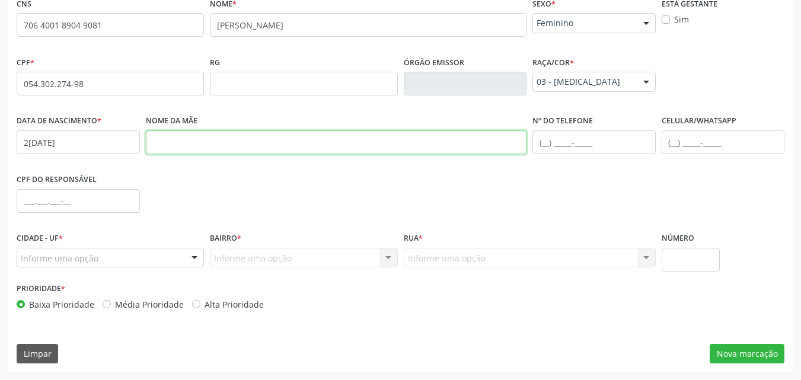
click at [241, 136] on input "text" at bounding box center [336, 142] width 381 height 24
paste input "[PERSON_NAME]"
type input "[PERSON_NAME]"
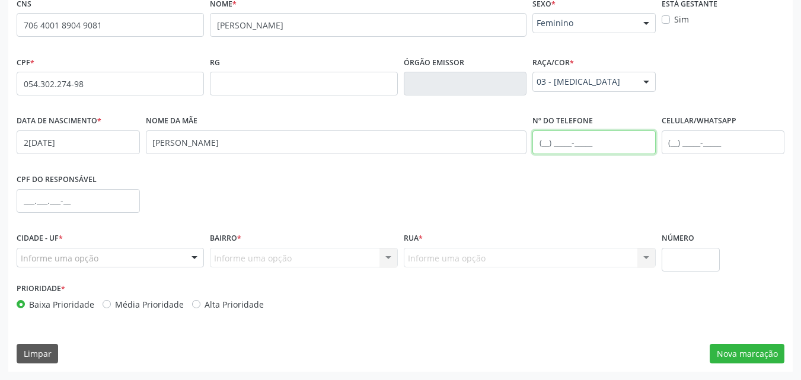
click at [551, 145] on input "text" at bounding box center [593, 142] width 123 height 24
paste input "[PHONE_NUMBER]"
type input "[PHONE_NUMBER]"
click at [152, 253] on div "Informe uma opção" at bounding box center [110, 258] width 187 height 20
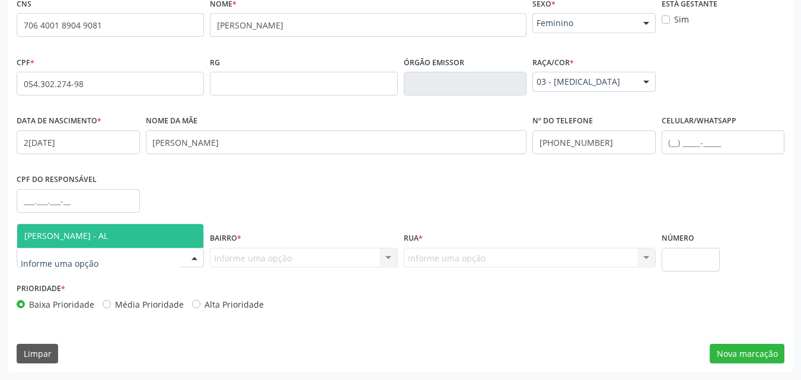
click at [108, 236] on span "[PERSON_NAME] - AL" at bounding box center [66, 235] width 84 height 11
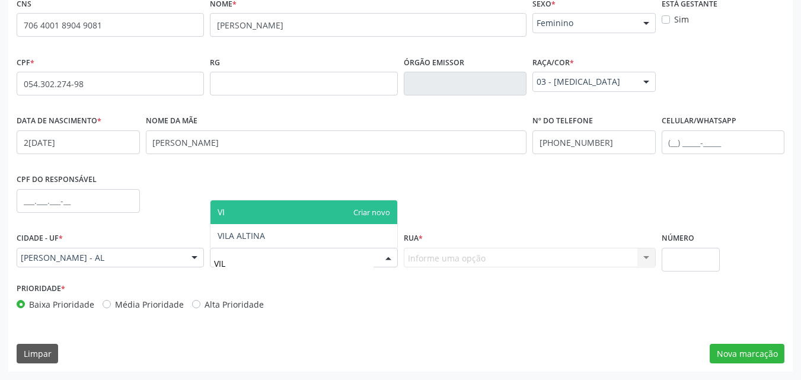
type input "VILA"
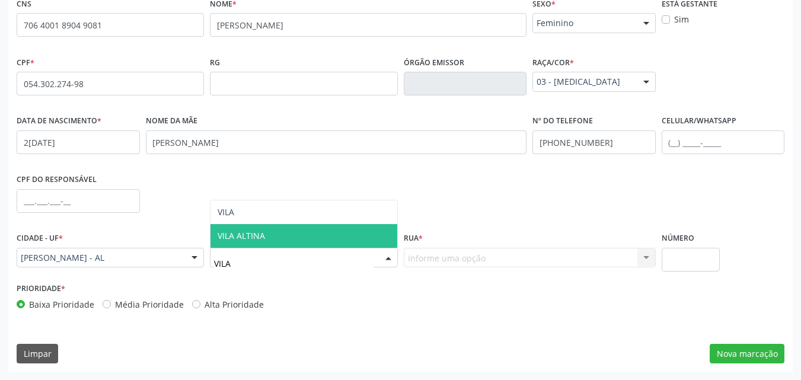
click at [224, 232] on span "VILA ALTINA" at bounding box center [241, 235] width 47 height 11
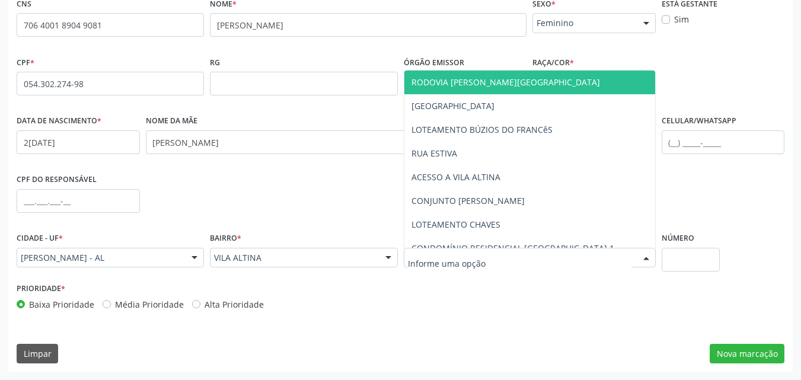
click at [488, 253] on div at bounding box center [530, 258] width 252 height 20
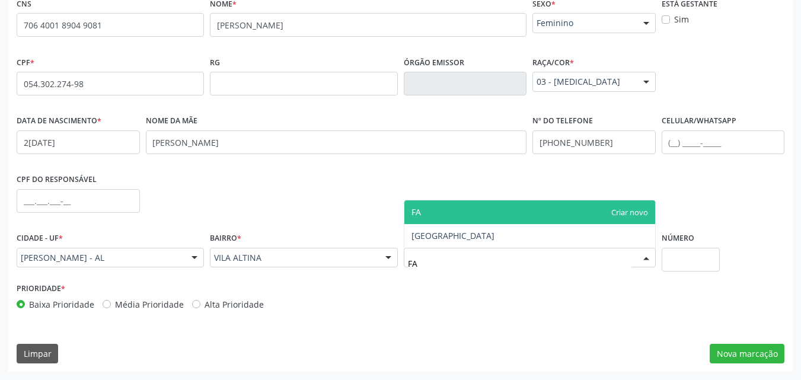
type input "FAZ"
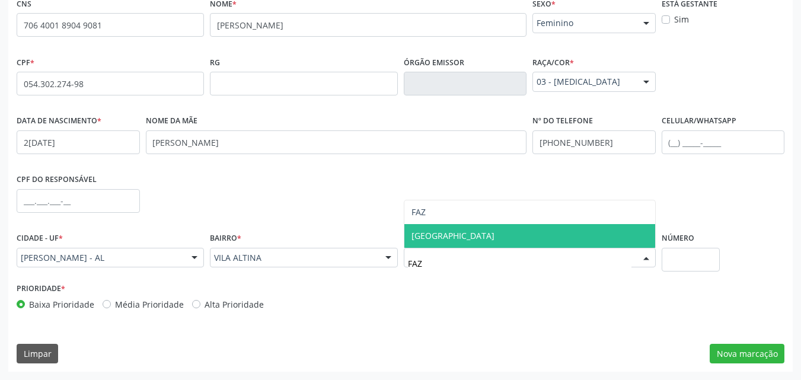
click at [411, 233] on span "[GEOGRAPHIC_DATA]" at bounding box center [452, 235] width 83 height 11
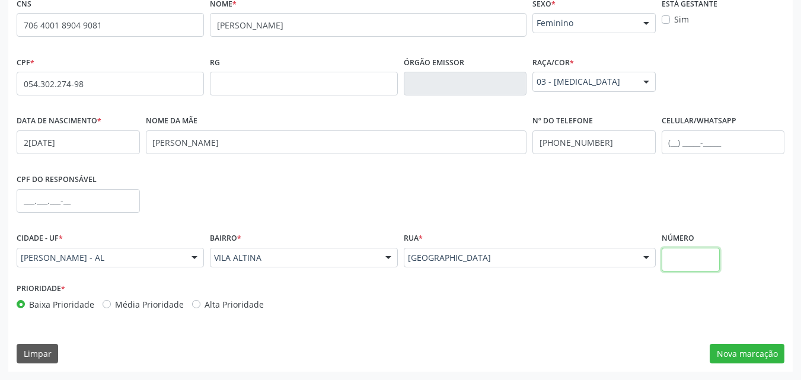
click at [665, 260] on input "text" at bounding box center [691, 260] width 59 height 24
type input "S/N"
click at [749, 355] on button "Nova marcação" at bounding box center [747, 354] width 75 height 20
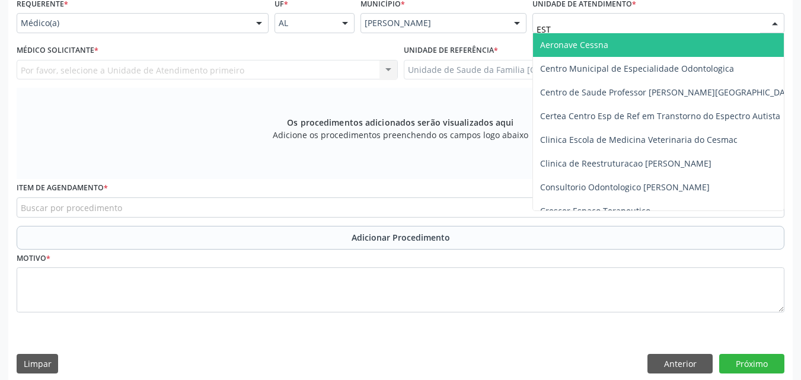
type input "ESTI"
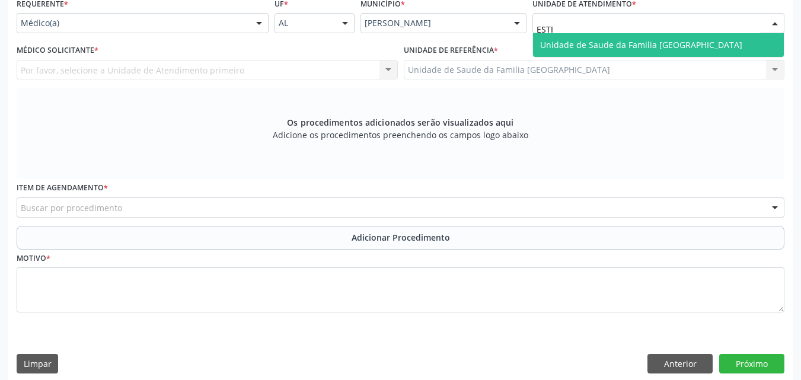
click at [617, 45] on span "Unidade de Saude da Familia [GEOGRAPHIC_DATA]" at bounding box center [641, 44] width 202 height 11
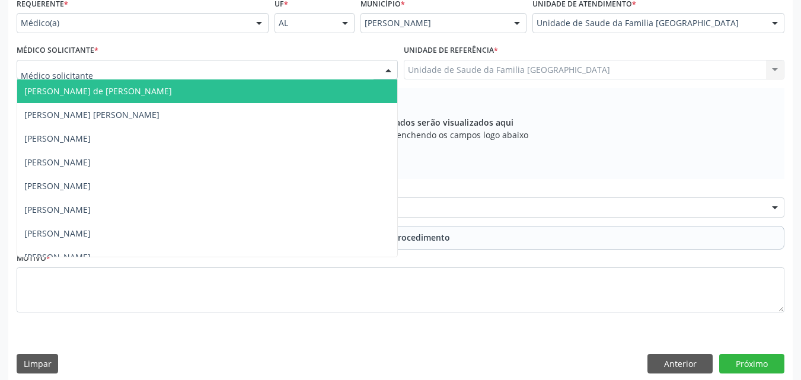
click at [138, 73] on div at bounding box center [207, 70] width 381 height 20
type input "TAC"
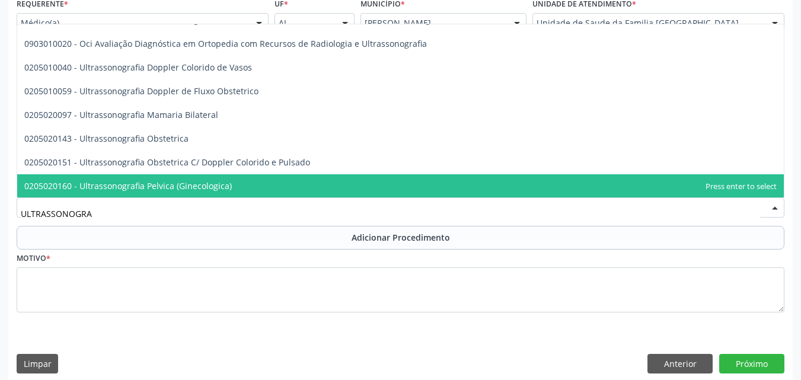
scroll to position [63, 0]
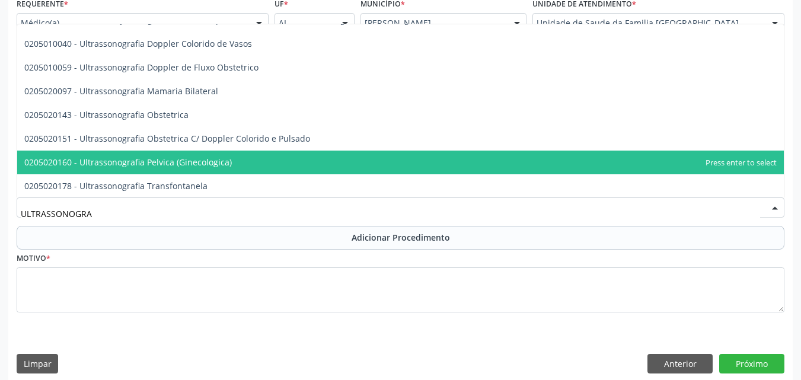
type input "ULTRASSONOGRA"
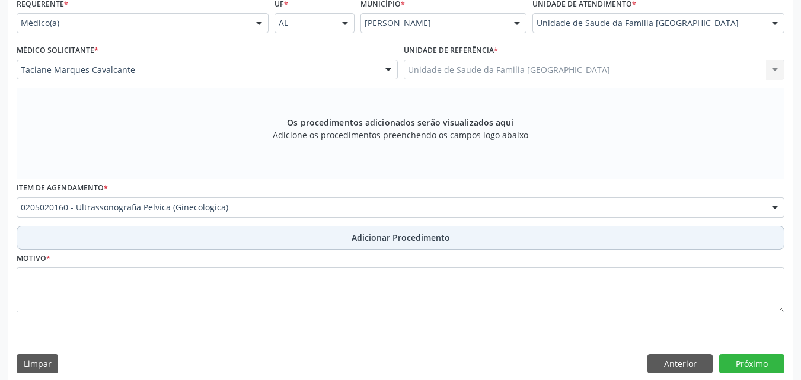
click at [80, 232] on button "Adicionar Procedimento" at bounding box center [401, 238] width 768 height 24
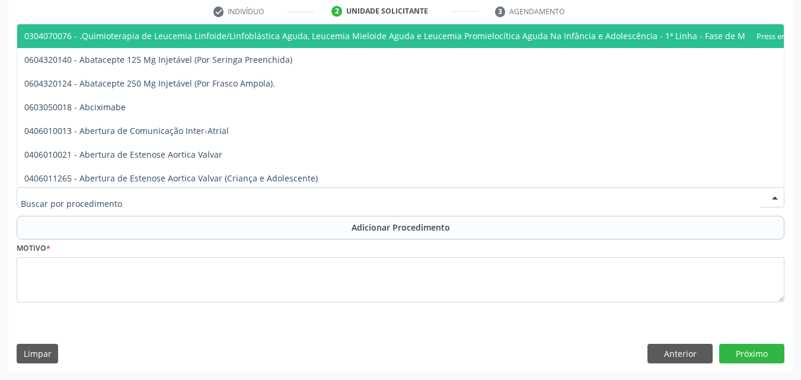
type input "I"
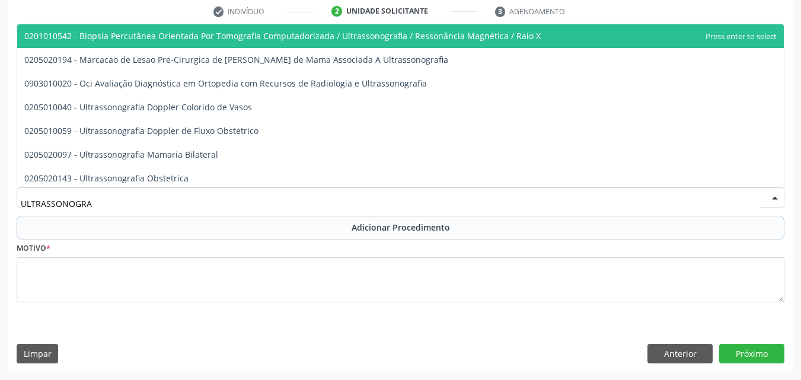
type input "ULTRASSONOGRAF"
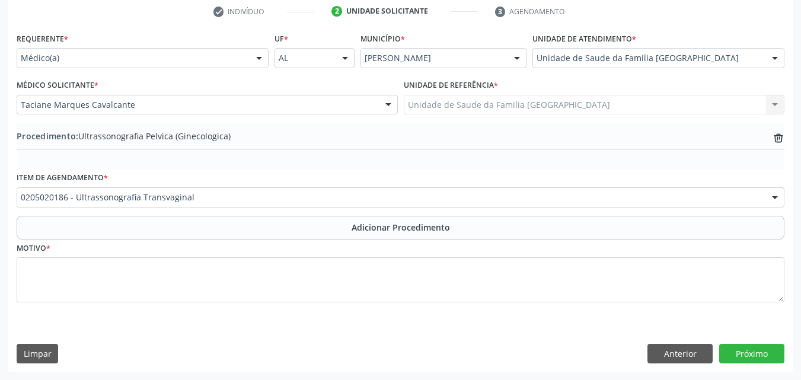
scroll to position [0, 0]
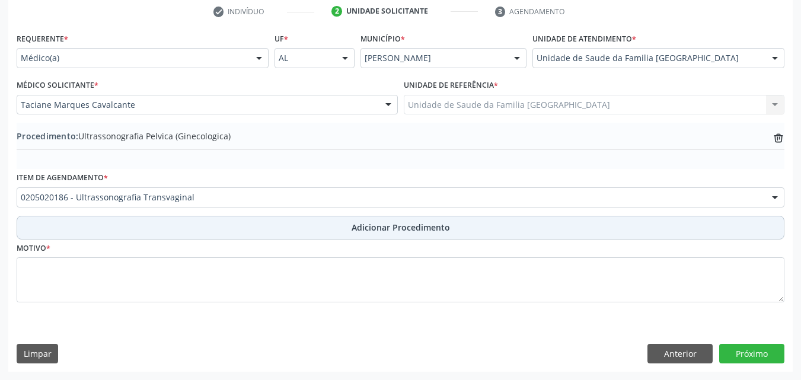
click at [121, 224] on button "Adicionar Procedimento" at bounding box center [401, 228] width 768 height 24
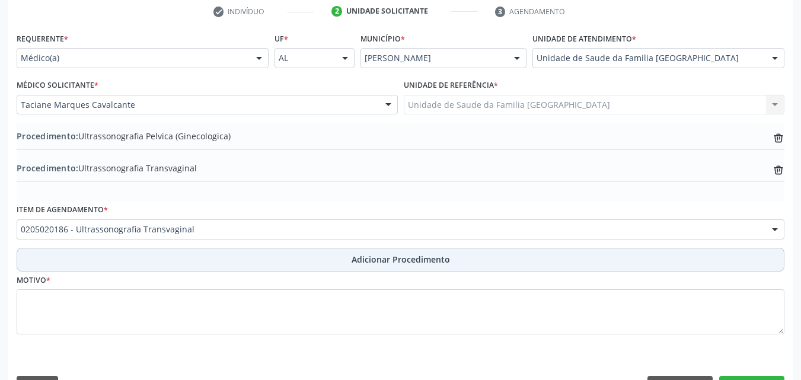
click at [123, 268] on button "Adicionar Procedimento" at bounding box center [401, 260] width 768 height 24
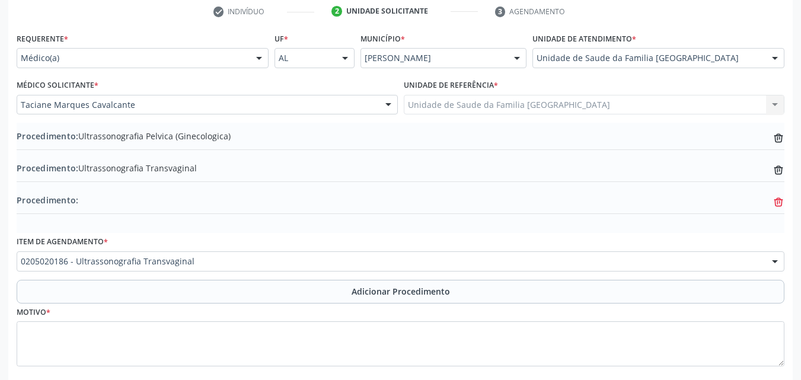
click at [773, 144] on icon "trash-outline icon" at bounding box center [779, 138] width 12 height 12
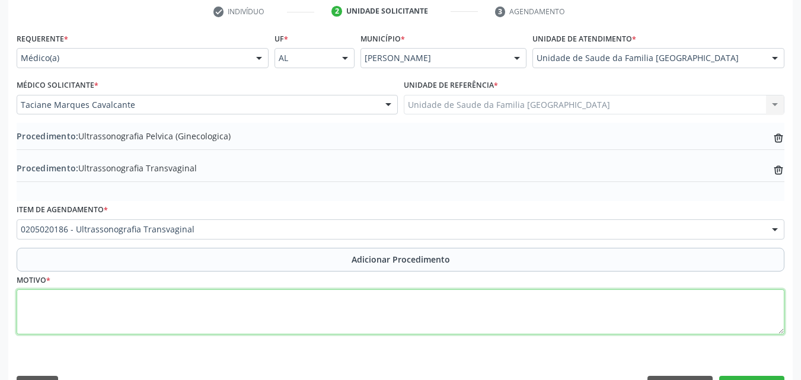
click at [217, 307] on textarea at bounding box center [401, 311] width 768 height 45
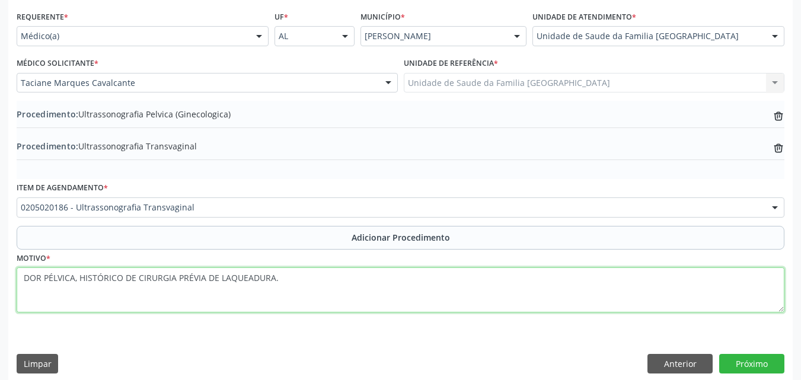
scroll to position [276, 0]
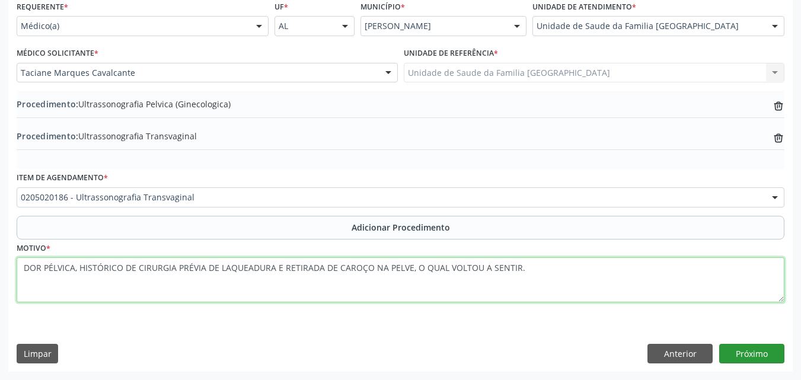
type textarea "DOR PÉLVICA, HISTÓRICO DE CIRURGIA PRÉVIA DE LAQUEADURA E RETIRADA DE CAROÇO NA…"
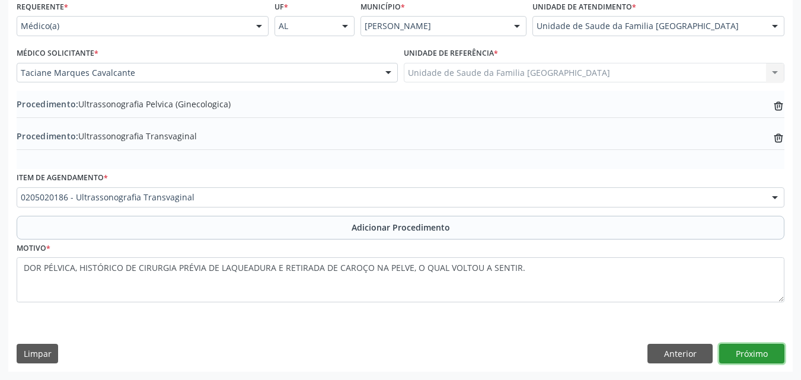
click at [761, 350] on button "Próximo" at bounding box center [751, 354] width 65 height 20
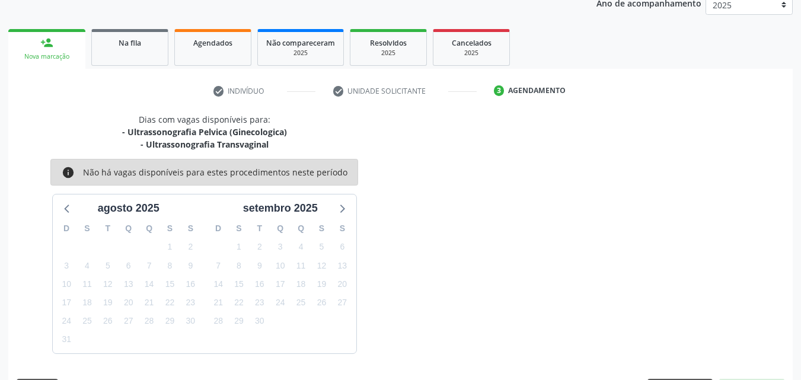
scroll to position [200, 0]
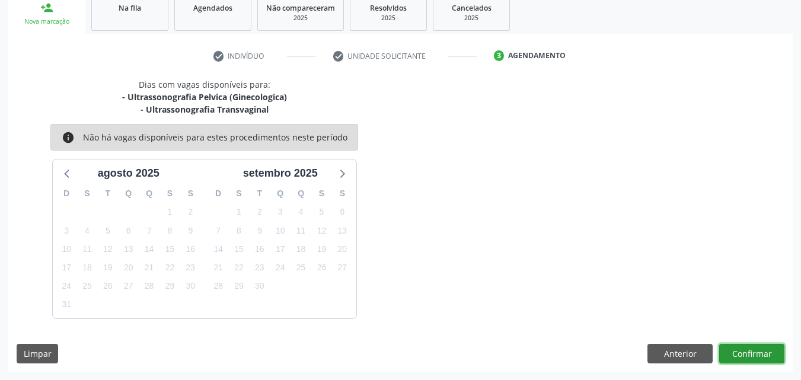
click at [765, 355] on button "Confirmar" at bounding box center [751, 354] width 65 height 20
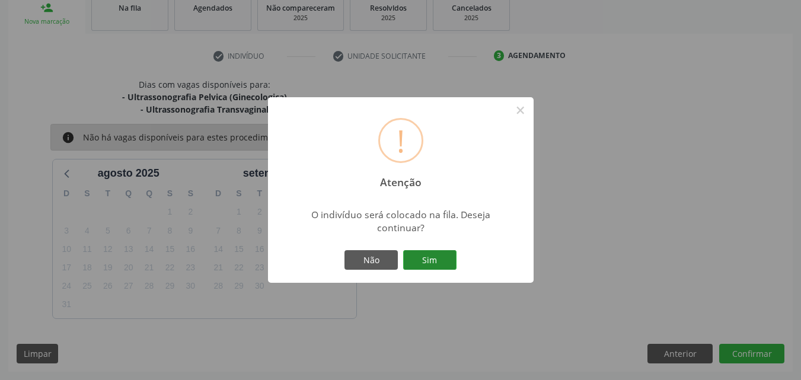
click at [437, 257] on button "Sim" at bounding box center [429, 260] width 53 height 20
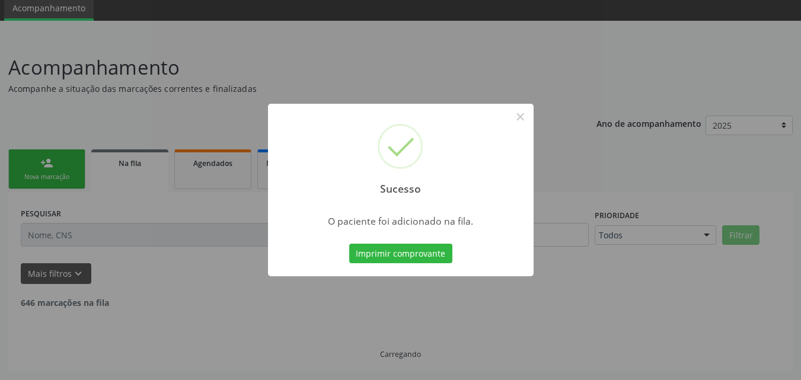
scroll to position [32, 0]
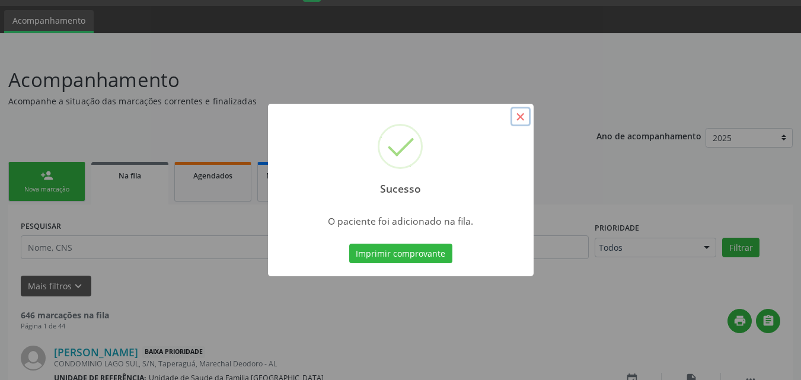
click at [516, 116] on button "×" at bounding box center [520, 117] width 20 height 20
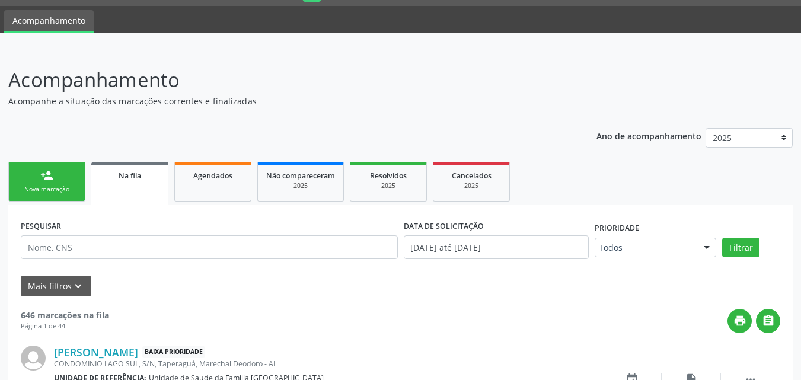
click at [39, 183] on link "person_add Nova marcação" at bounding box center [46, 182] width 77 height 40
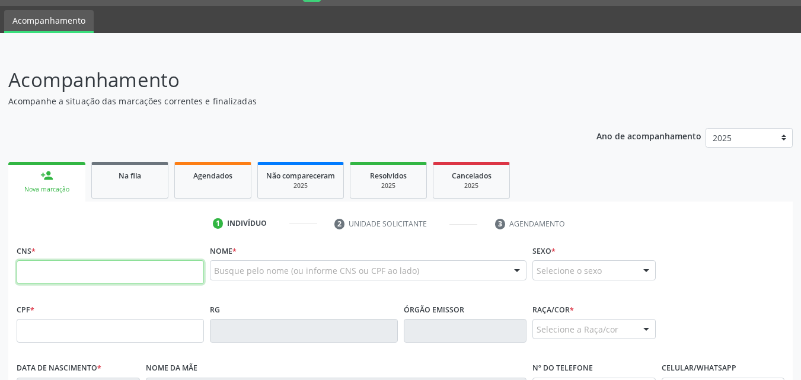
click at [45, 270] on input "text" at bounding box center [110, 272] width 187 height 24
type input "708 7061 6536 5799"
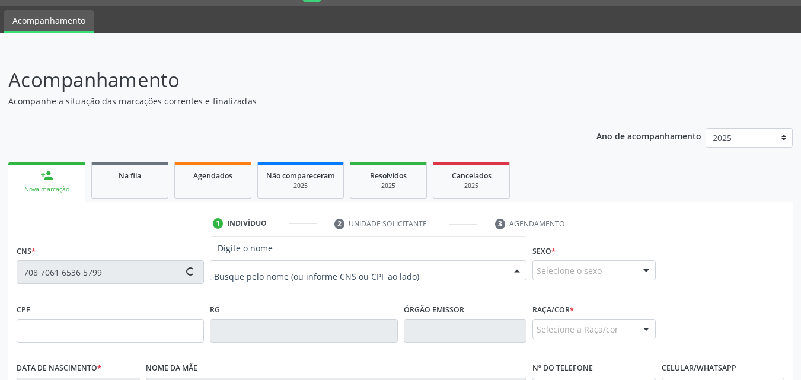
type input "142.139.494-43"
type input "1[DATE]"
type input "[PERSON_NAME]"
type input "[PHONE_NUMBER]"
type input "08"
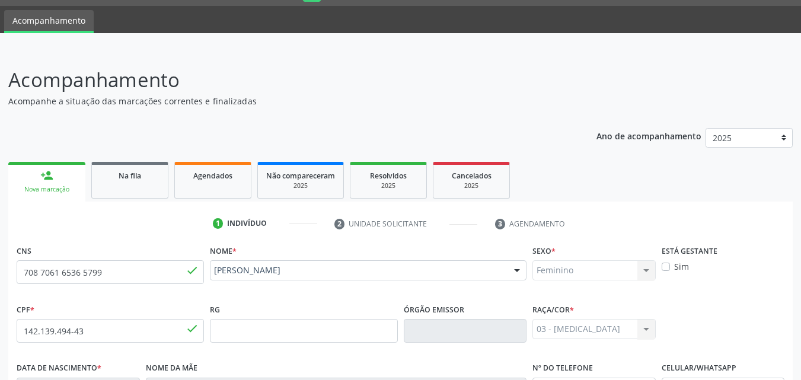
scroll to position [279, 0]
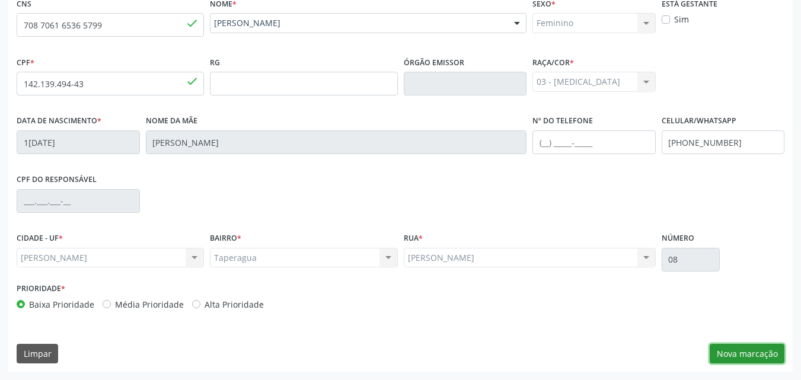
click at [740, 356] on button "Nova marcação" at bounding box center [747, 354] width 75 height 20
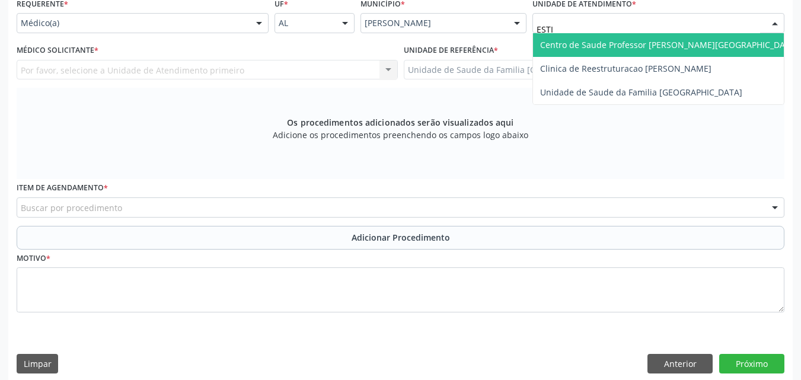
type input "ESTIV"
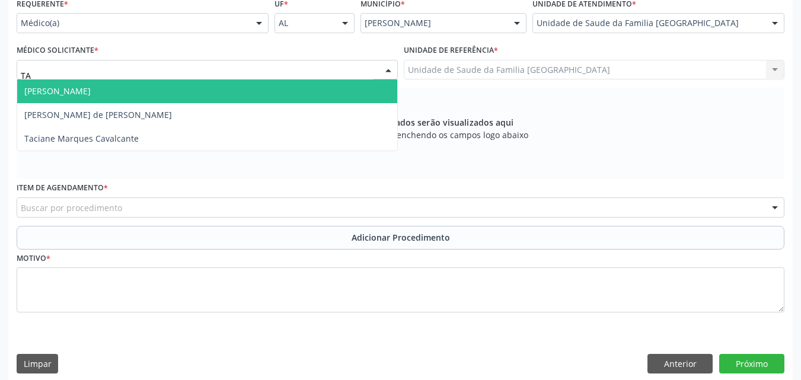
type input "TAC"
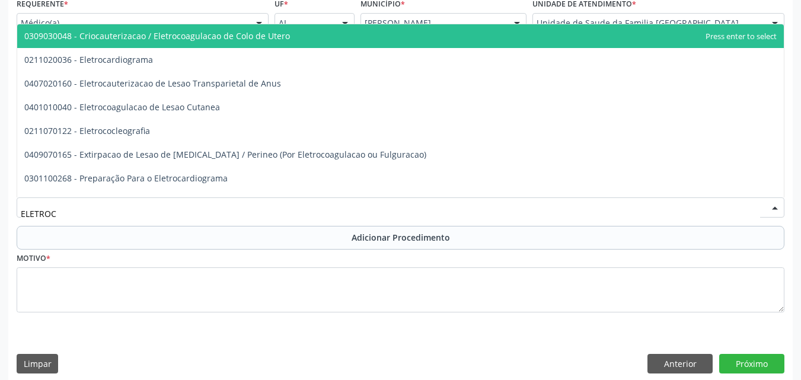
type input "ELETROCA"
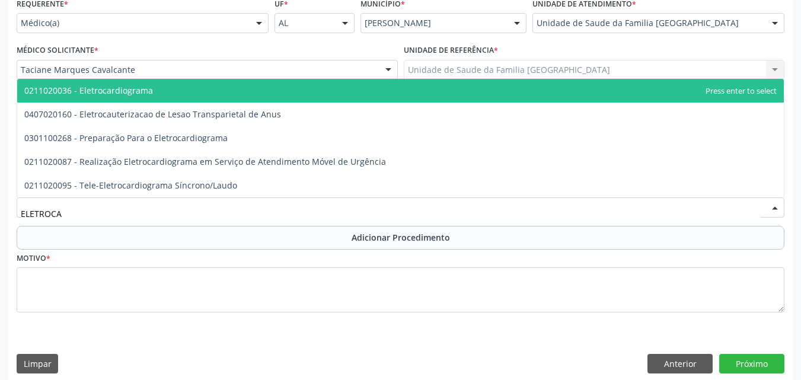
click at [115, 95] on span "0211020036 - Eletrocardiograma" at bounding box center [88, 90] width 129 height 11
click at [138, 242] on button "Adicionar Procedimento" at bounding box center [401, 238] width 768 height 24
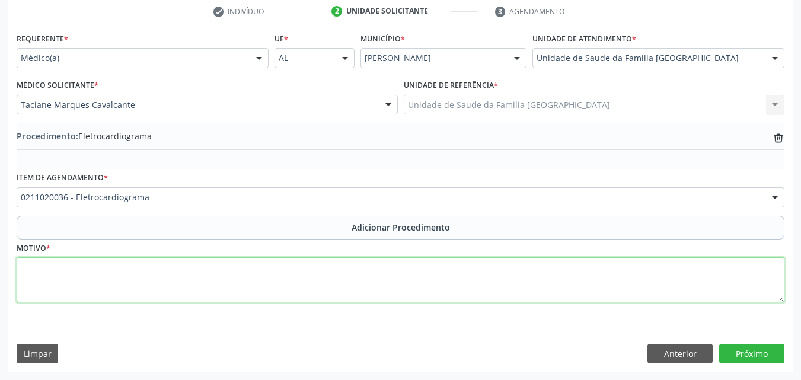
click at [132, 276] on textarea at bounding box center [401, 279] width 768 height 45
click at [81, 273] on textarea at bounding box center [401, 279] width 768 height 45
type textarea "ARRITIMIA?"
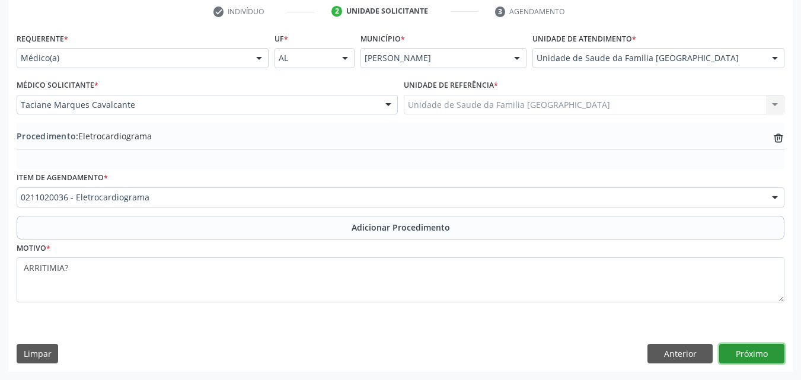
click at [741, 351] on button "Próximo" at bounding box center [751, 354] width 65 height 20
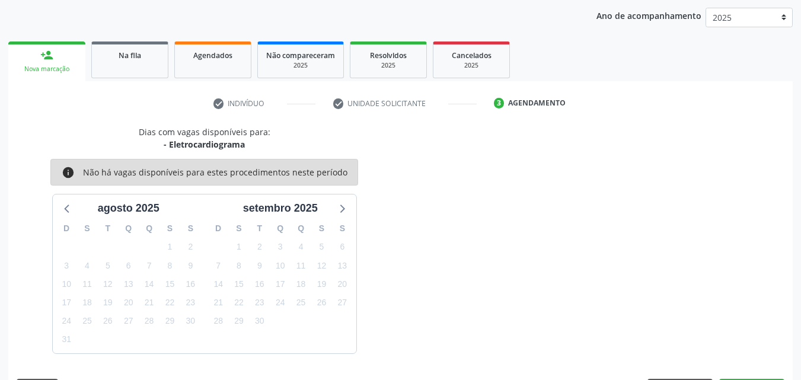
scroll to position [187, 0]
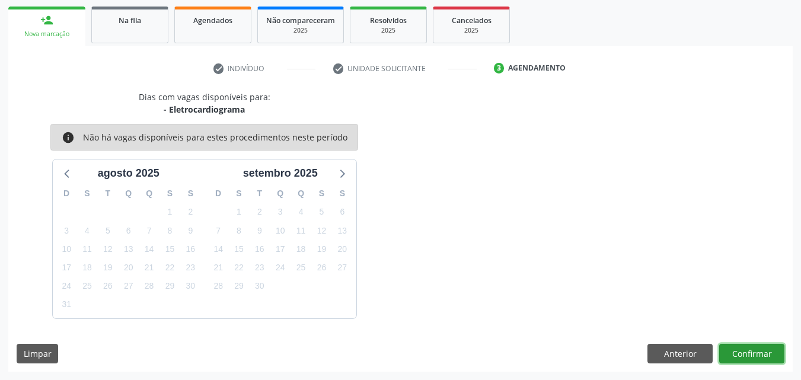
click at [741, 352] on button "Confirmar" at bounding box center [751, 354] width 65 height 20
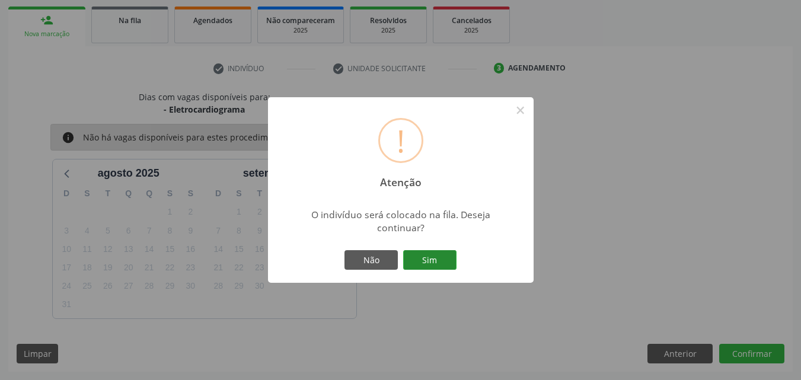
click at [442, 263] on button "Sim" at bounding box center [429, 260] width 53 height 20
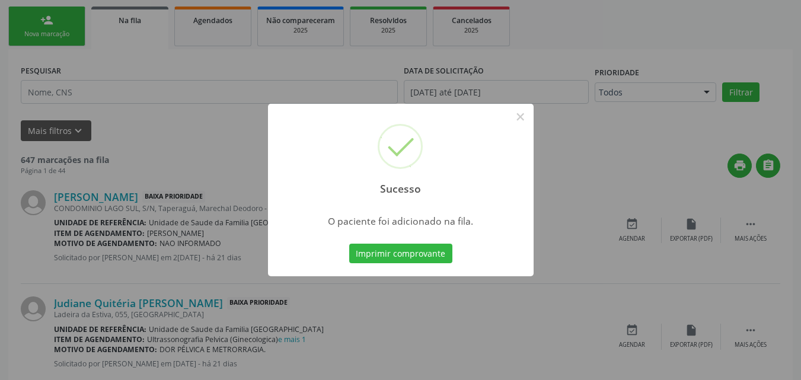
scroll to position [32, 0]
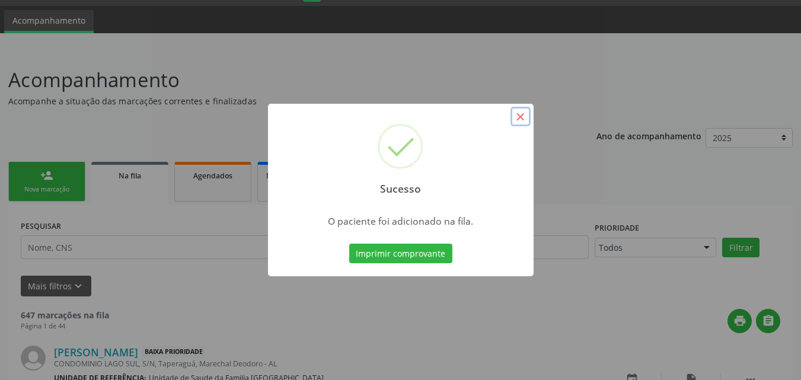
click at [525, 119] on button "×" at bounding box center [520, 117] width 20 height 20
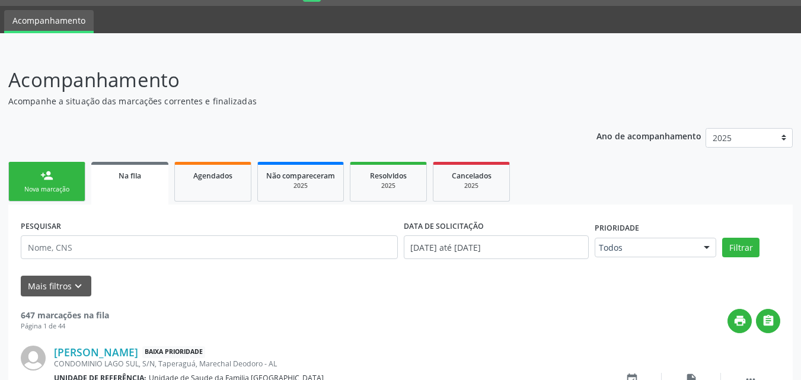
click at [40, 171] on link "person_add Nova marcação" at bounding box center [46, 182] width 77 height 40
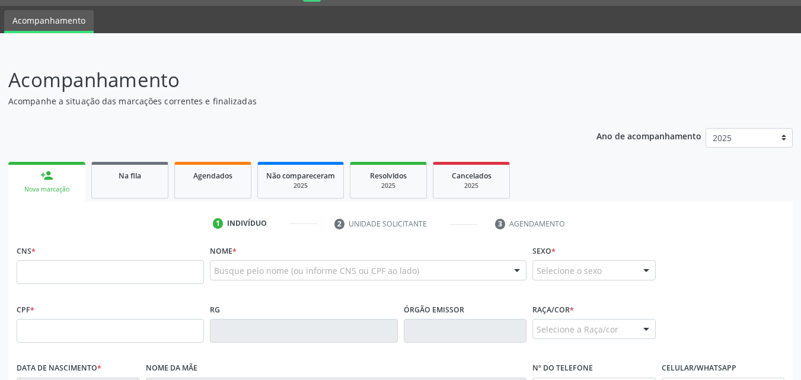
click at [54, 285] on fieldset "CNS *" at bounding box center [110, 267] width 187 height 50
click at [58, 277] on input "text" at bounding box center [110, 272] width 187 height 24
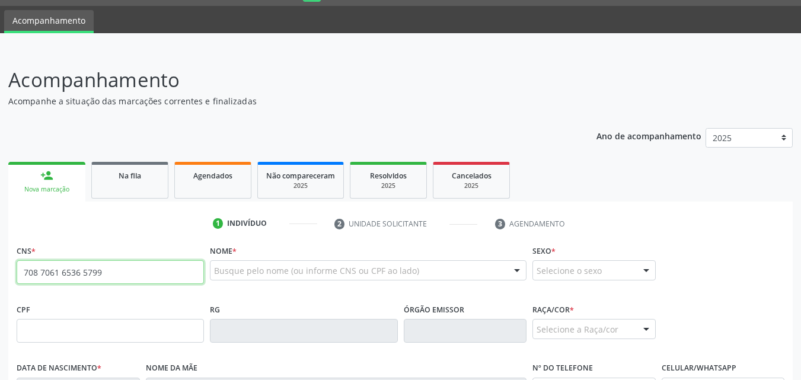
type input "708 7061 6536 5799"
type input "142.139.494-43"
type input "1[DATE]"
type input "[PERSON_NAME]"
type input "[PHONE_NUMBER]"
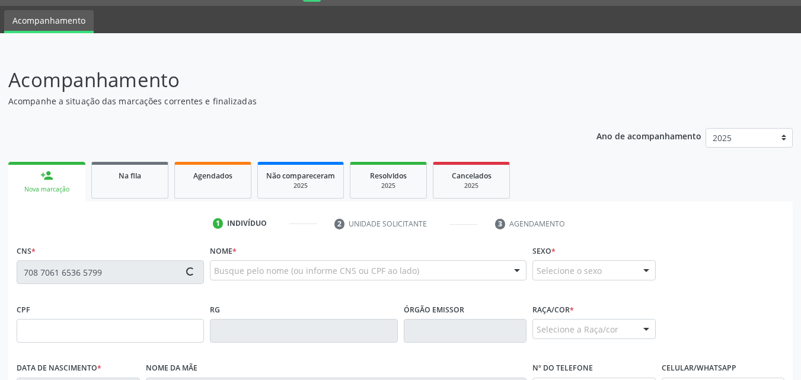
type input "08"
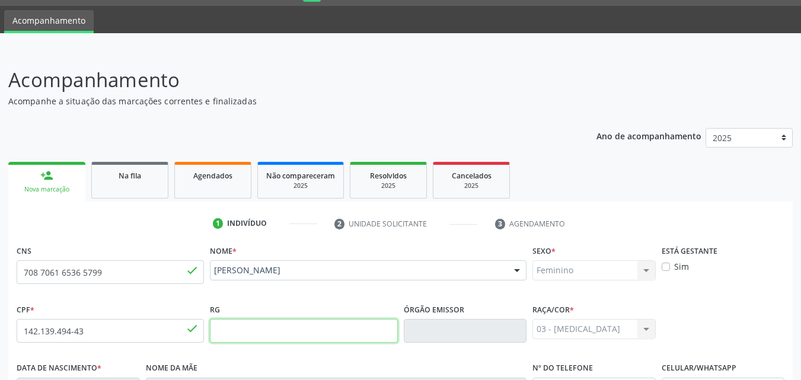
scroll to position [279, 0]
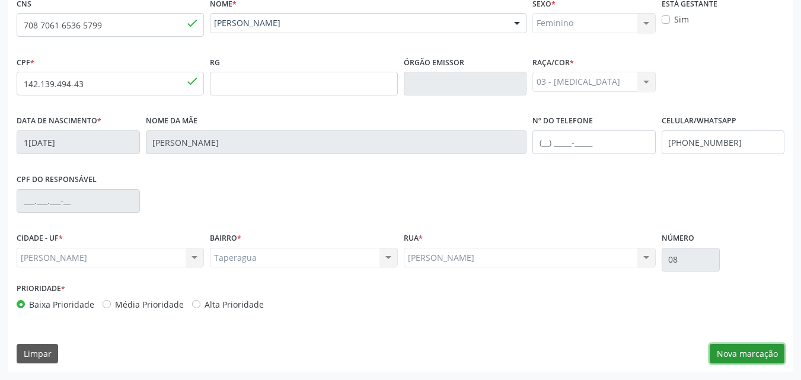
click at [754, 355] on button "Nova marcação" at bounding box center [747, 354] width 75 height 20
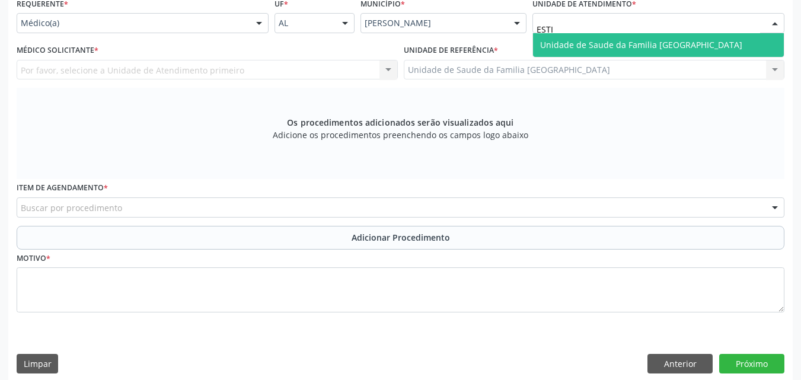
type input "ESTIV"
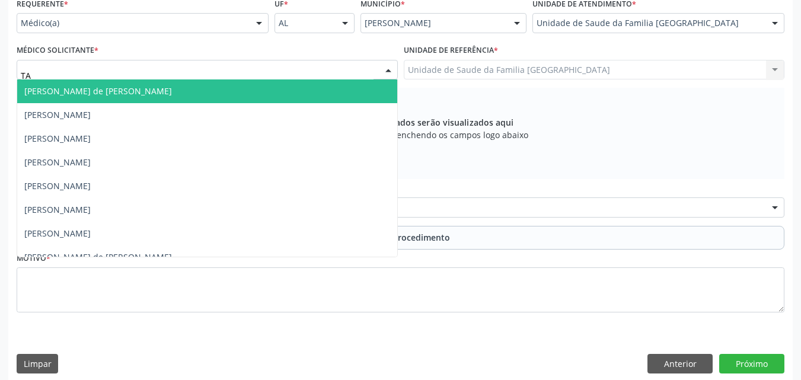
type input "TAC"
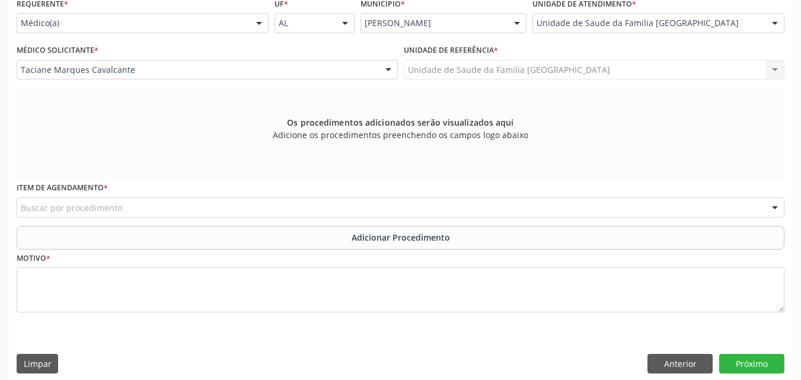
click at [40, 215] on div "Buscar por procedimento" at bounding box center [401, 207] width 768 height 20
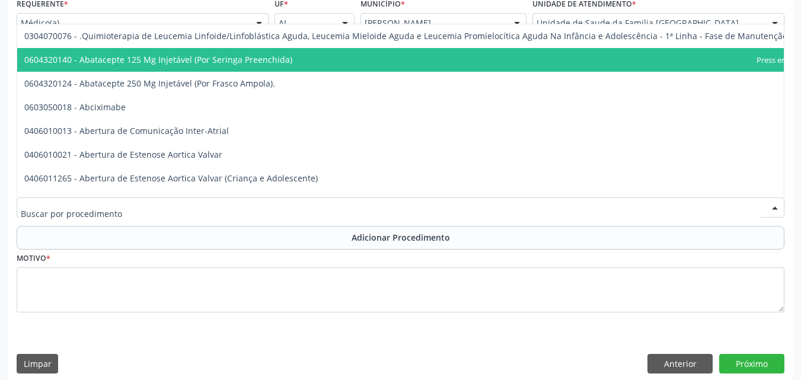
click at [169, 209] on div at bounding box center [401, 207] width 768 height 20
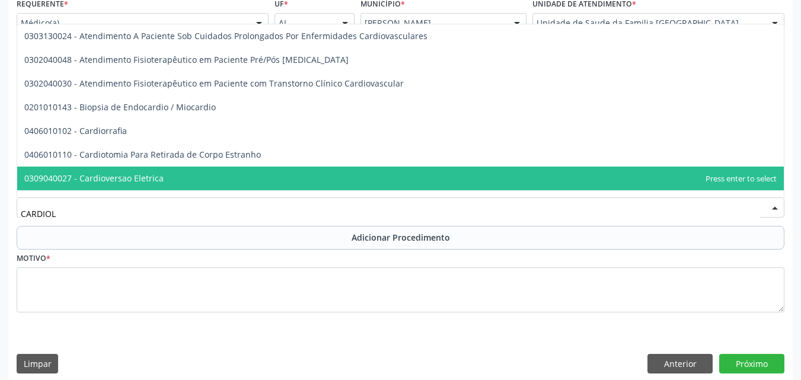
type input "CARDIOLO"
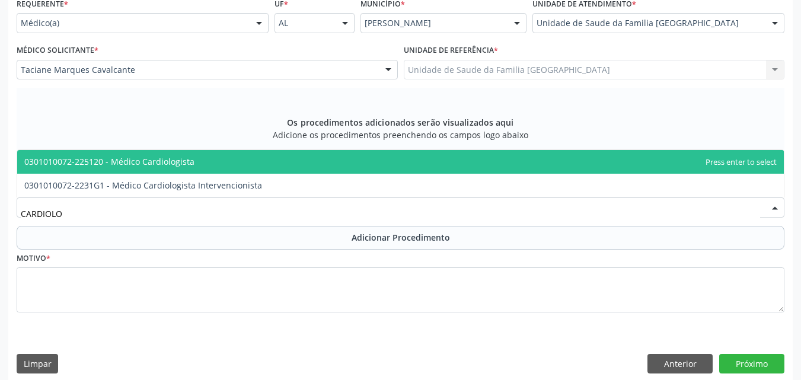
click at [102, 162] on span "0301010072-225120 - Médico Cardiologista" at bounding box center [109, 161] width 170 height 11
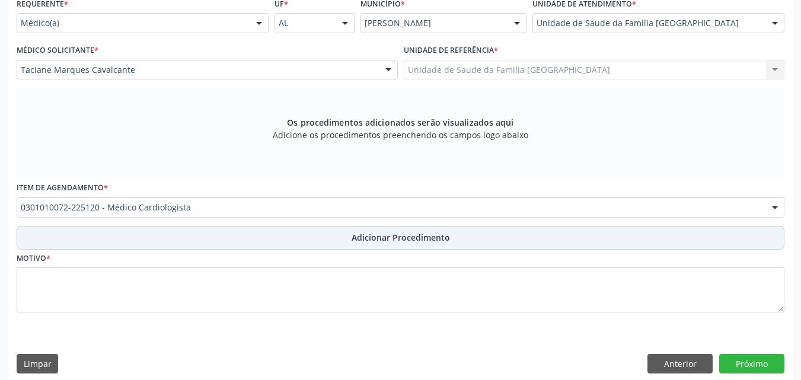
click at [126, 238] on button "Adicionar Procedimento" at bounding box center [401, 238] width 768 height 24
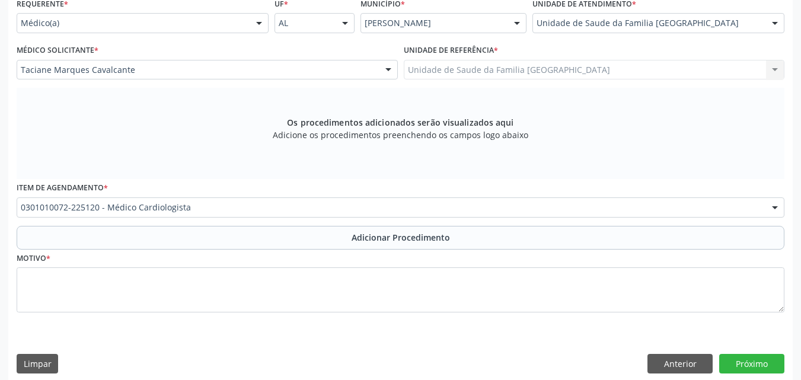
scroll to position [244, 0]
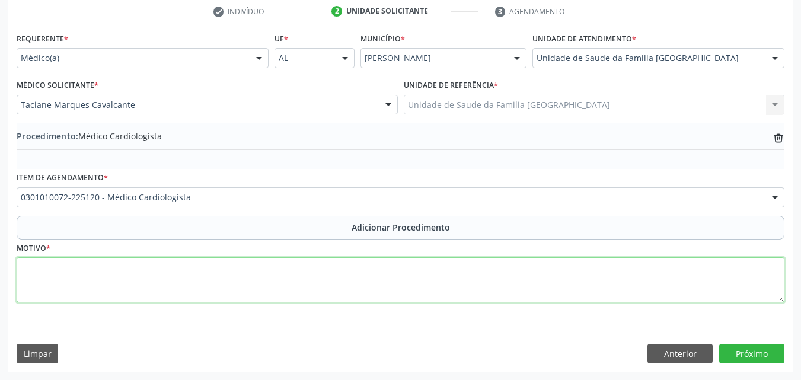
click at [136, 279] on textarea at bounding box center [401, 279] width 768 height 45
click at [196, 280] on textarea "PACIENTE COM HISTÓRICO DE ARRITIMIA HA 1 ANO, E DESDE ENTÃO VEM CURSANDO COM PI…" at bounding box center [401, 279] width 768 height 45
click at [477, 274] on textarea "PACIENTE COM HISTÓRICO DE ARRITMIA HA 1 ANO, E DESDE ENTÃO VEM CURSANDO COM PIO…" at bounding box center [401, 279] width 768 height 45
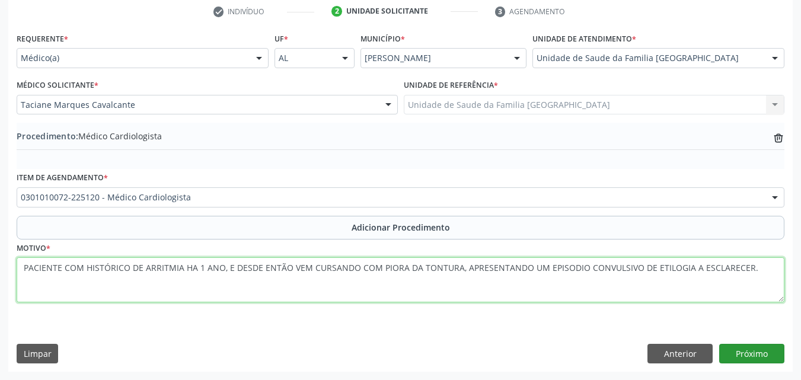
type textarea "PACIENTE COM HISTÓRICO DE ARRITMIA HA 1 ANO, E DESDE ENTÃO VEM CURSANDO COM PIO…"
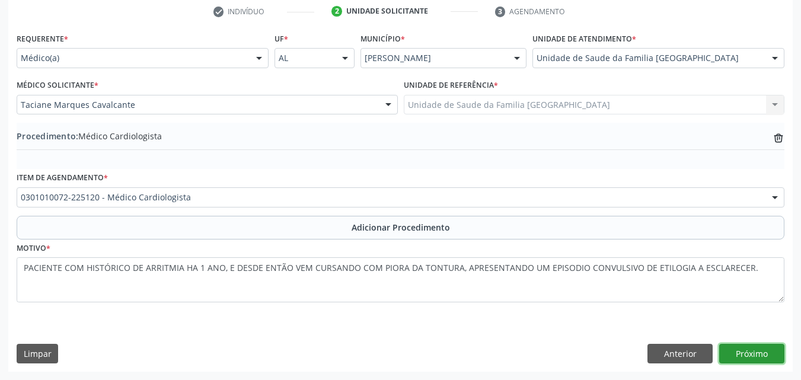
click at [748, 346] on button "Próximo" at bounding box center [751, 354] width 65 height 20
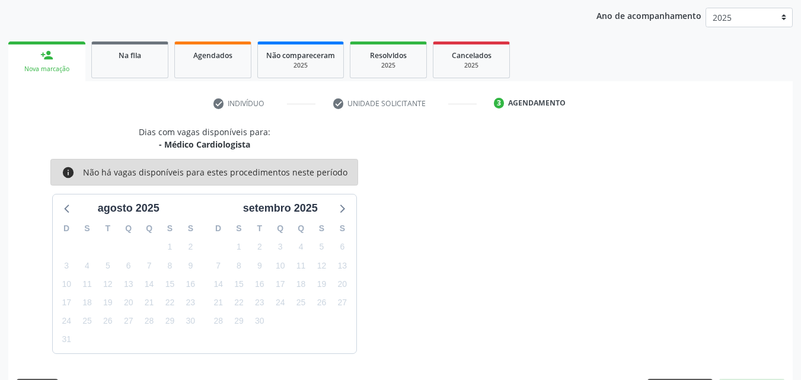
scroll to position [187, 0]
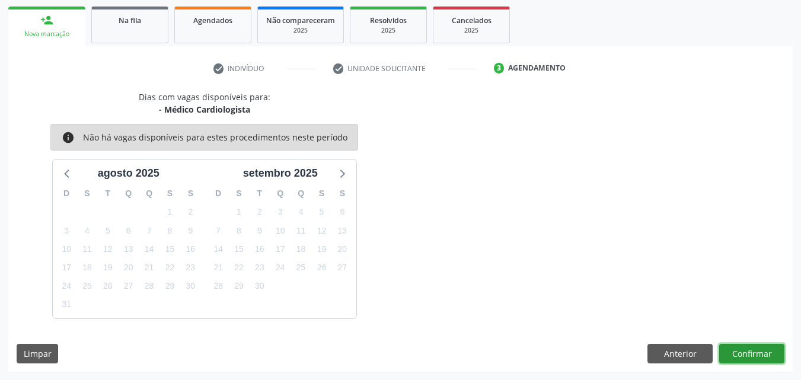
click at [747, 349] on button "Confirmar" at bounding box center [751, 354] width 65 height 20
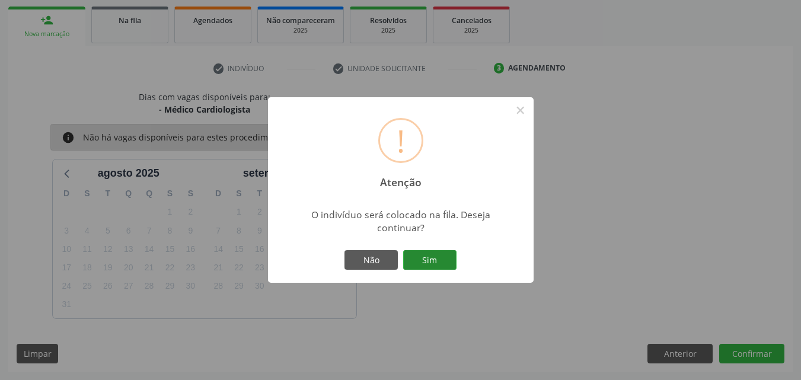
click at [422, 256] on button "Sim" at bounding box center [429, 260] width 53 height 20
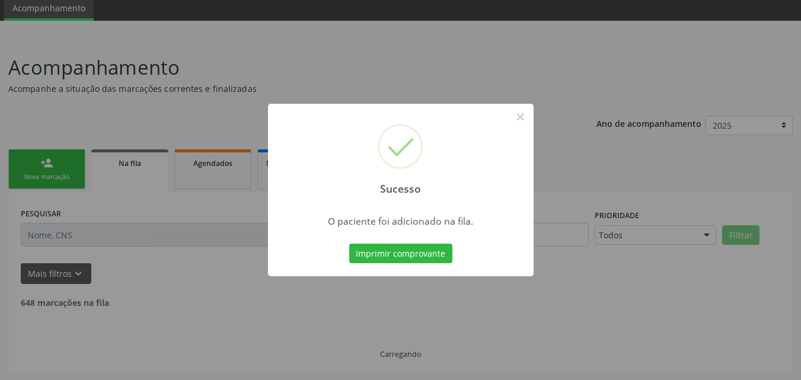
scroll to position [32, 0]
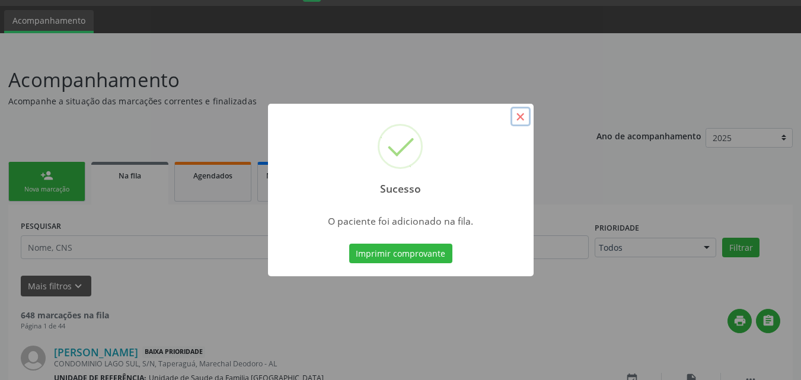
click at [519, 116] on button "×" at bounding box center [520, 117] width 20 height 20
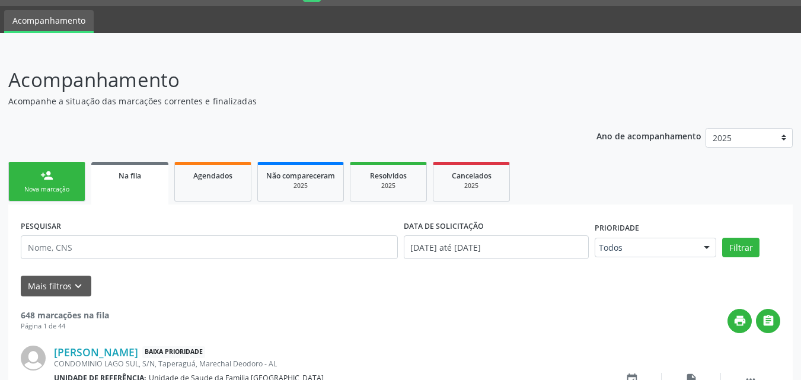
click at [557, 338] on div "[PERSON_NAME] Baixa Prioridade CONDOMINIO LAGO SUL, S/N, [GEOGRAPHIC_DATA], Mar…" at bounding box center [400, 386] width 759 height 106
